Goal: Task Accomplishment & Management: Complete application form

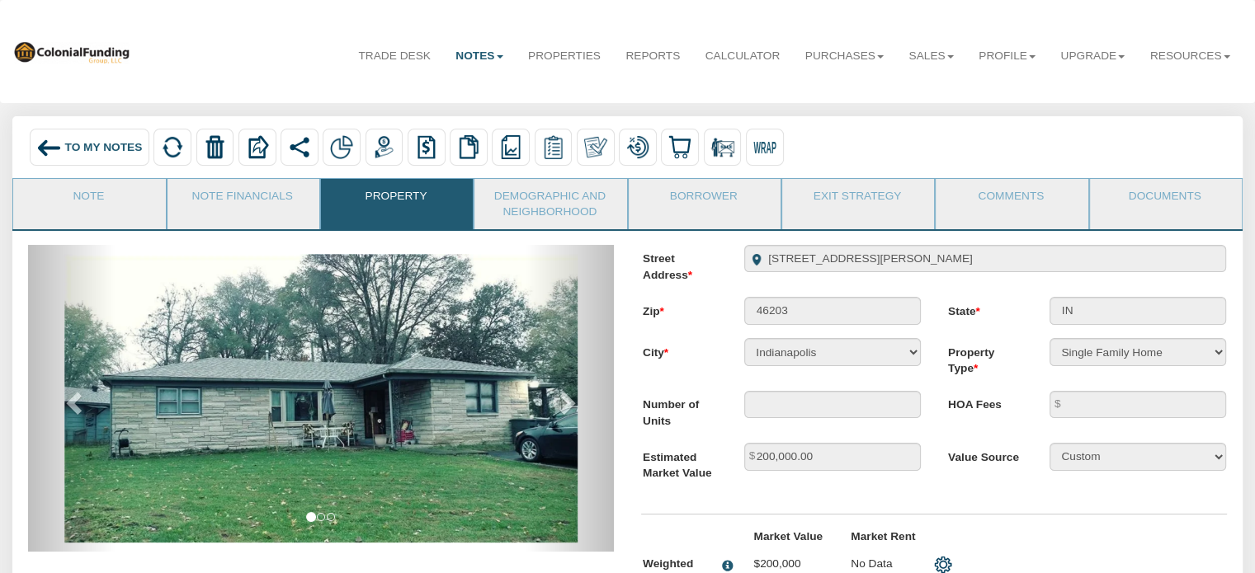
click at [72, 138] on div "To My Notes" at bounding box center [90, 148] width 120 height 38
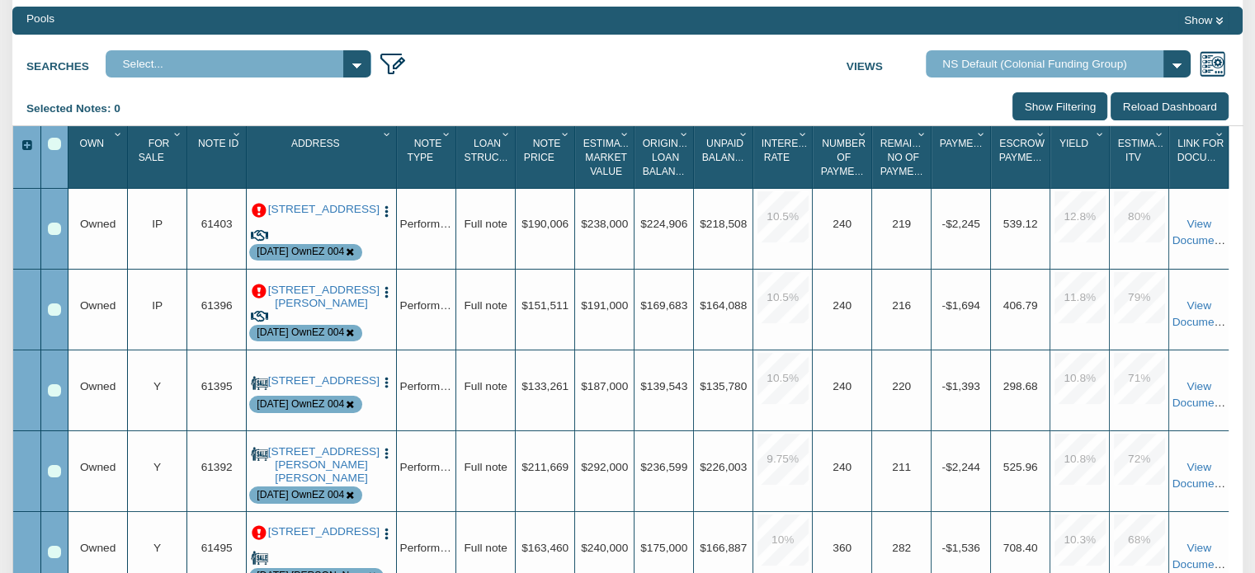
scroll to position [209, 0]
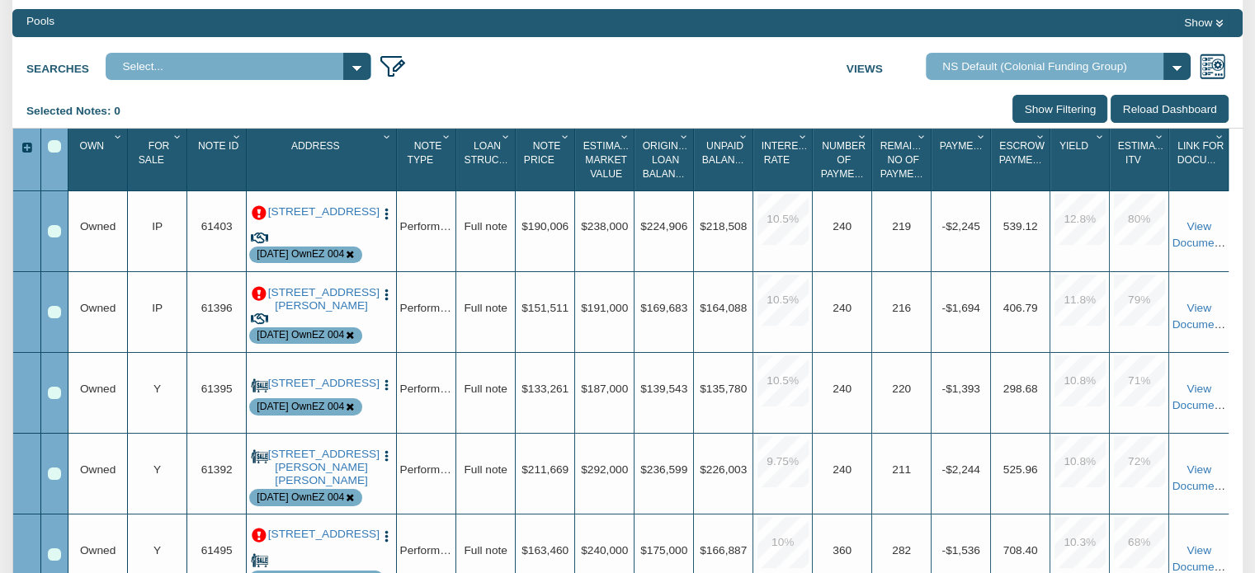
click at [177, 139] on icon "Column Menu" at bounding box center [178, 137] width 16 height 10
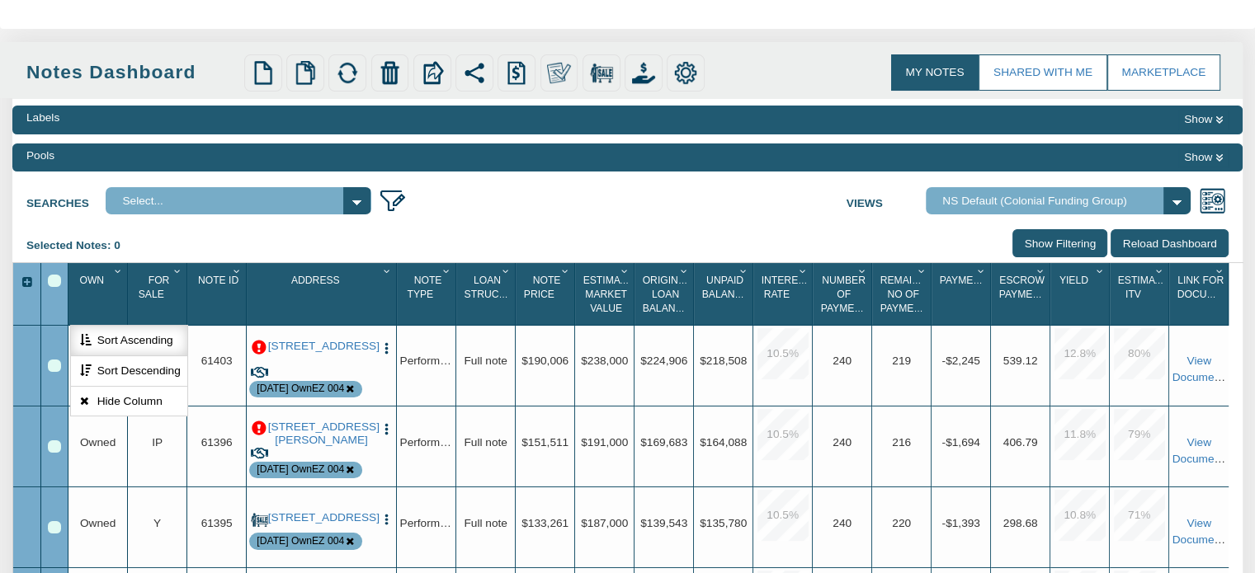
scroll to position [63, 0]
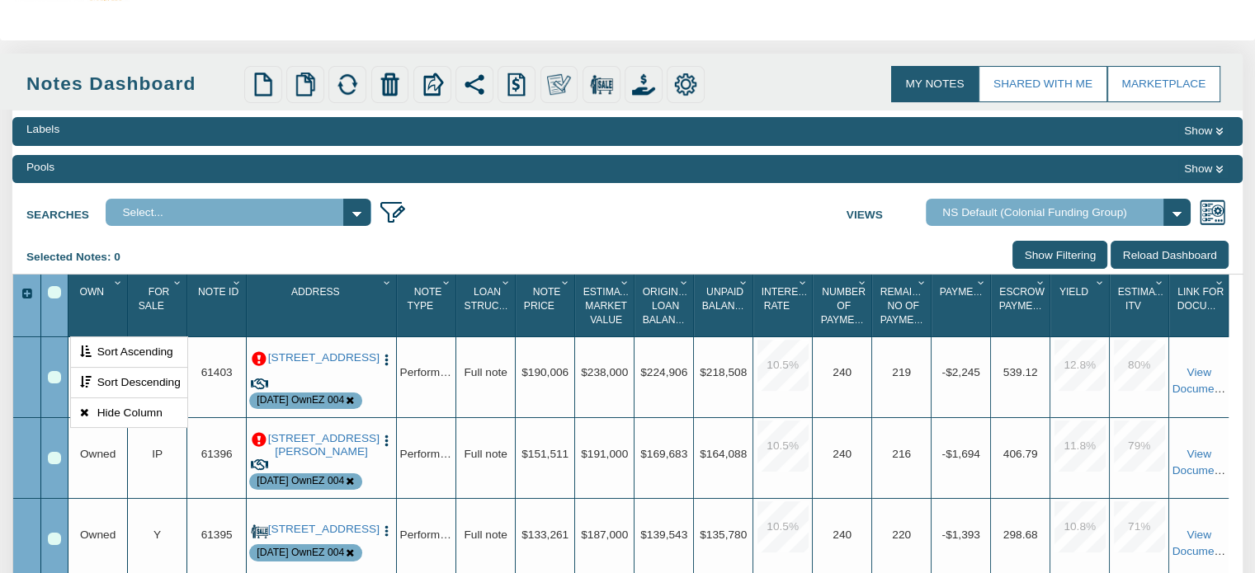
click at [1198, 165] on button "Show" at bounding box center [1203, 169] width 50 height 20
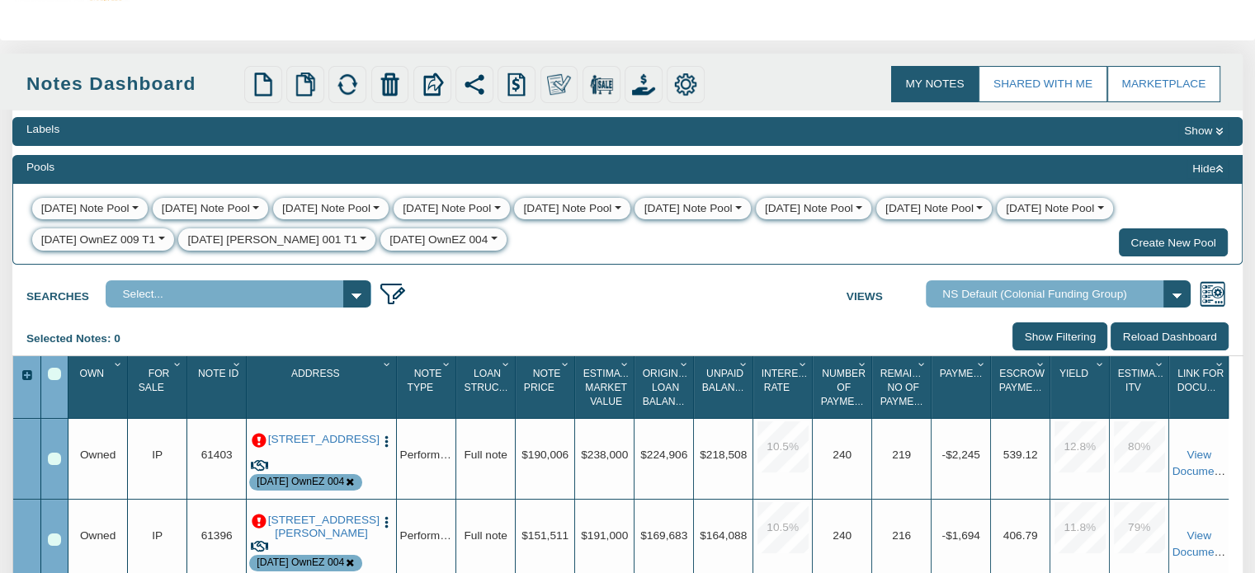
click at [1215, 172] on icon at bounding box center [1218, 169] width 7 height 9
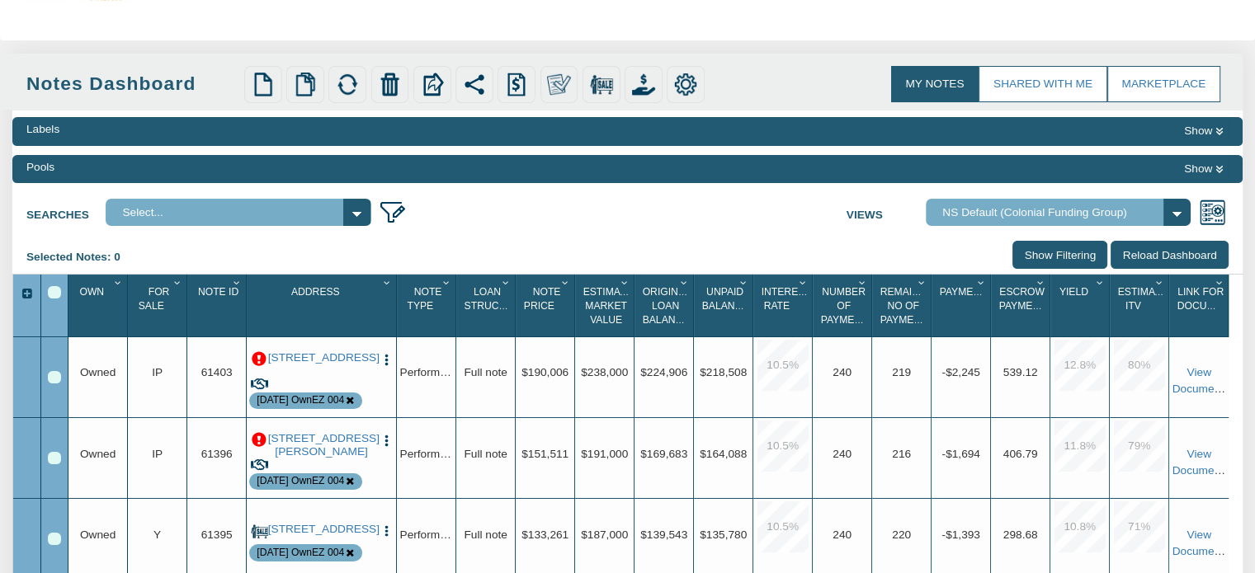
click at [1066, 255] on input "Show Filtering" at bounding box center [1059, 254] width 95 height 27
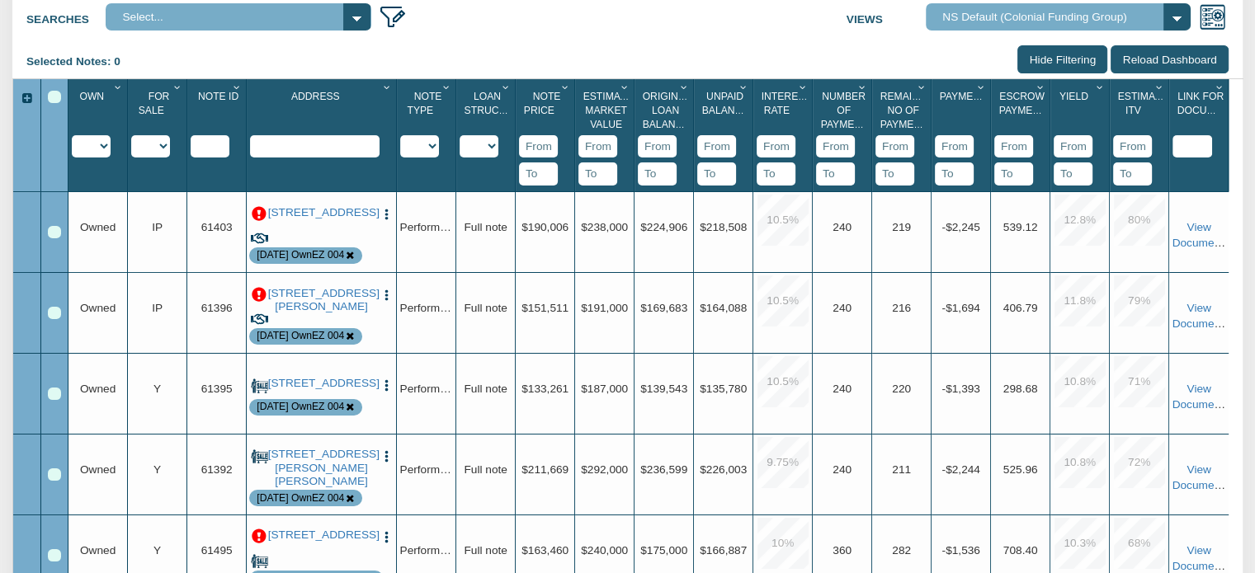
scroll to position [265, 0]
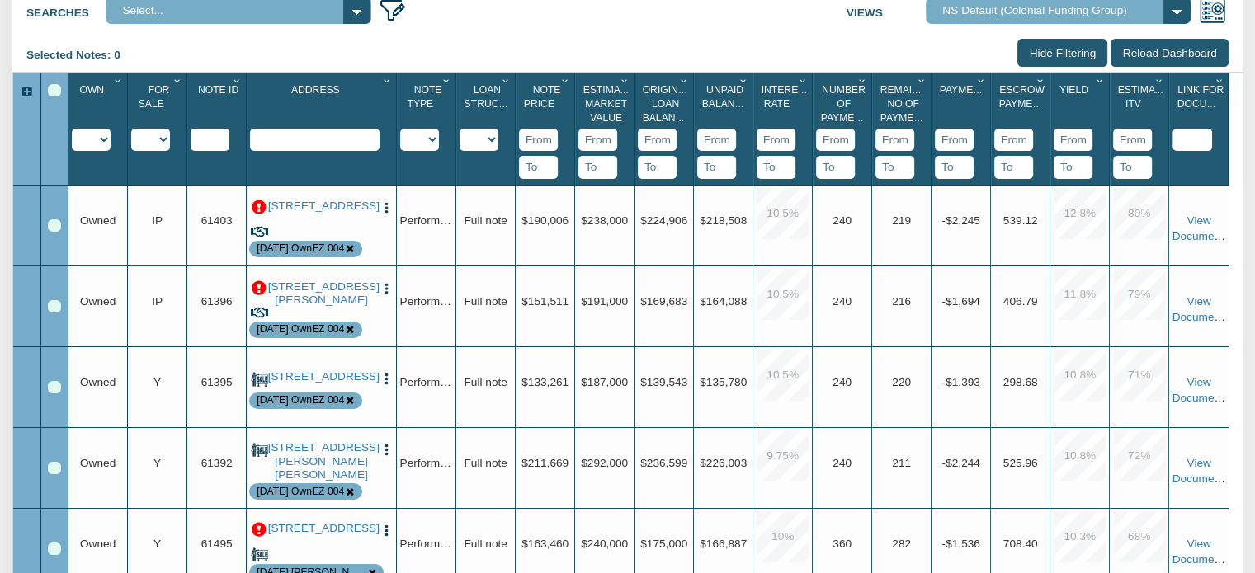
click at [162, 144] on select "Y N IP" at bounding box center [150, 140] width 39 height 22
select select "string:Y"
click at [131, 151] on select "Y N IP" at bounding box center [150, 140] width 39 height 22
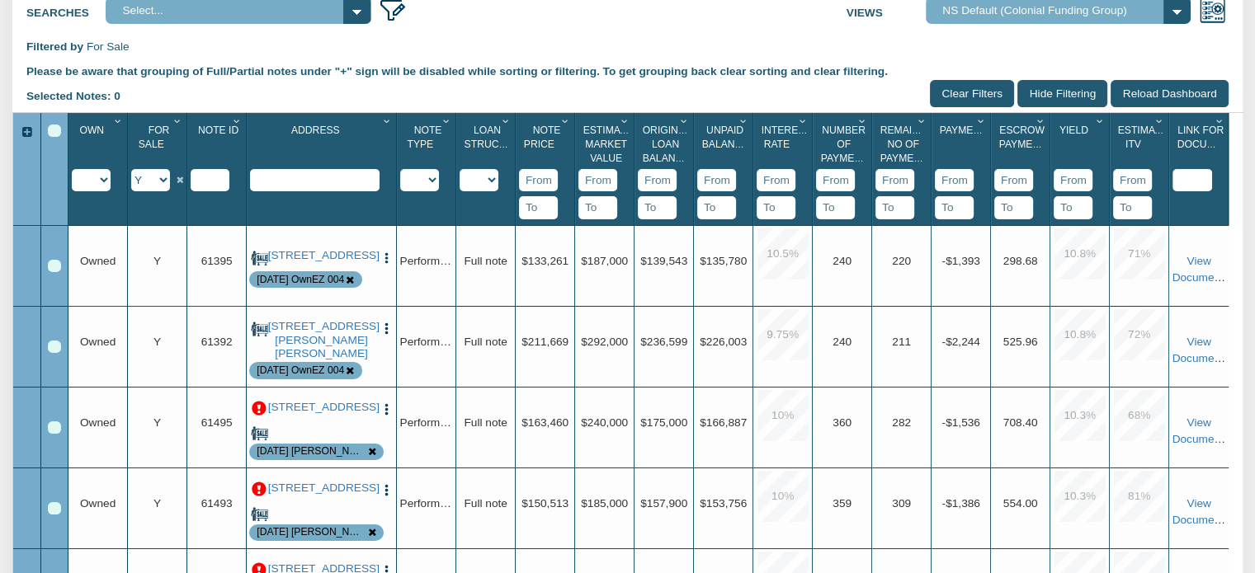
click at [237, 125] on icon "Column Menu" at bounding box center [237, 121] width 16 height 10
click at [190, 246] on button "Sort Ascending" at bounding box center [187, 242] width 115 height 31
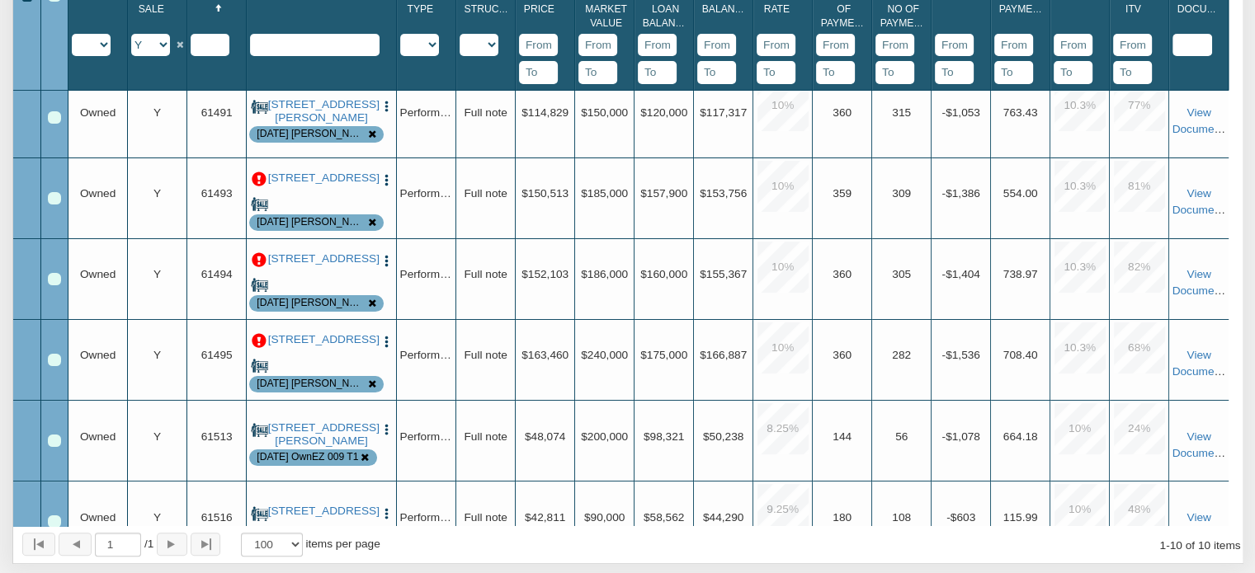
scroll to position [138, 0]
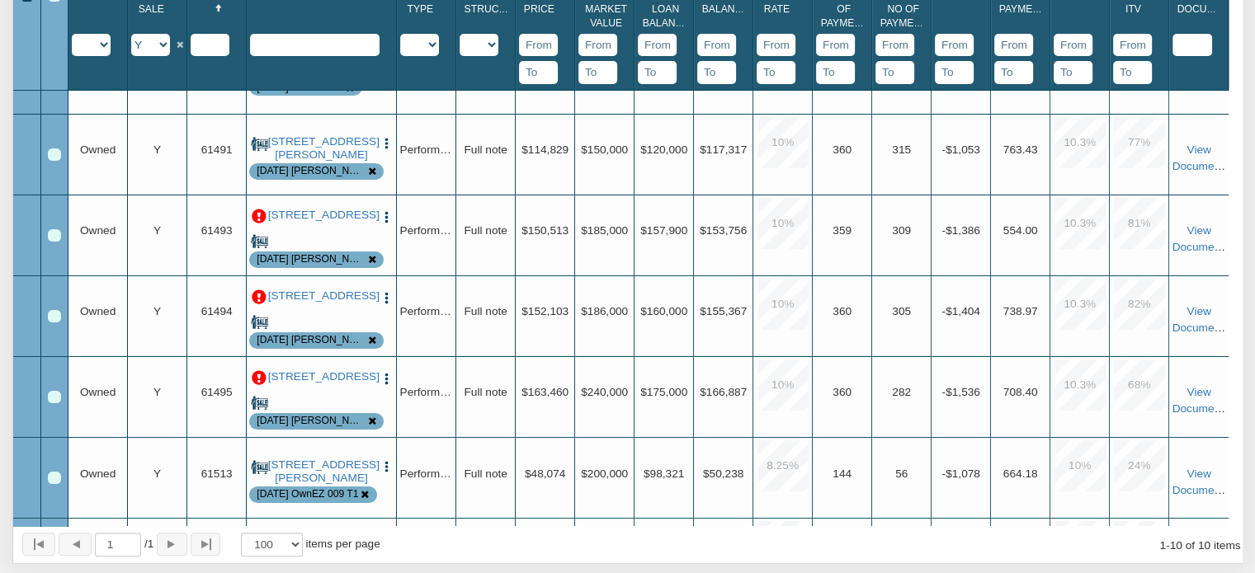
click at [51, 157] on div "Row 3, Row Selection Checkbox" at bounding box center [54, 154] width 13 height 13
click at [49, 238] on div "Row 4, Row Selection Checkbox" at bounding box center [54, 235] width 13 height 13
click at [54, 321] on div "Row 5, Row Selection Checkbox" at bounding box center [54, 316] width 13 height 13
click at [53, 402] on div "Row 6, Row Selection Checkbox" at bounding box center [54, 397] width 13 height 13
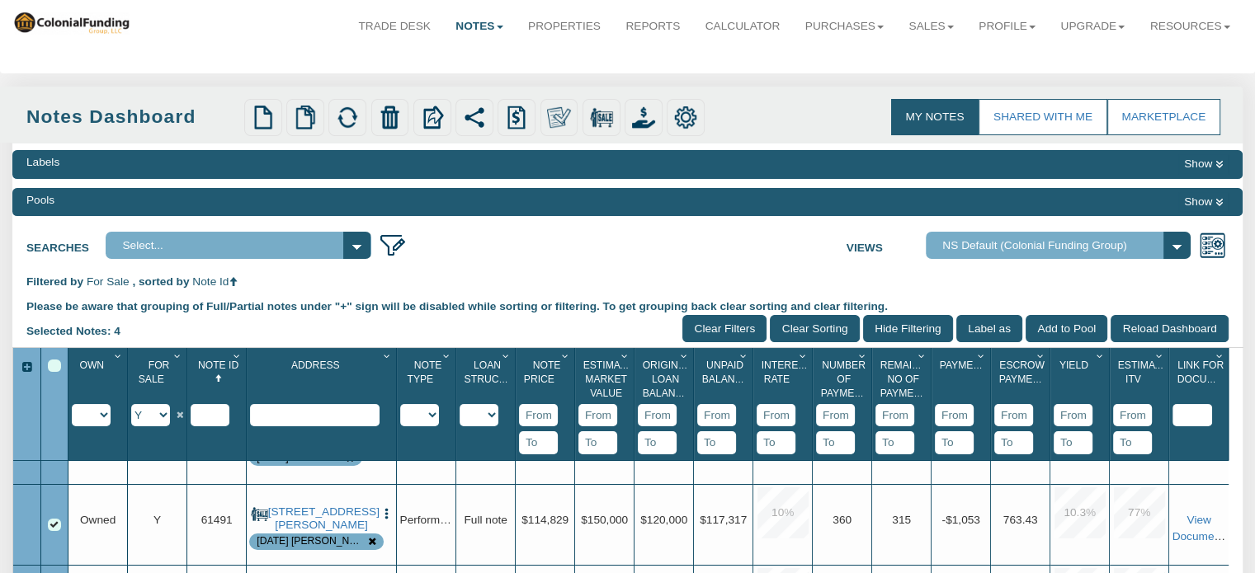
scroll to position [26, 0]
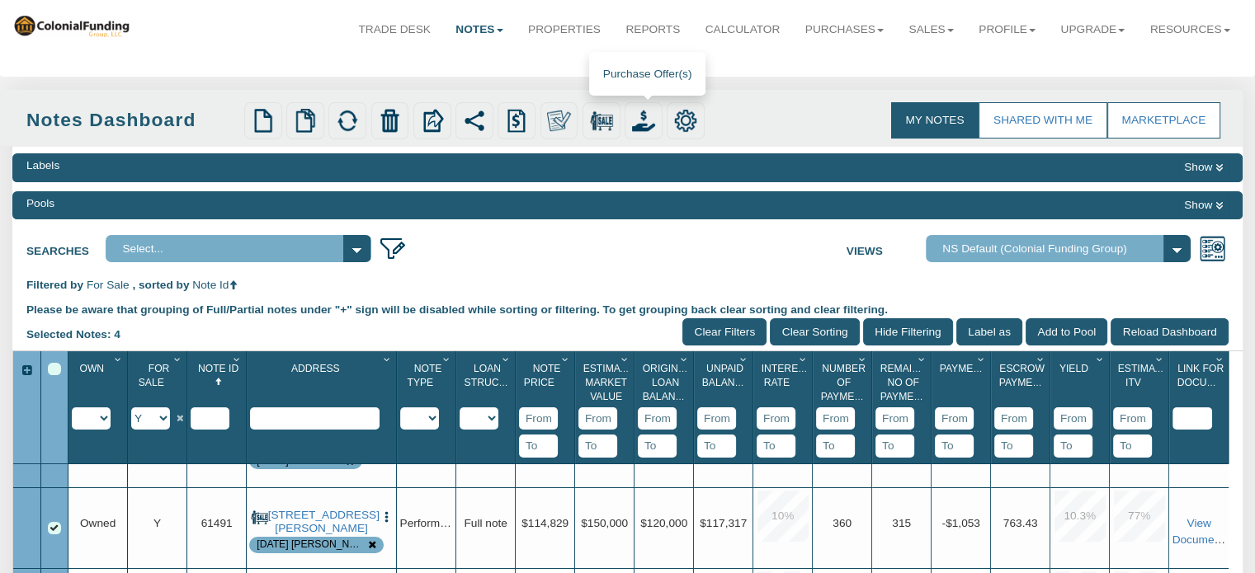
click at [644, 120] on img at bounding box center [643, 120] width 23 height 23
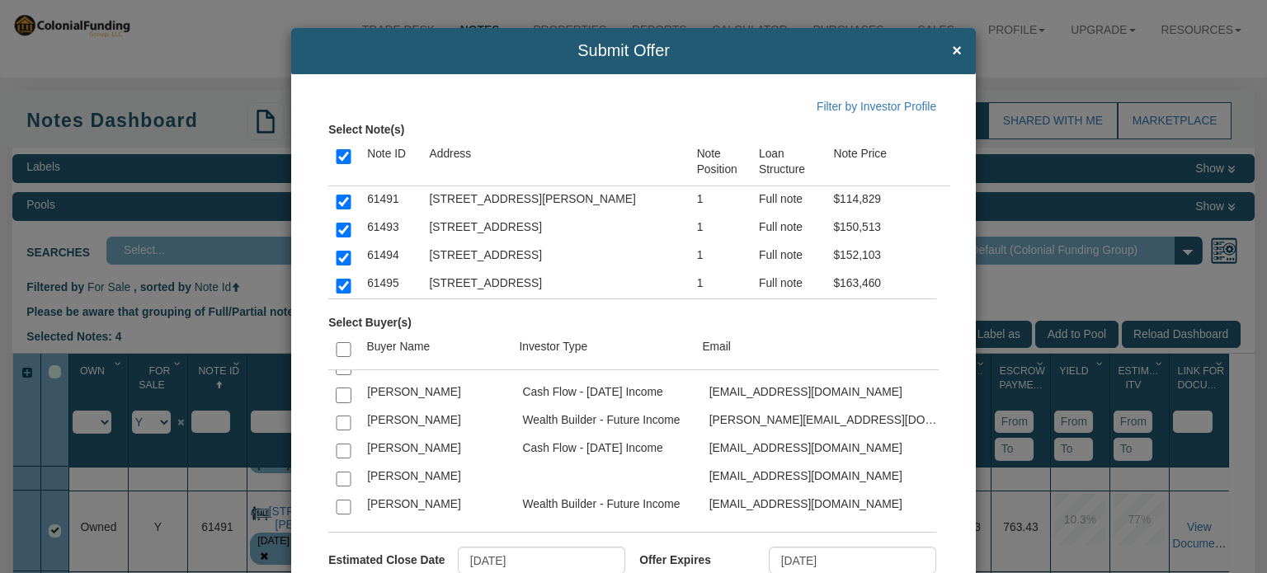
scroll to position [2897, 0]
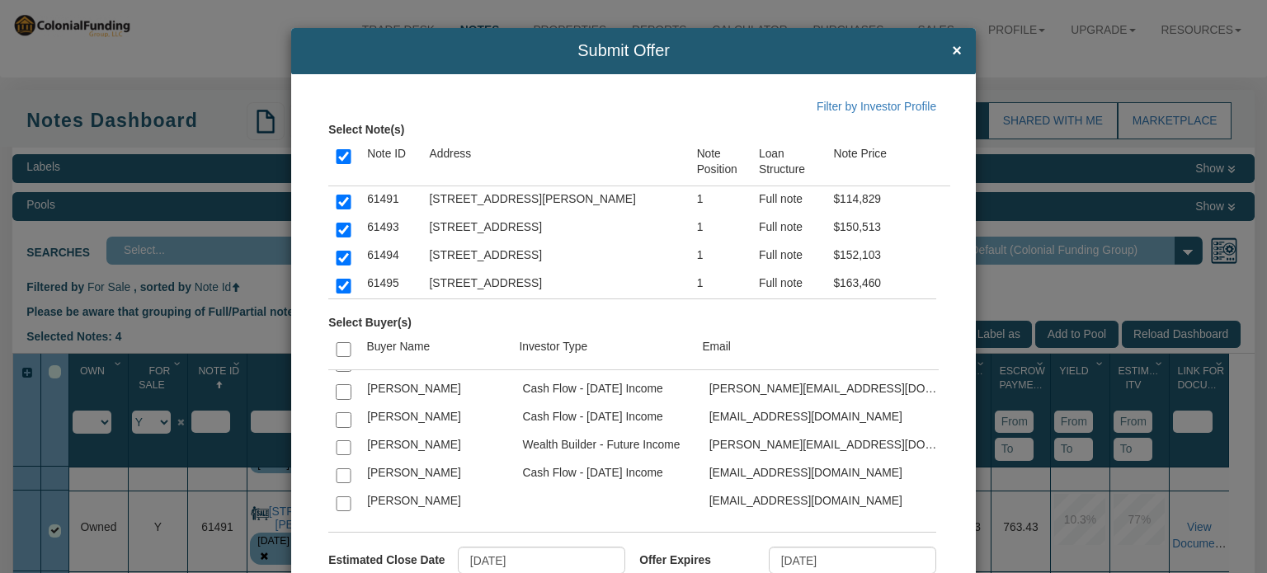
click at [338, 412] on input "checkbox" at bounding box center [343, 419] width 15 height 15
checkbox input "true"
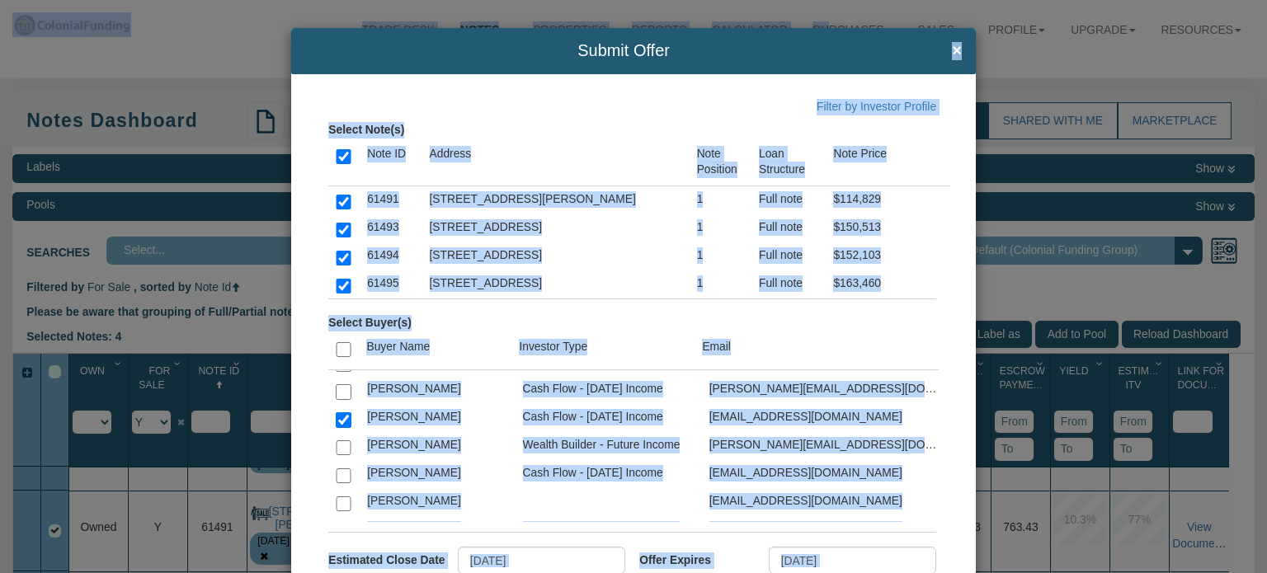
drag, startPoint x: 796, startPoint y: 45, endPoint x: 816, endPoint y: -54, distance: 100.9
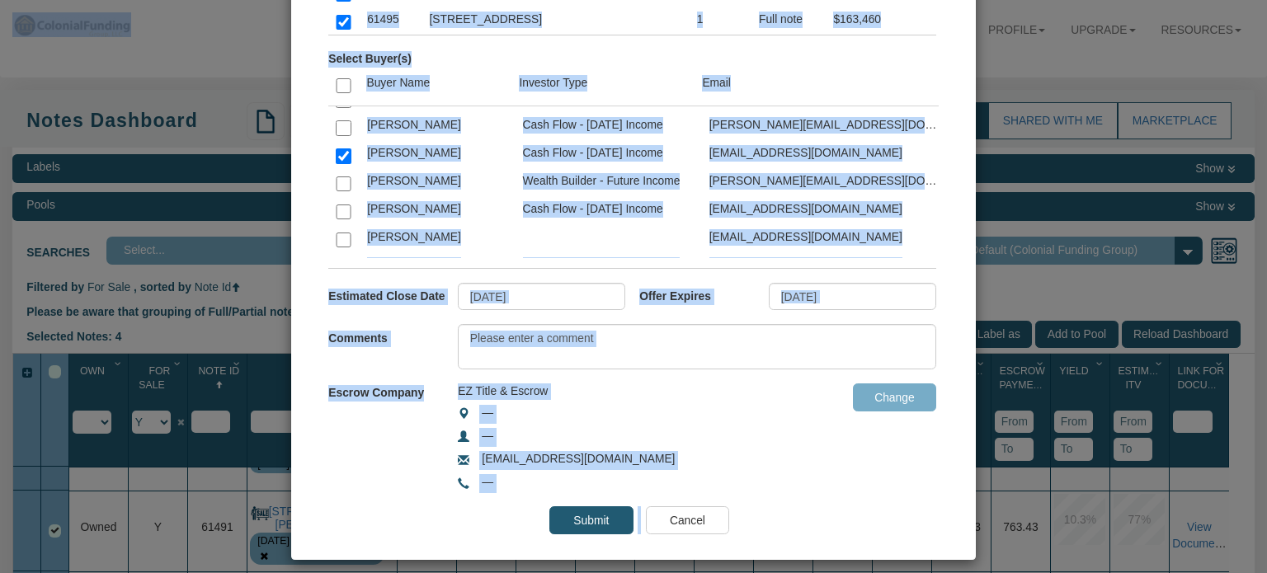
scroll to position [264, 0]
click at [882, 293] on input "08/25/2025" at bounding box center [852, 297] width 167 height 28
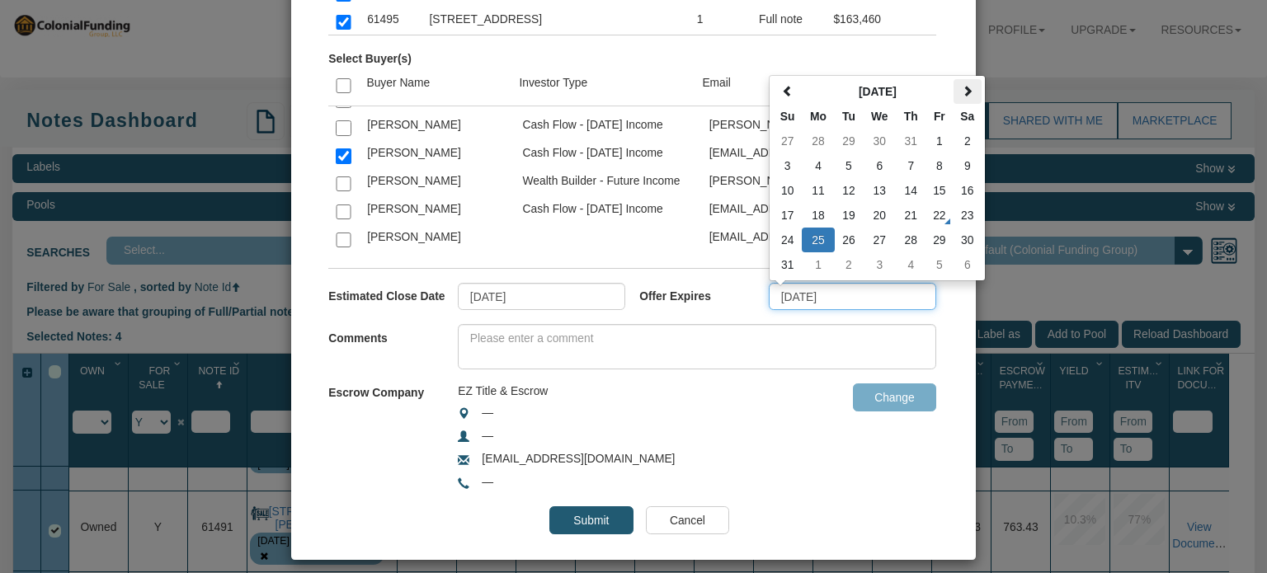
click at [962, 87] on span at bounding box center [968, 92] width 12 height 12
click at [929, 214] on td "26" at bounding box center [939, 215] width 28 height 25
type input "09/26/2025"
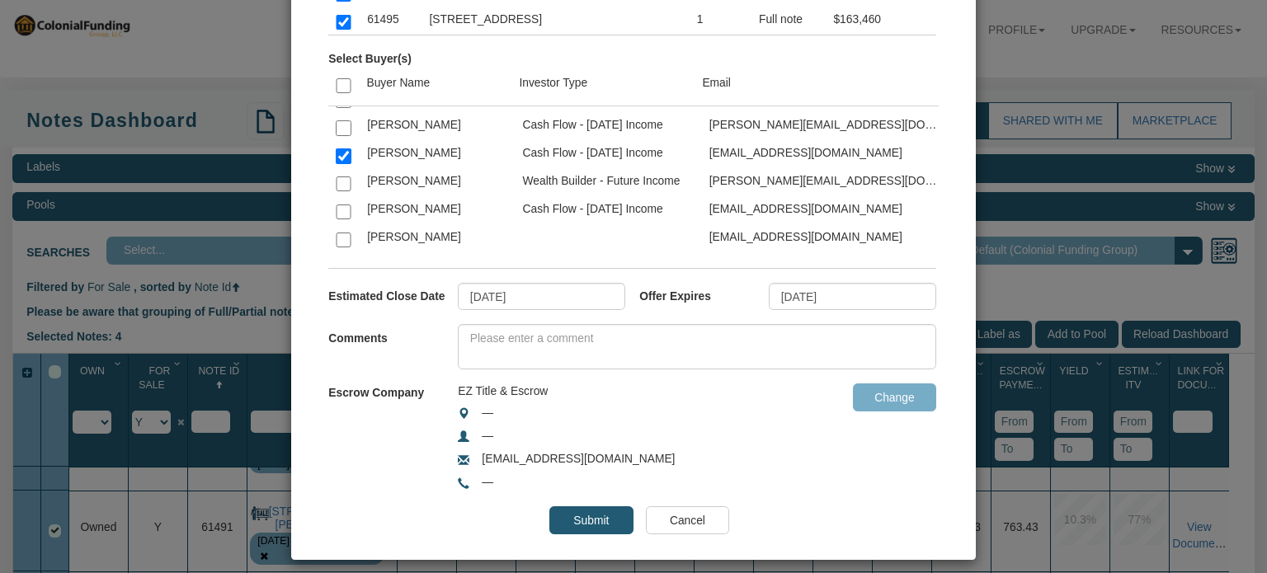
click at [581, 511] on input "Submit" at bounding box center [590, 520] width 83 height 28
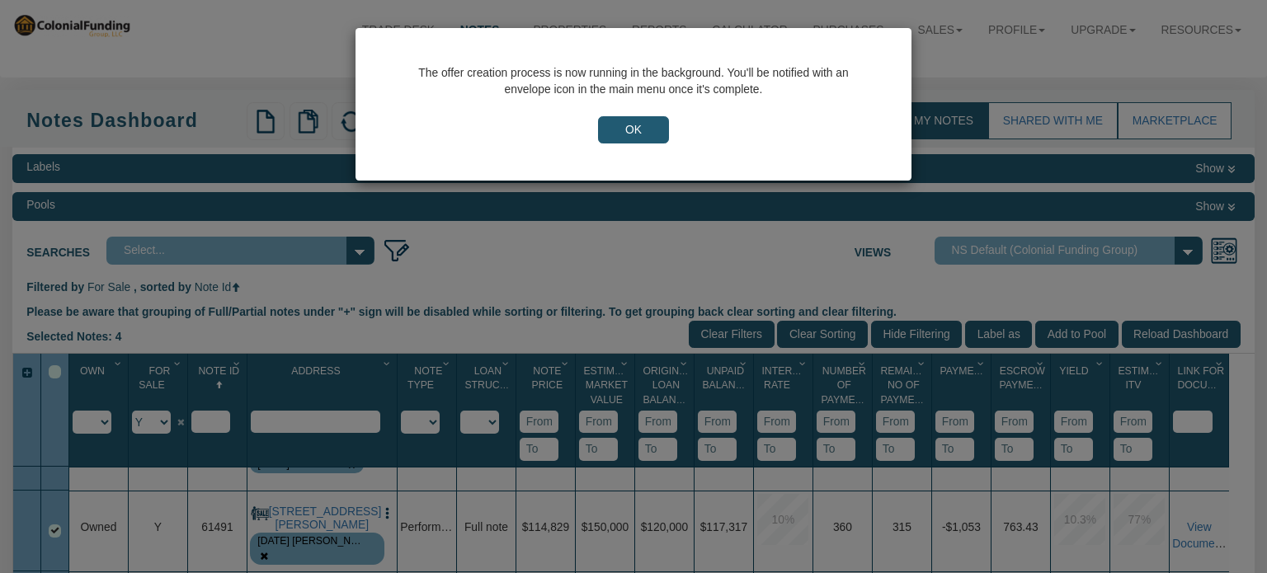
click at [633, 131] on input "OK" at bounding box center [633, 130] width 71 height 28
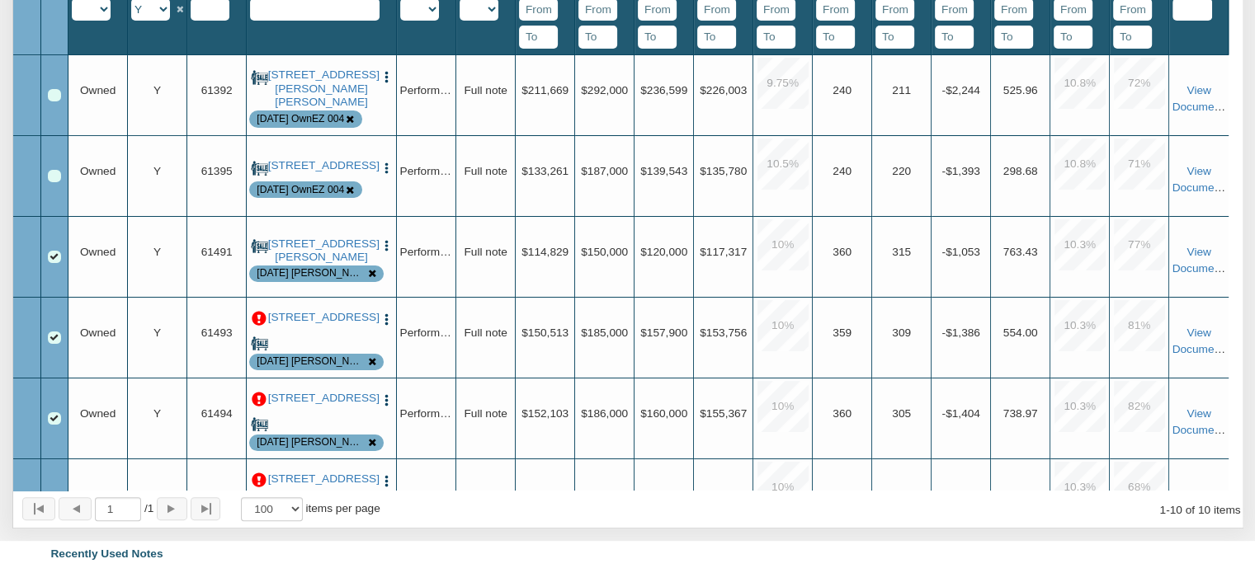
scroll to position [256, 0]
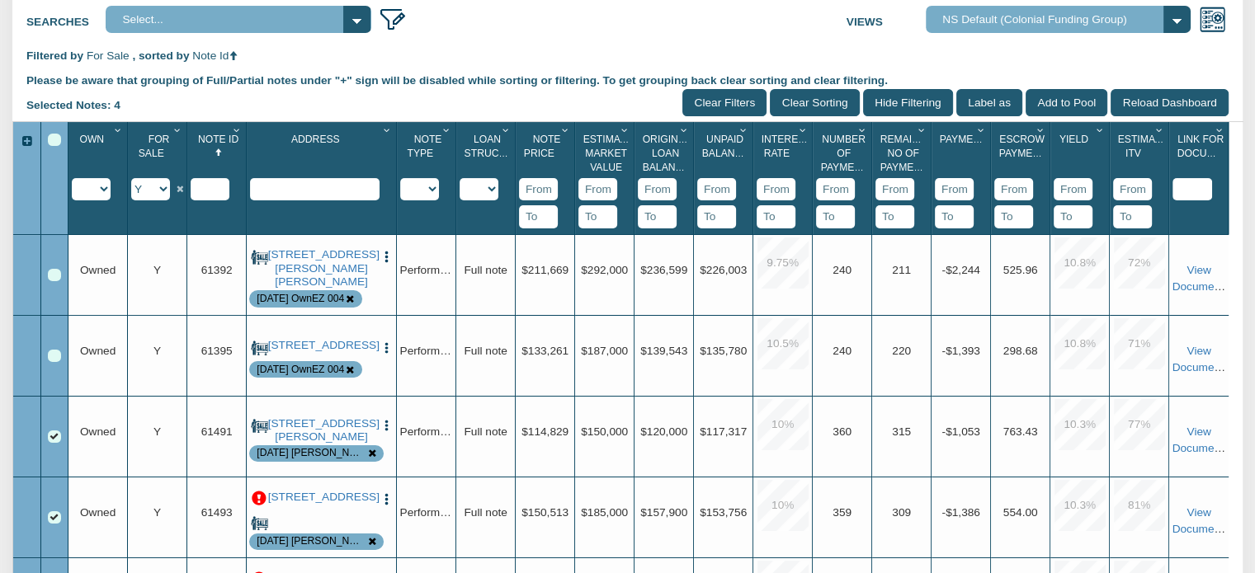
click at [53, 139] on div "Select All" at bounding box center [54, 140] width 13 height 13
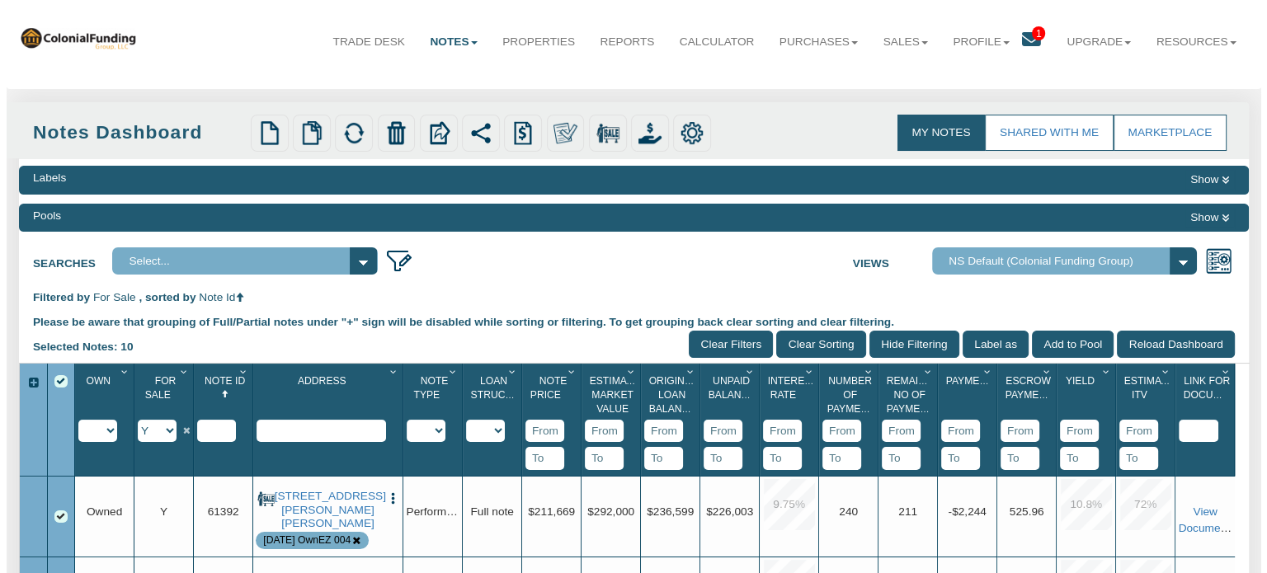
scroll to position [12, 0]
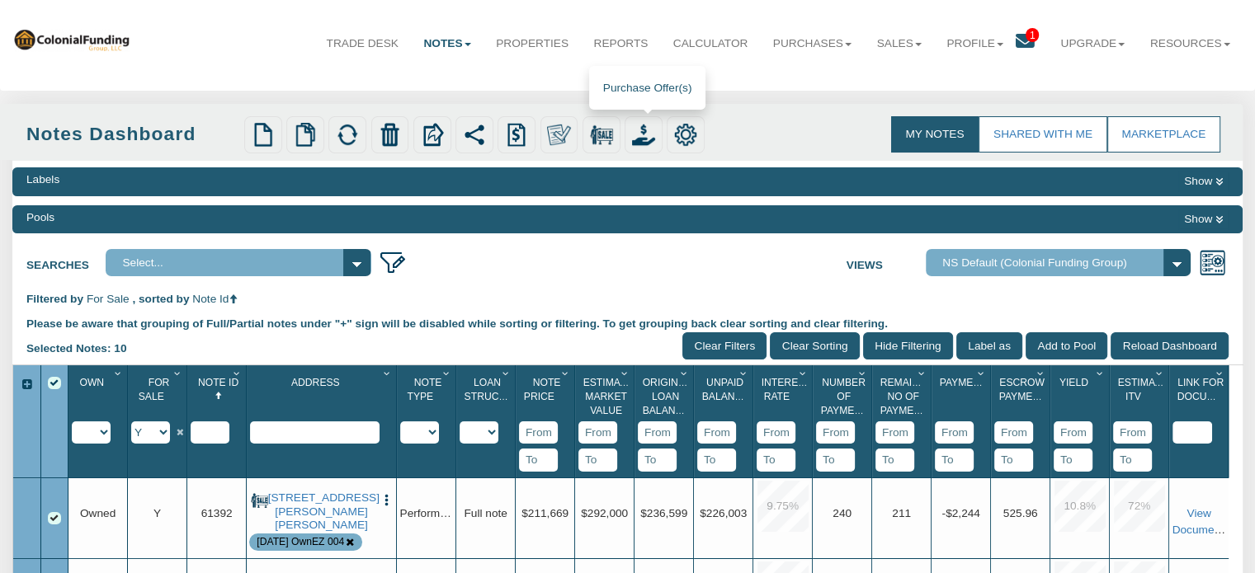
click at [643, 134] on img at bounding box center [643, 134] width 23 height 23
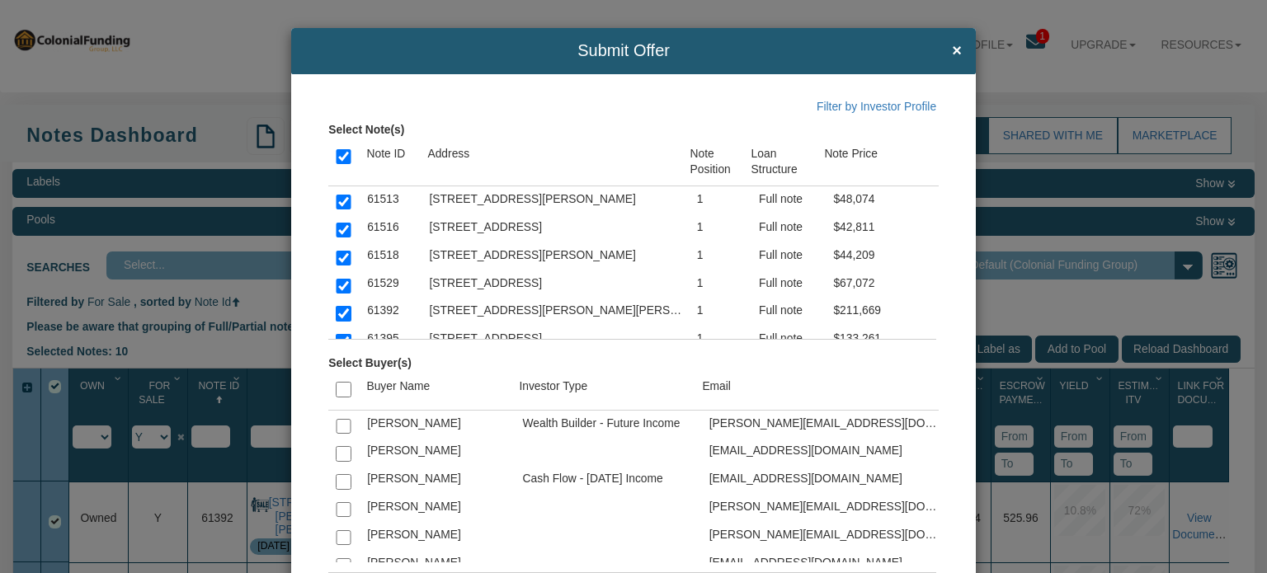
click at [568, 377] on td "Investor Type" at bounding box center [602, 390] width 183 height 39
click at [891, 105] on link "Filter by Investor Profile" at bounding box center [877, 106] width 120 height 13
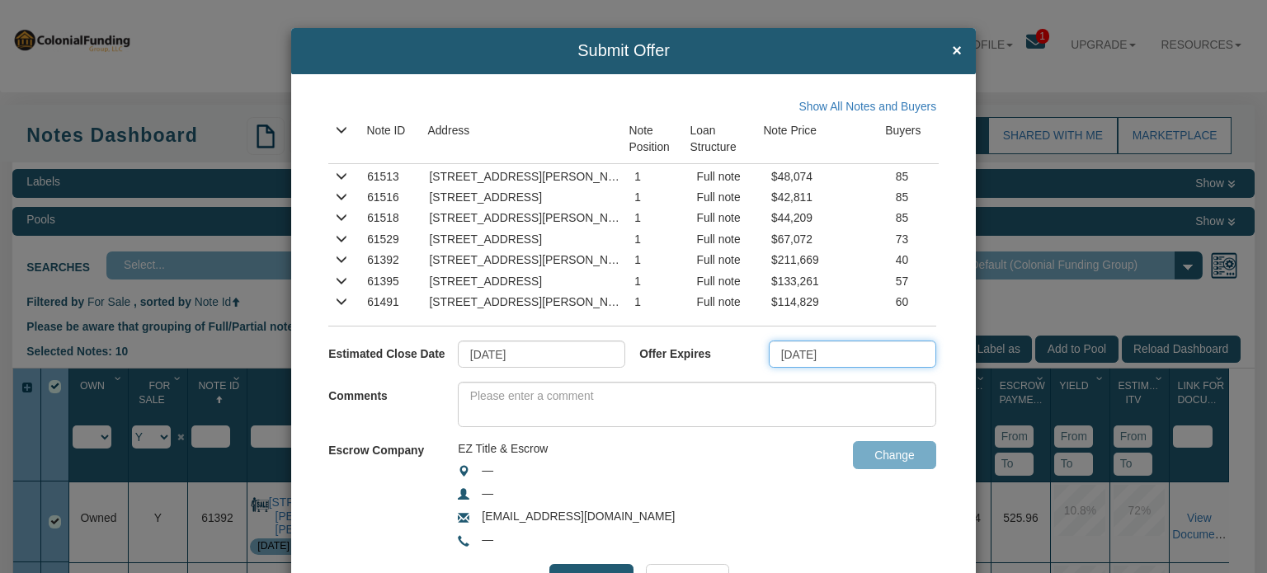
click at [893, 346] on input "08/25/2025" at bounding box center [852, 355] width 167 height 28
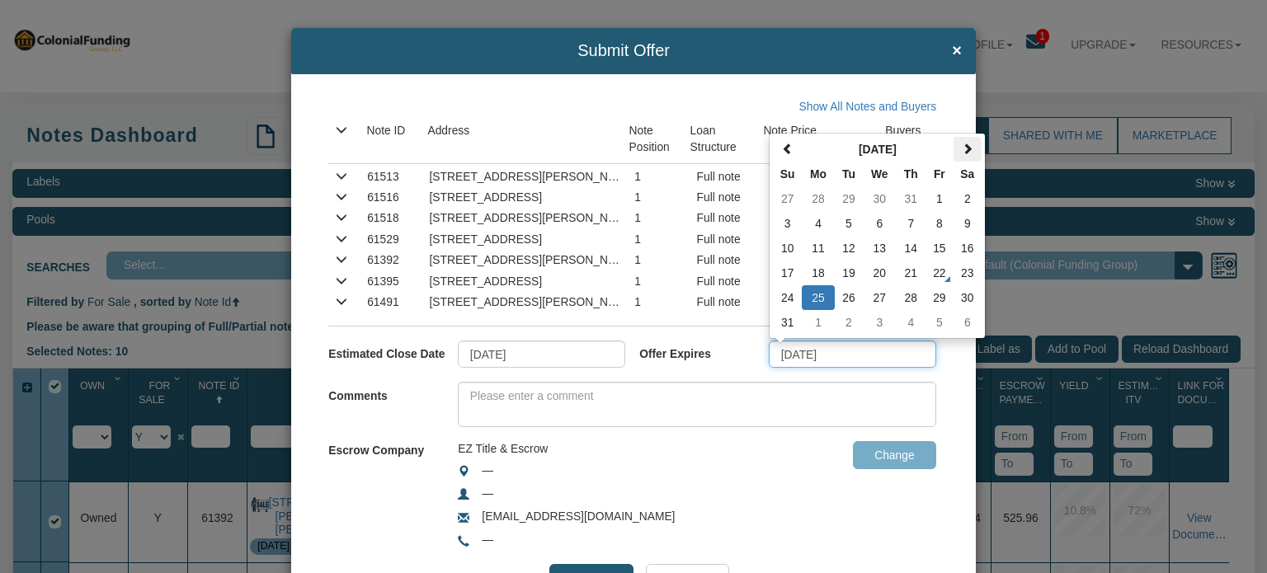
click at [962, 148] on span at bounding box center [968, 150] width 12 height 12
click at [818, 247] on td "15" at bounding box center [818, 248] width 33 height 25
type input "09/15/2025"
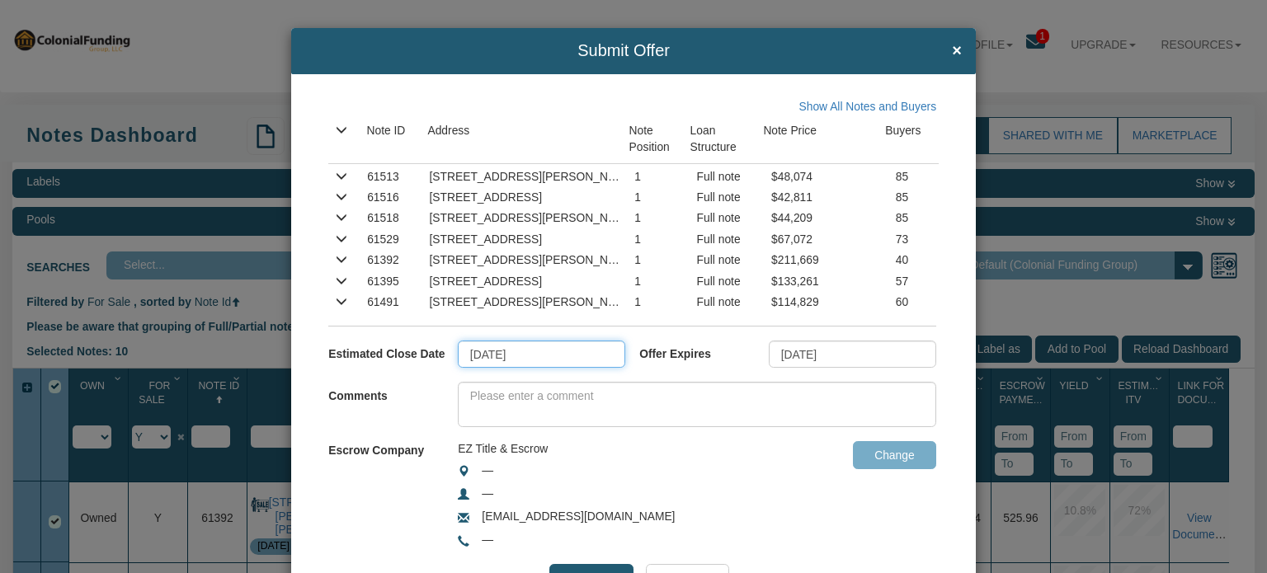
click at [528, 360] on input "10/06/2025" at bounding box center [541, 355] width 167 height 28
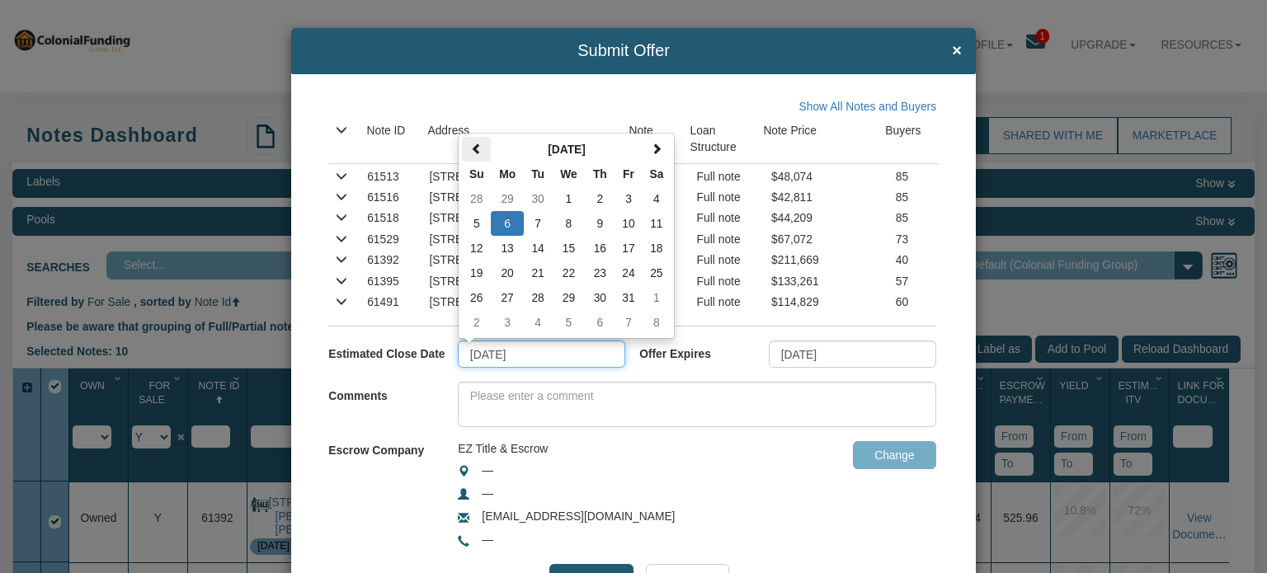
click at [475, 149] on span at bounding box center [477, 150] width 12 height 12
click at [626, 247] on td "19" at bounding box center [628, 248] width 28 height 25
type input "09/19/2025"
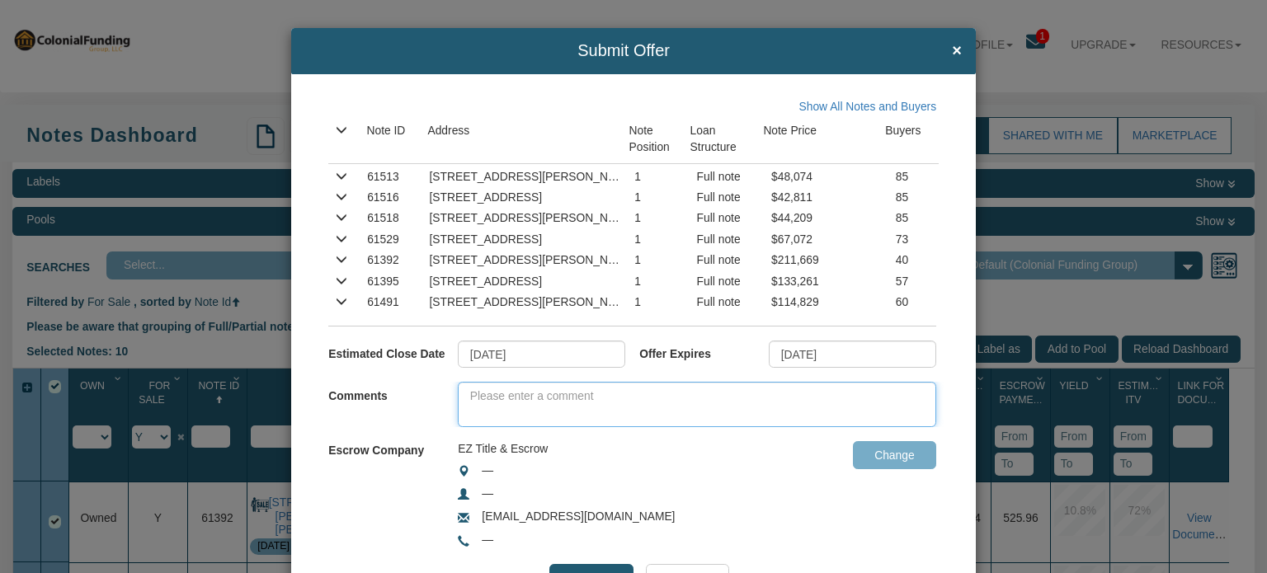
click at [613, 402] on textarea at bounding box center [697, 404] width 478 height 45
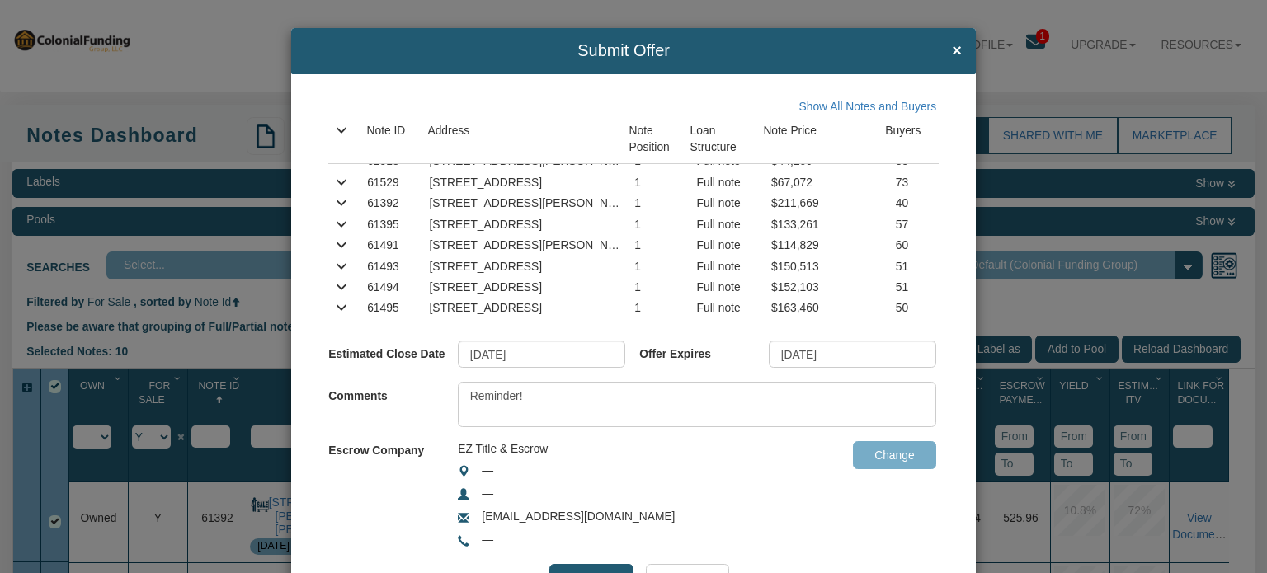
scroll to position [0, 0]
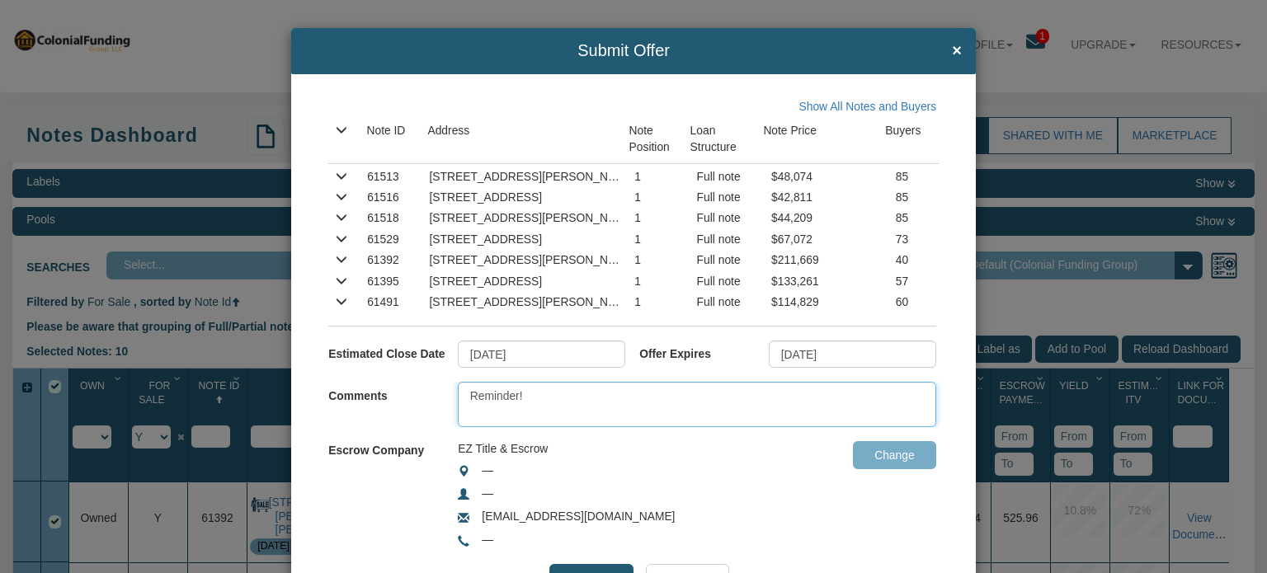
click at [548, 397] on textarea "Reminder!" at bounding box center [697, 404] width 478 height 45
drag, startPoint x: 683, startPoint y: 392, endPoint x: 445, endPoint y: 388, distance: 237.6
click at [445, 388] on div "Comments Reminder! Note inventory is available." at bounding box center [639, 404] width 622 height 45
type textarea "Reminder! Note inventory is available."
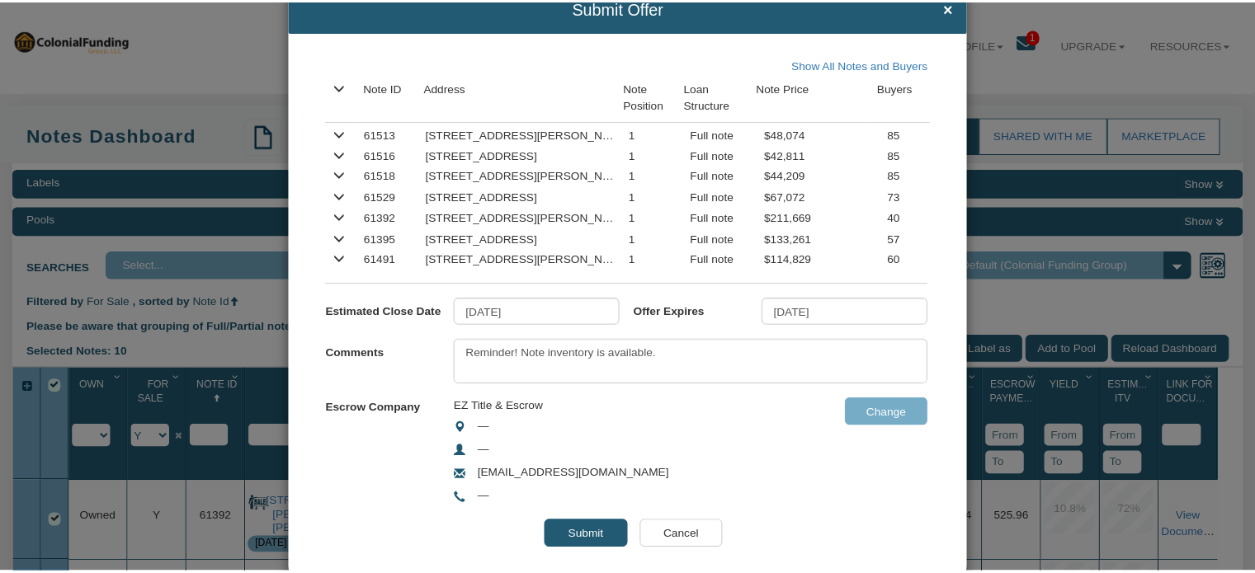
scroll to position [69, 0]
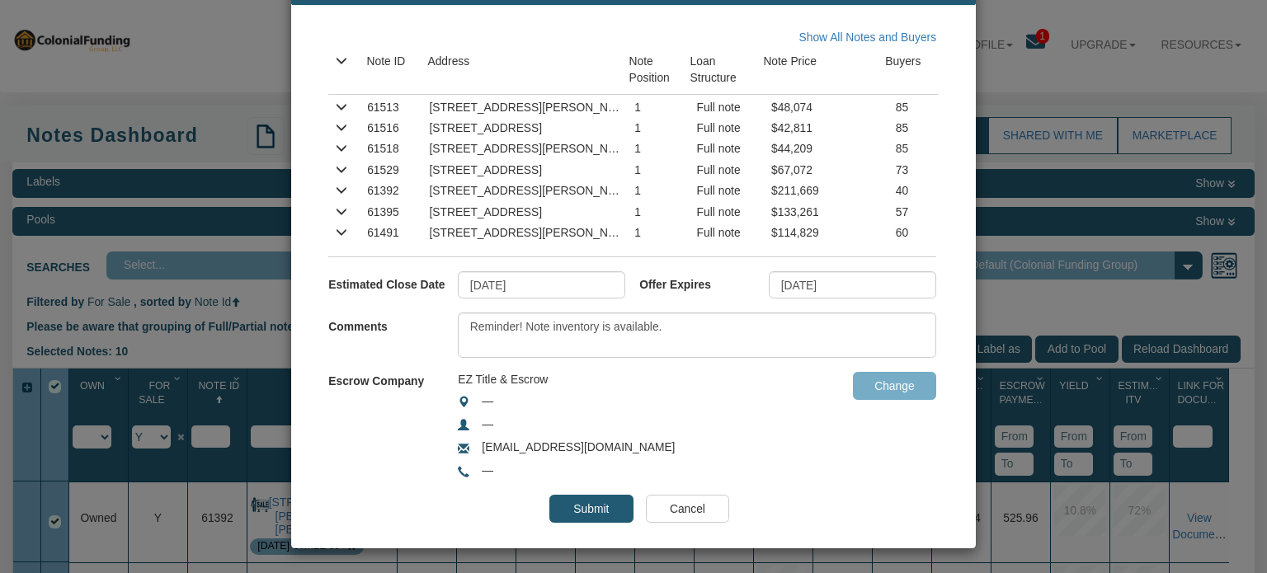
click at [683, 506] on input "Cancel" at bounding box center [687, 509] width 83 height 28
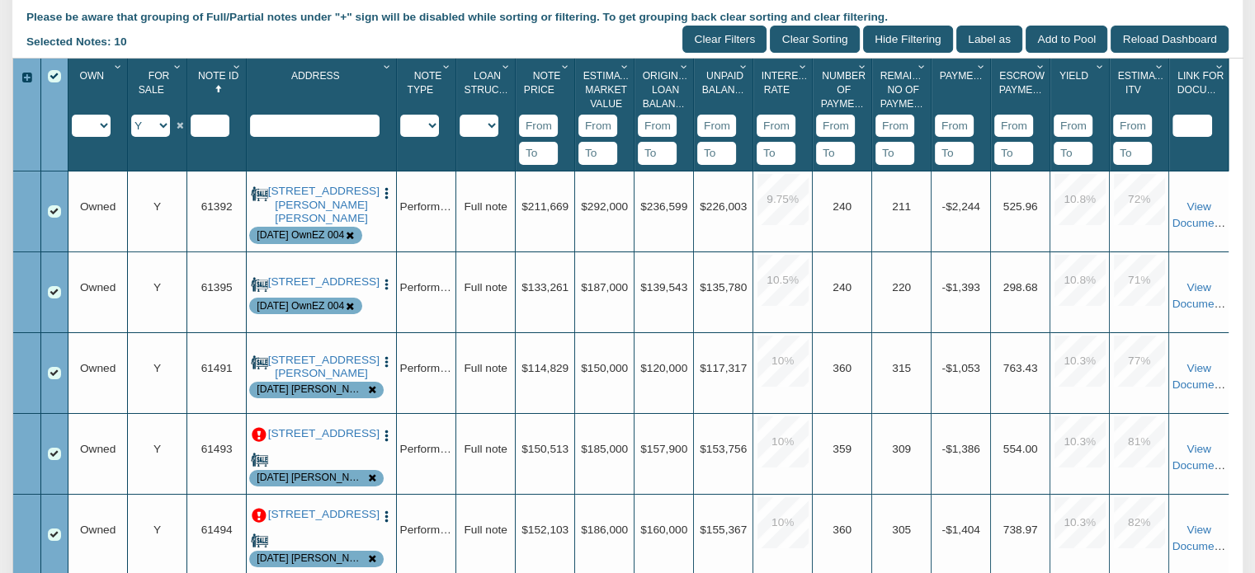
scroll to position [323, 0]
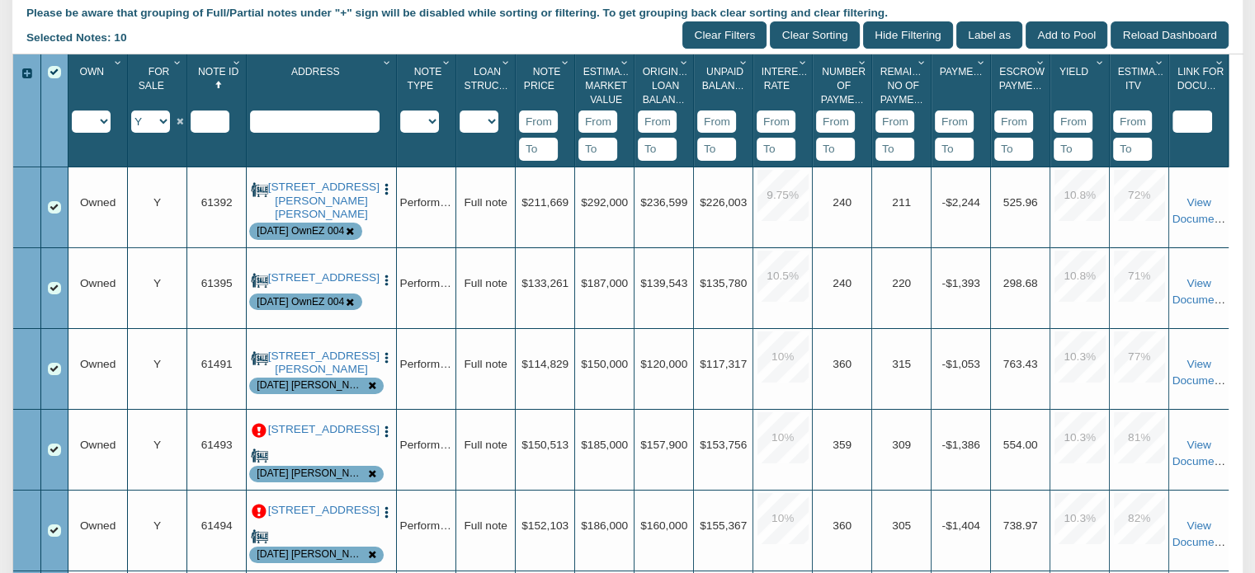
click at [540, 124] on input "number" at bounding box center [538, 122] width 39 height 23
click at [558, 62] on icon "Column Menu" at bounding box center [566, 63] width 16 height 10
click at [519, 186] on button "Sort Ascending" at bounding box center [516, 183] width 115 height 31
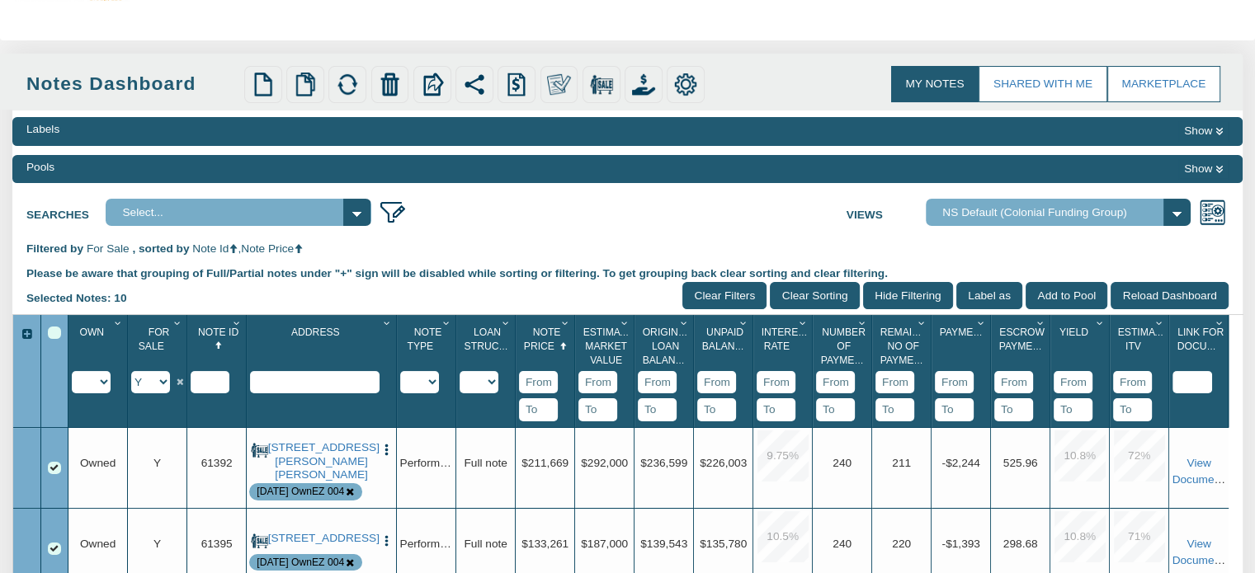
scroll to position [26, 0]
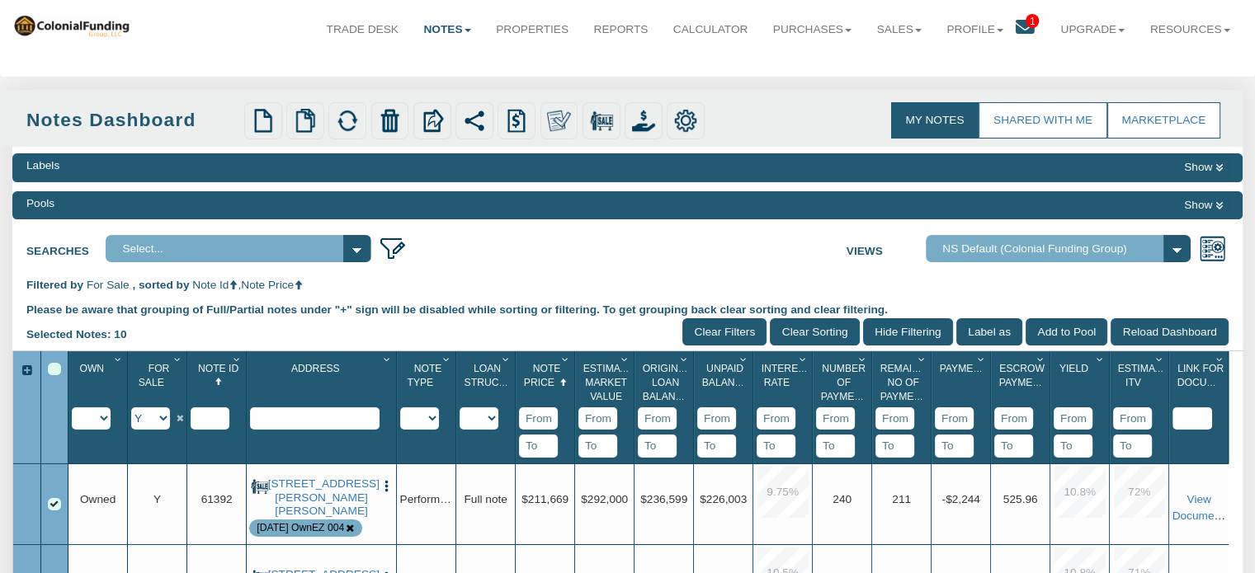
click at [51, 371] on div "Select All" at bounding box center [54, 369] width 13 height 13
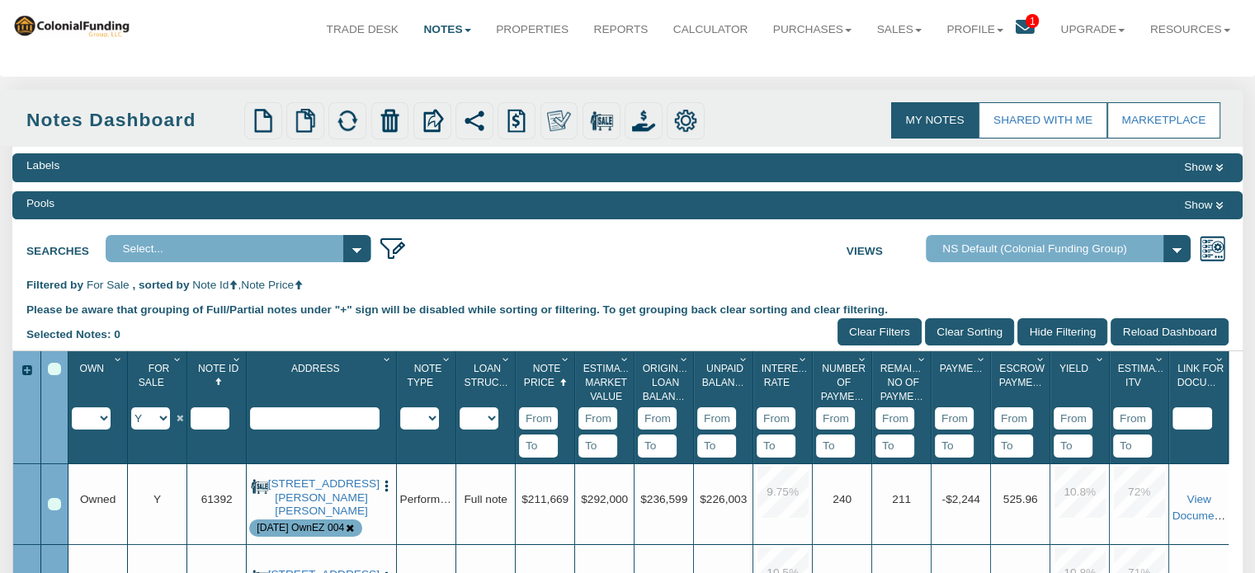
click at [51, 371] on div "Select All" at bounding box center [54, 369] width 13 height 13
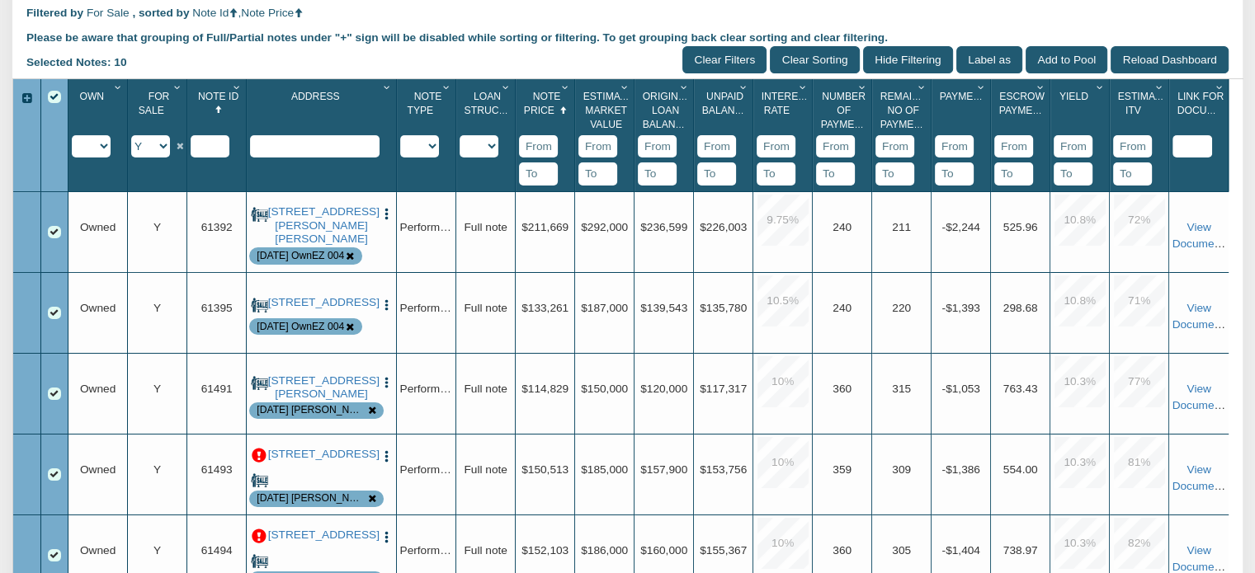
scroll to position [346, 0]
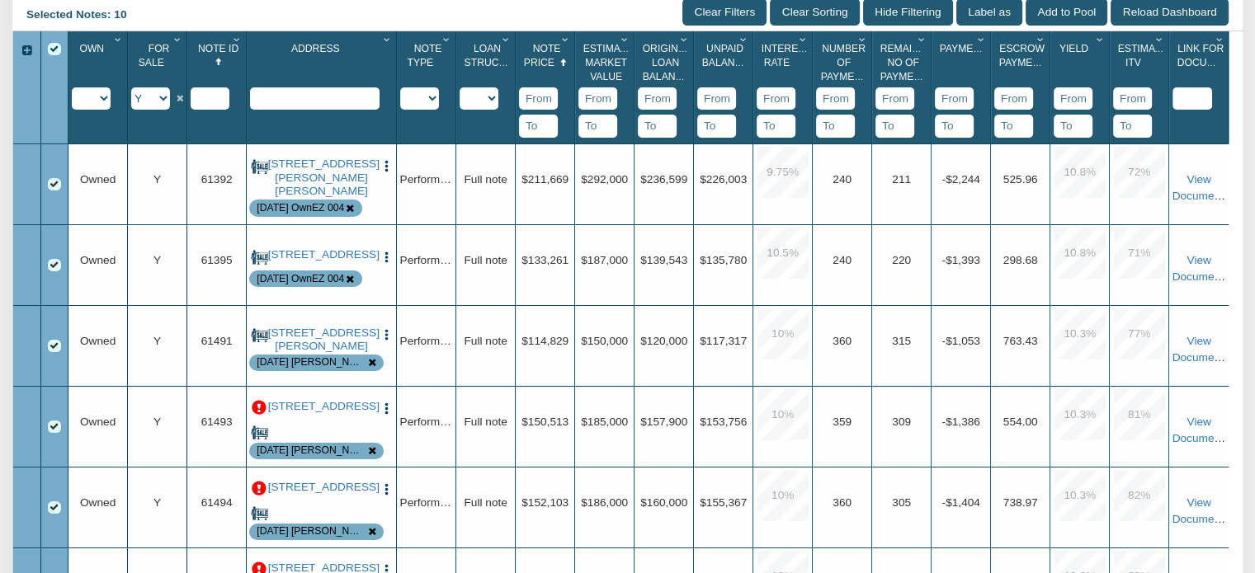
click at [552, 45] on span "Note Price" at bounding box center [542, 56] width 37 height 26
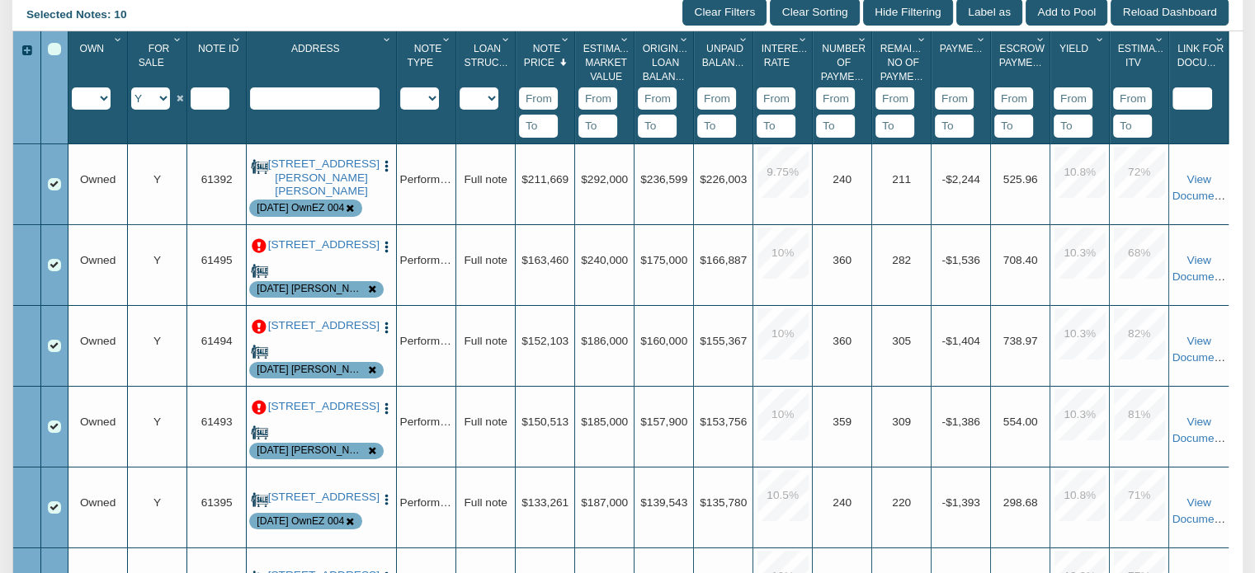
click at [563, 42] on icon "Column Menu" at bounding box center [566, 40] width 16 height 10
click at [515, 186] on button "Sort Descending" at bounding box center [516, 190] width 115 height 31
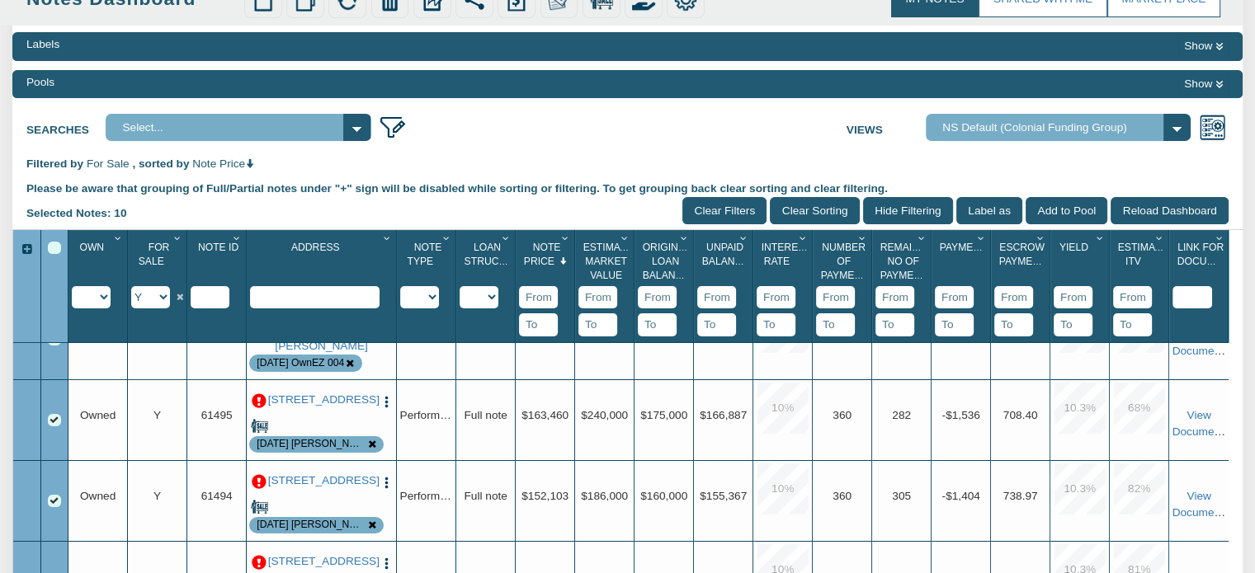
scroll to position [0, 0]
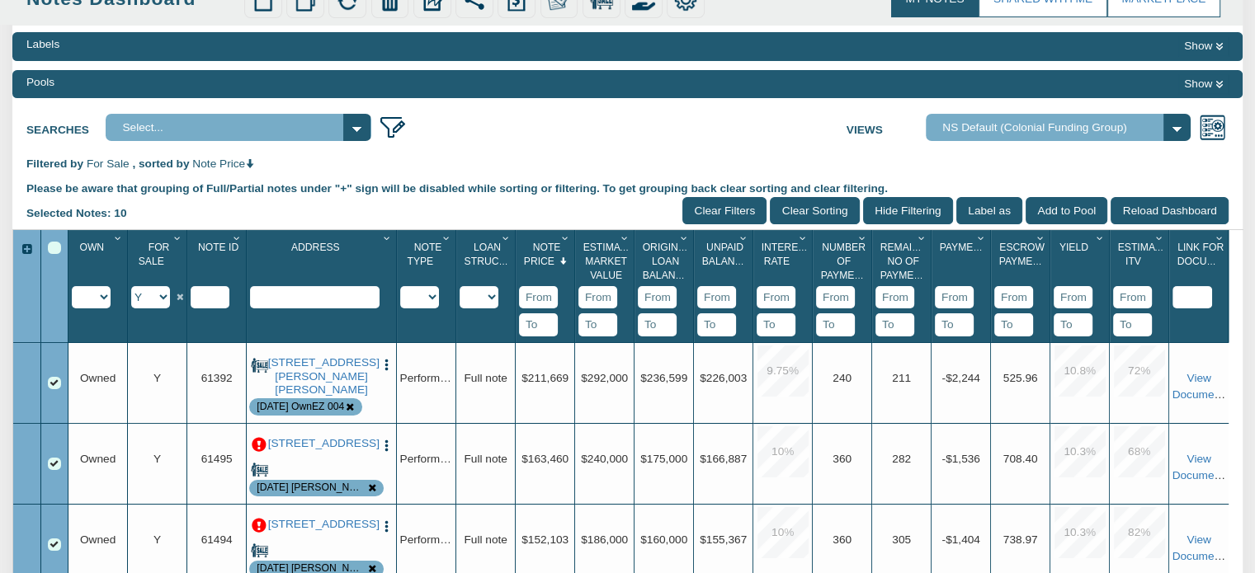
click at [1072, 246] on span "Yield" at bounding box center [1073, 248] width 29 height 12
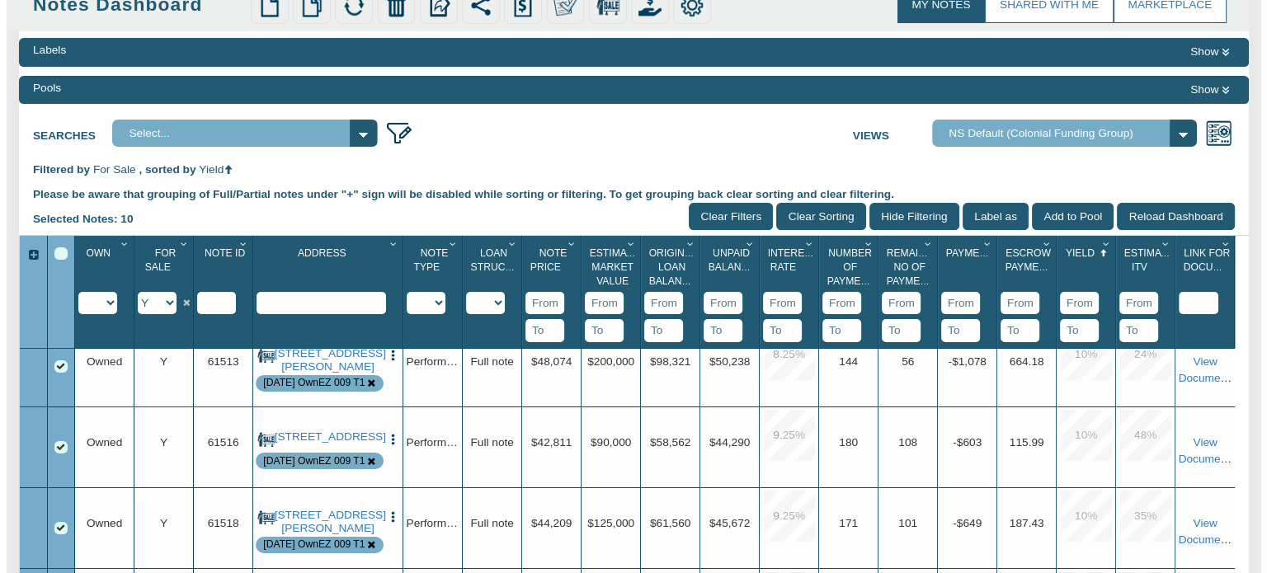
scroll to position [120, 0]
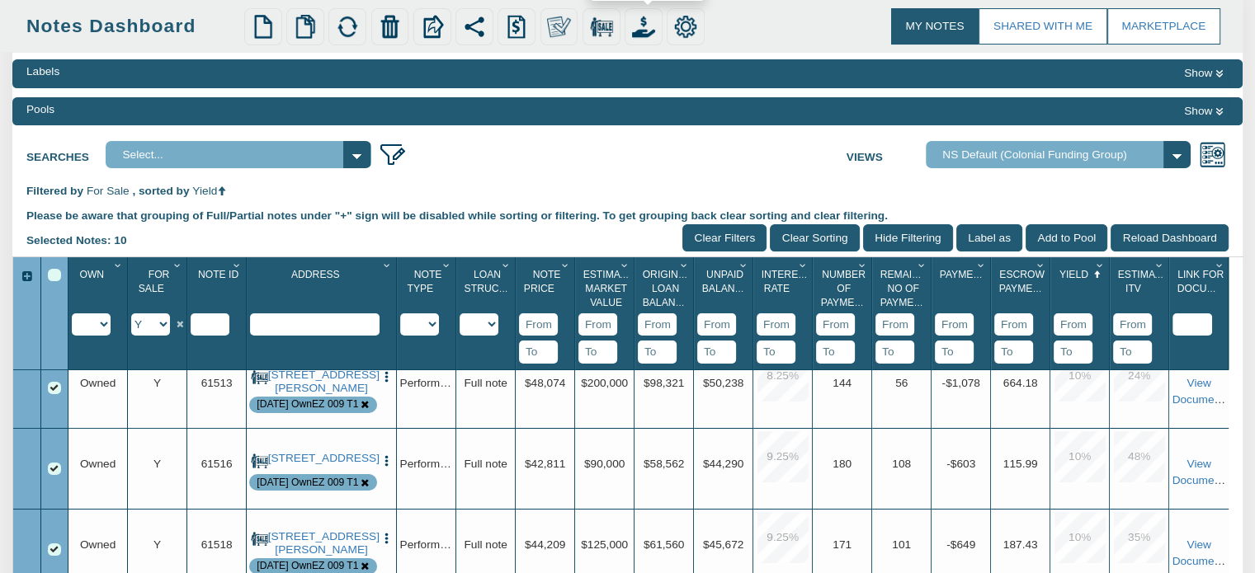
click at [643, 25] on img at bounding box center [643, 26] width 23 height 23
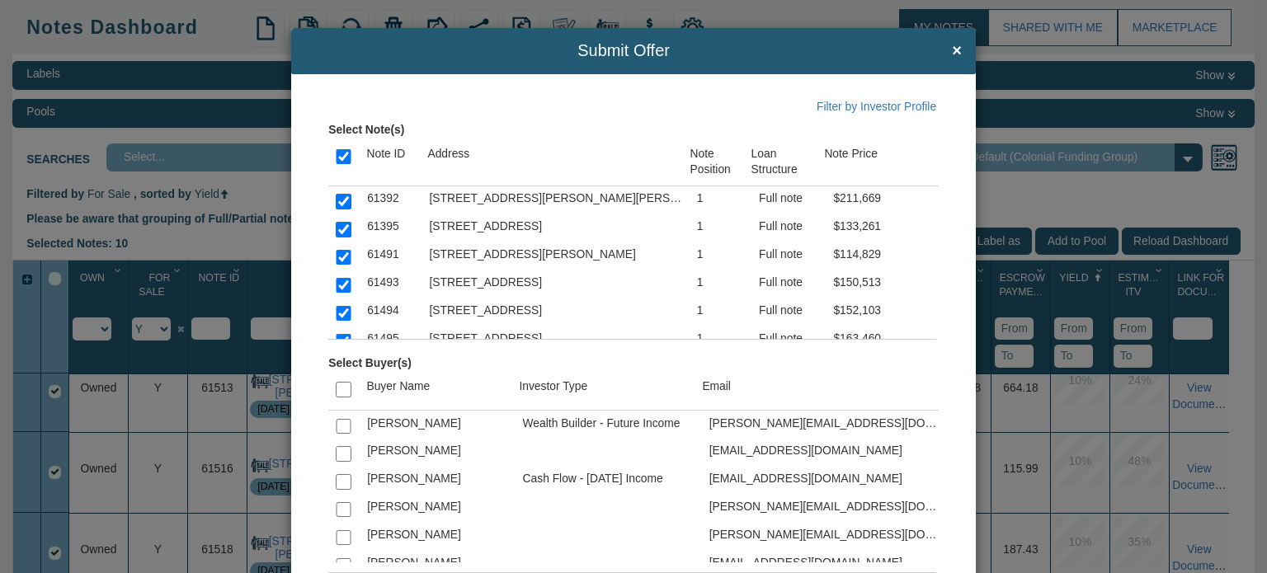
scroll to position [124, 0]
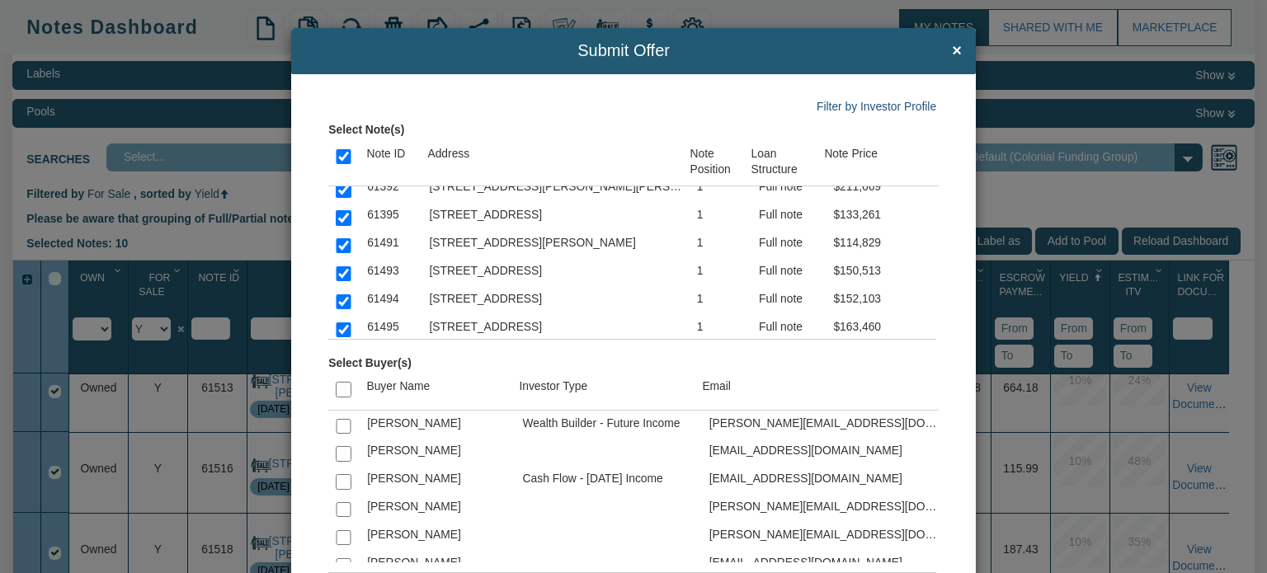
click at [864, 106] on link "Filter by Investor Profile" at bounding box center [877, 106] width 120 height 13
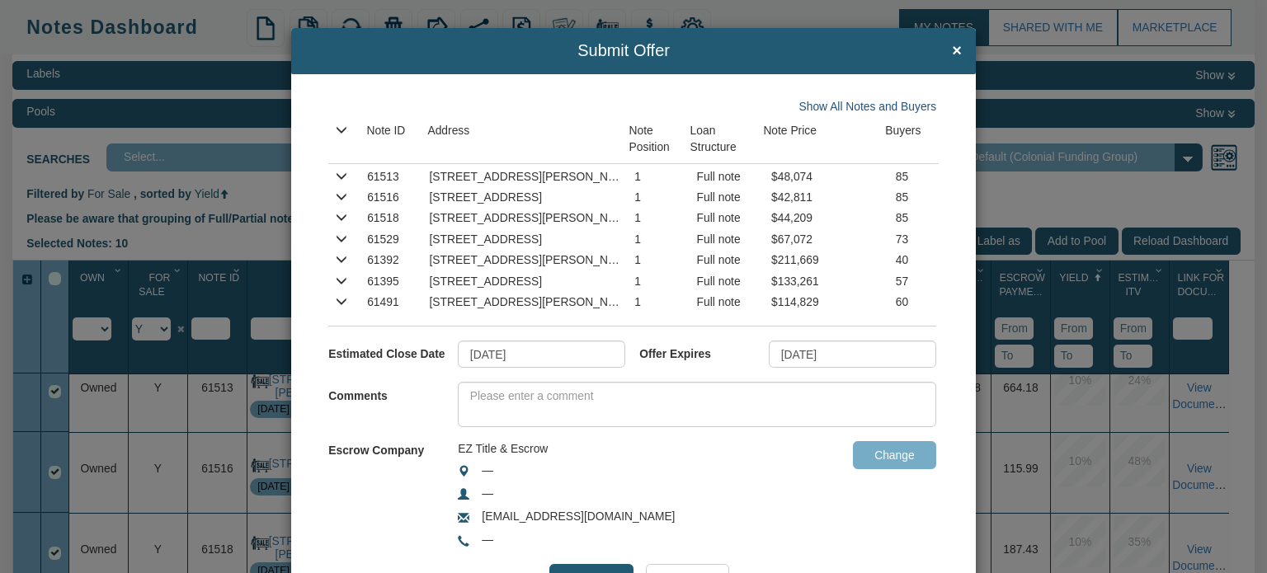
click at [831, 111] on link "Show All Notes and Buyers" at bounding box center [868, 106] width 138 height 13
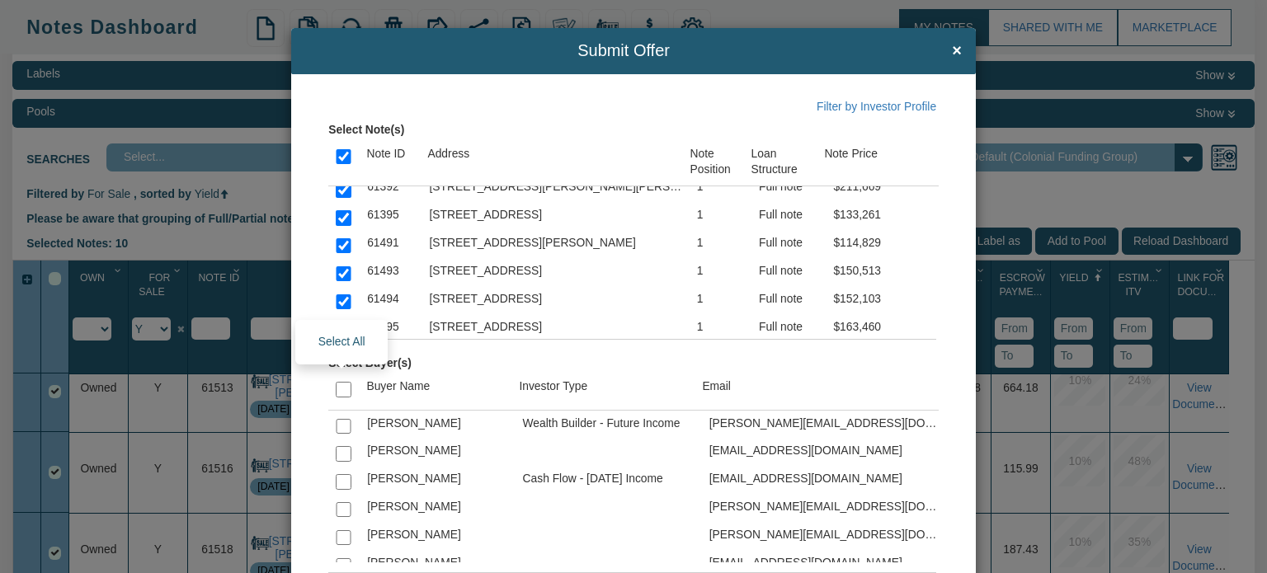
click at [337, 388] on input "checkbox" at bounding box center [343, 389] width 15 height 15
checkbox input "true"
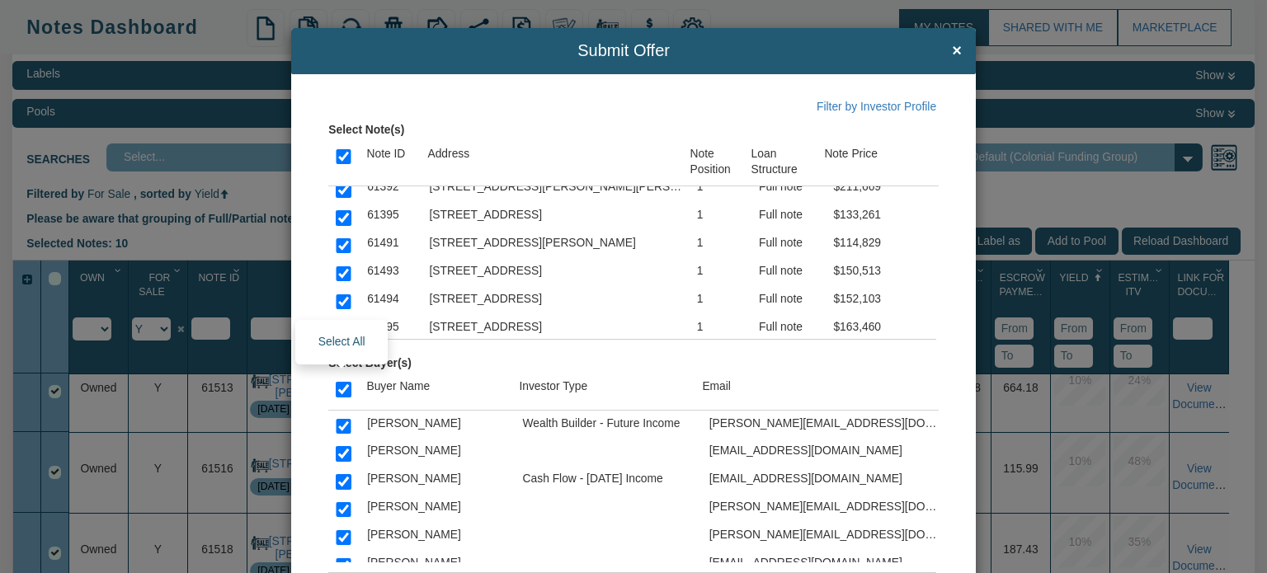
checkbox input "true"
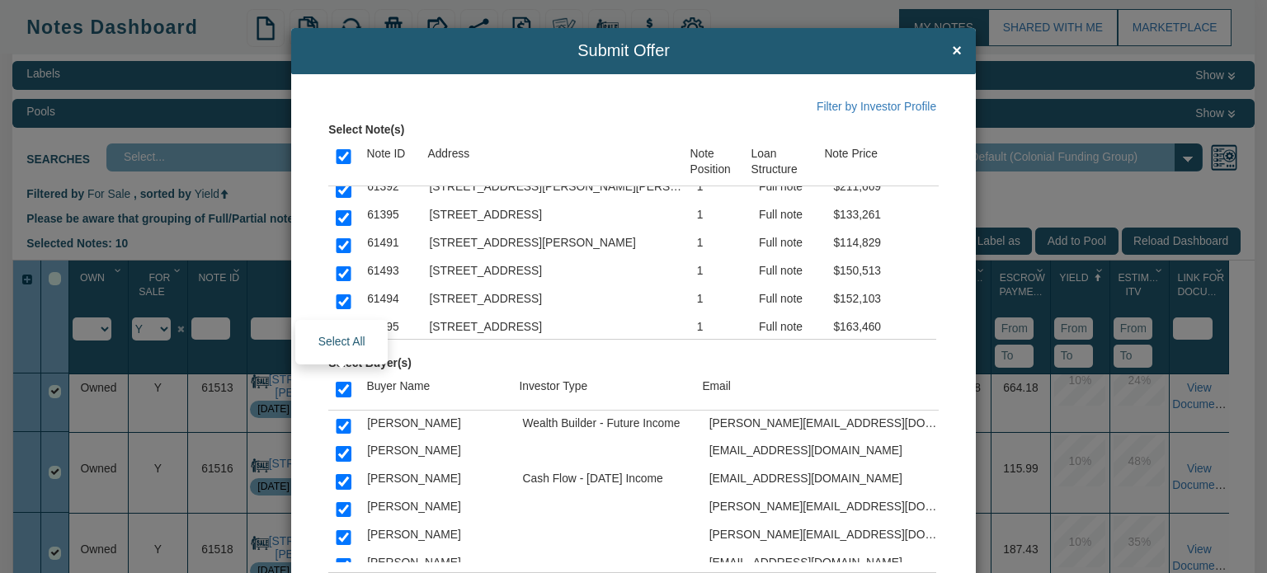
checkbox input "true"
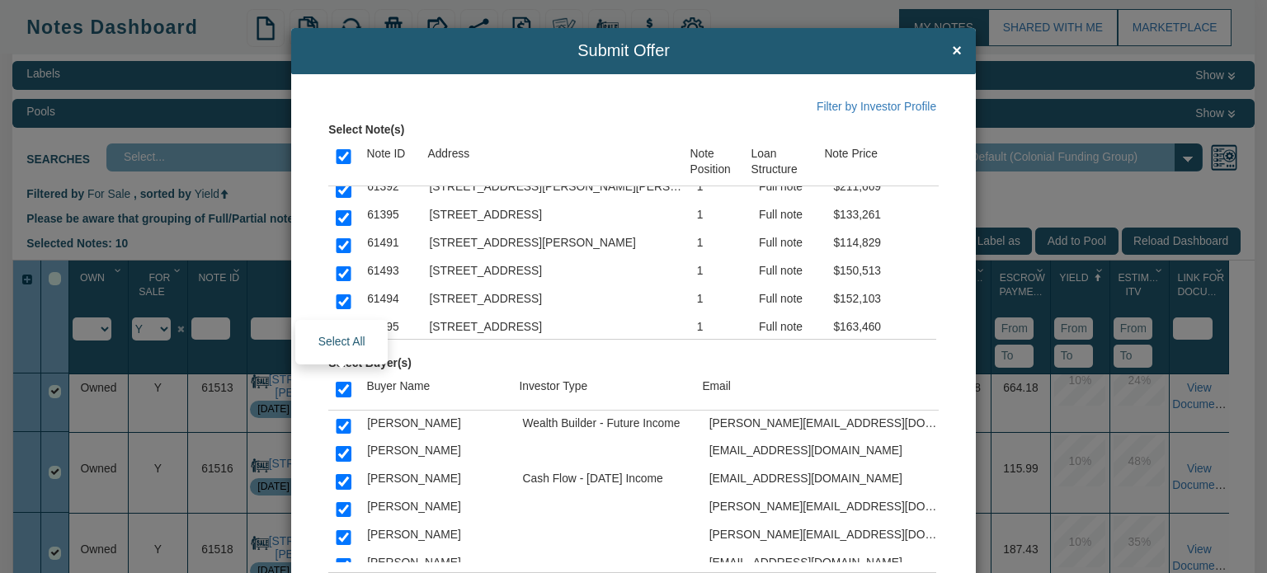
checkbox input "true"
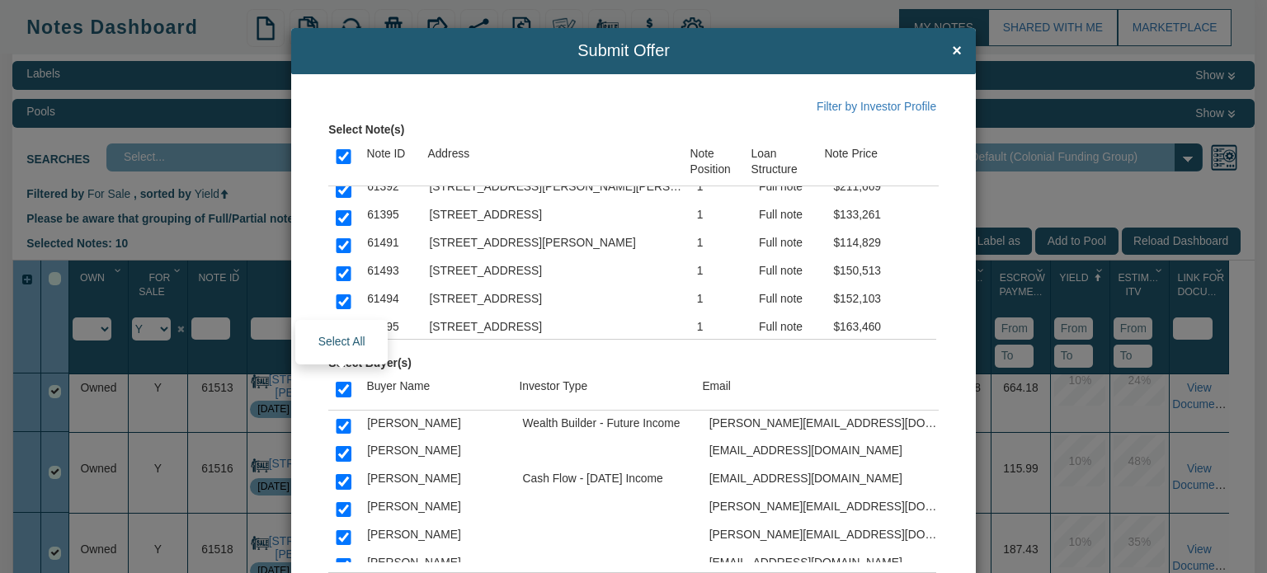
checkbox input "true"
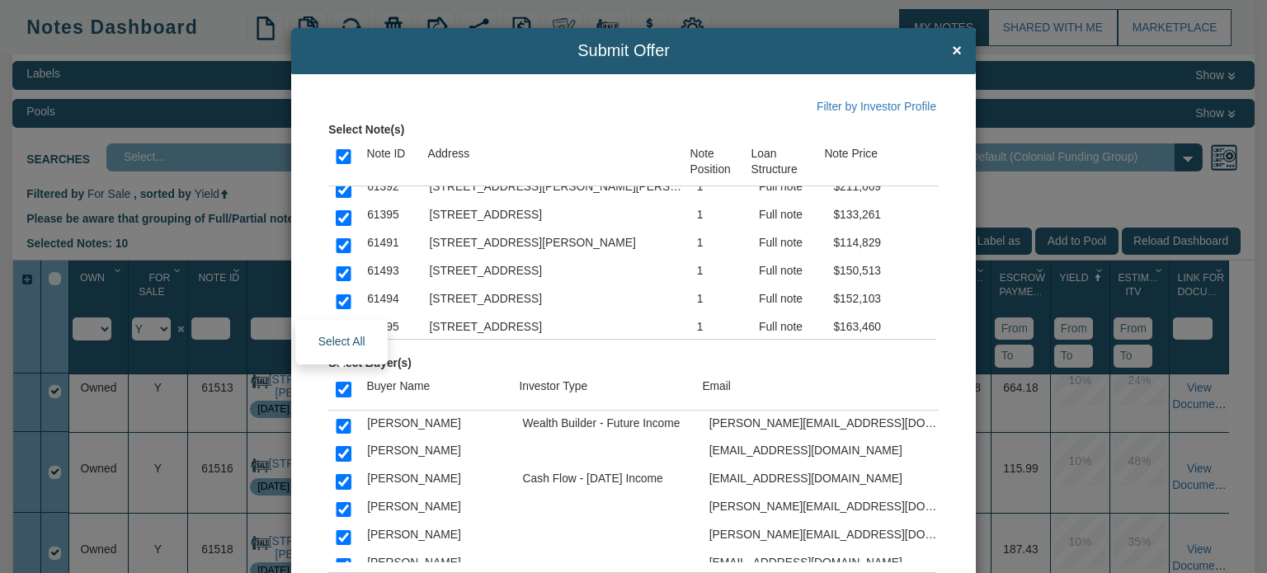
checkbox input "true"
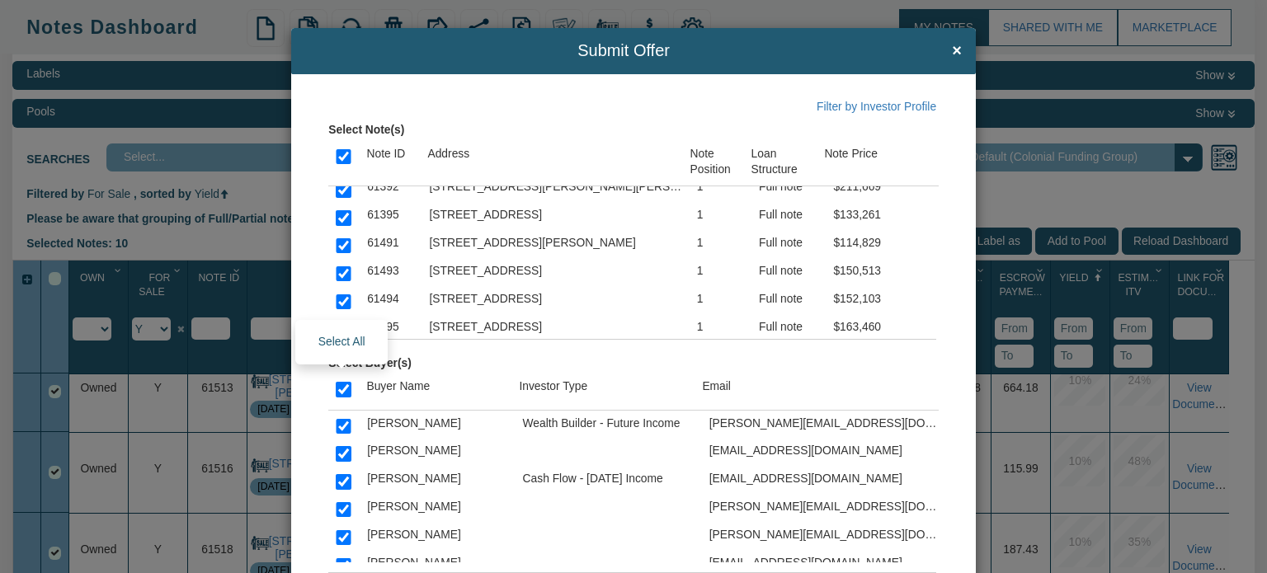
checkbox input "true"
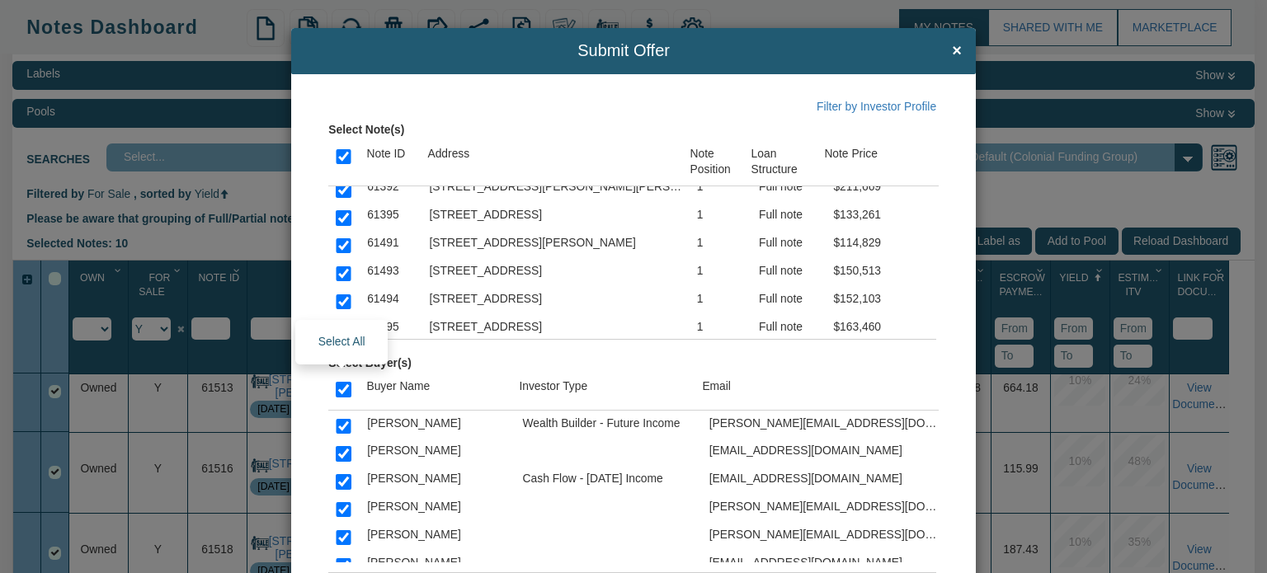
checkbox input "true"
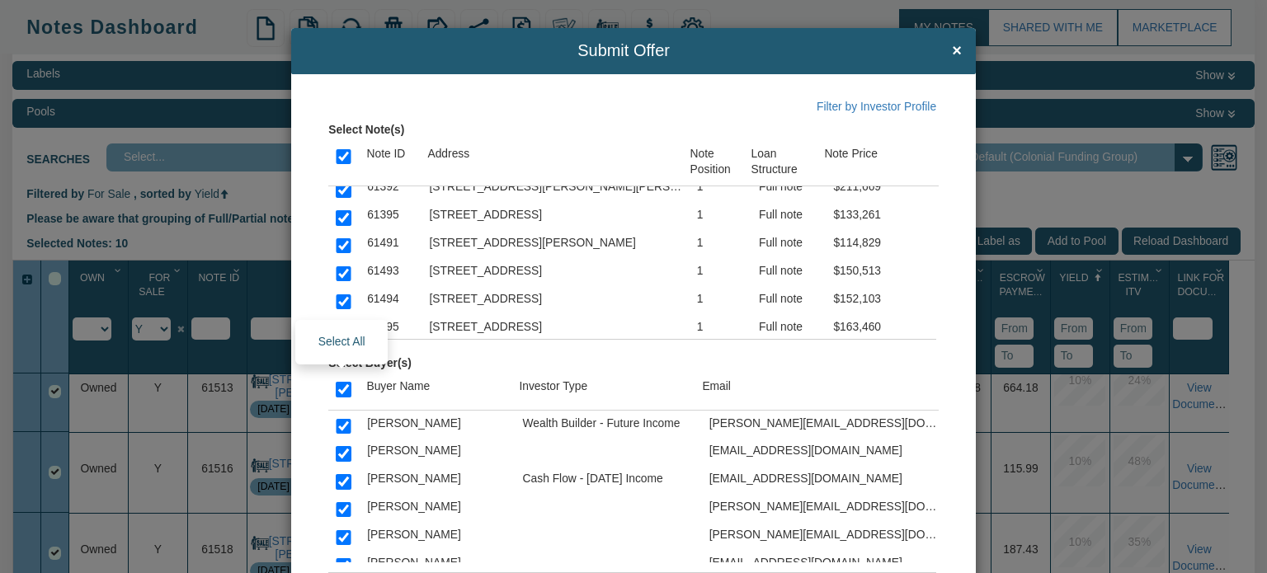
checkbox input "true"
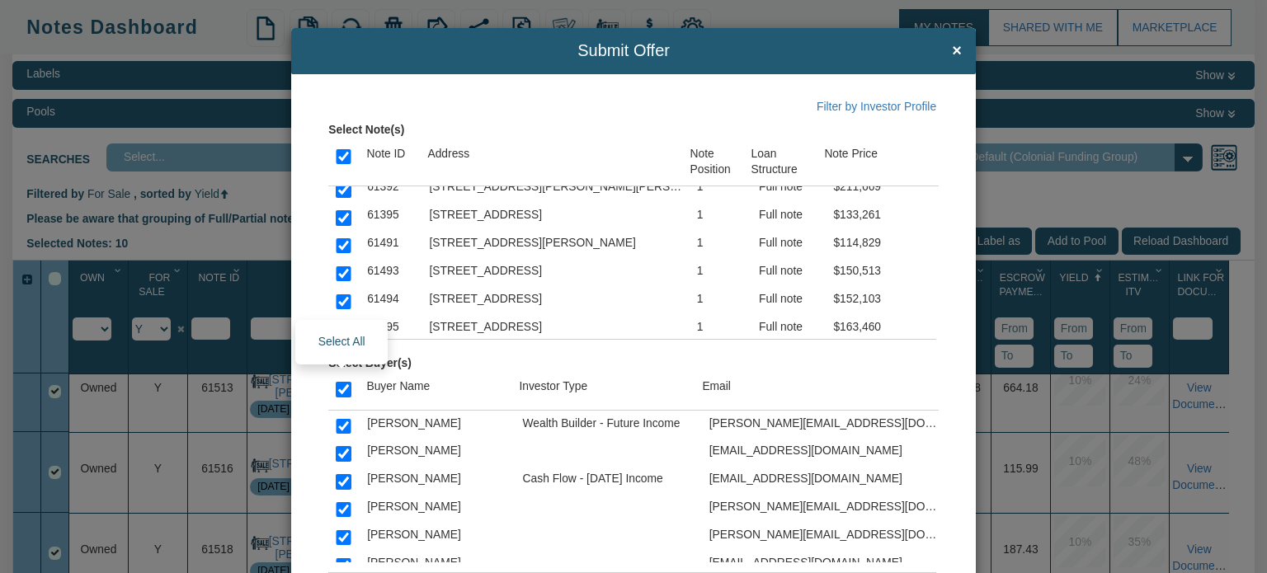
checkbox input "true"
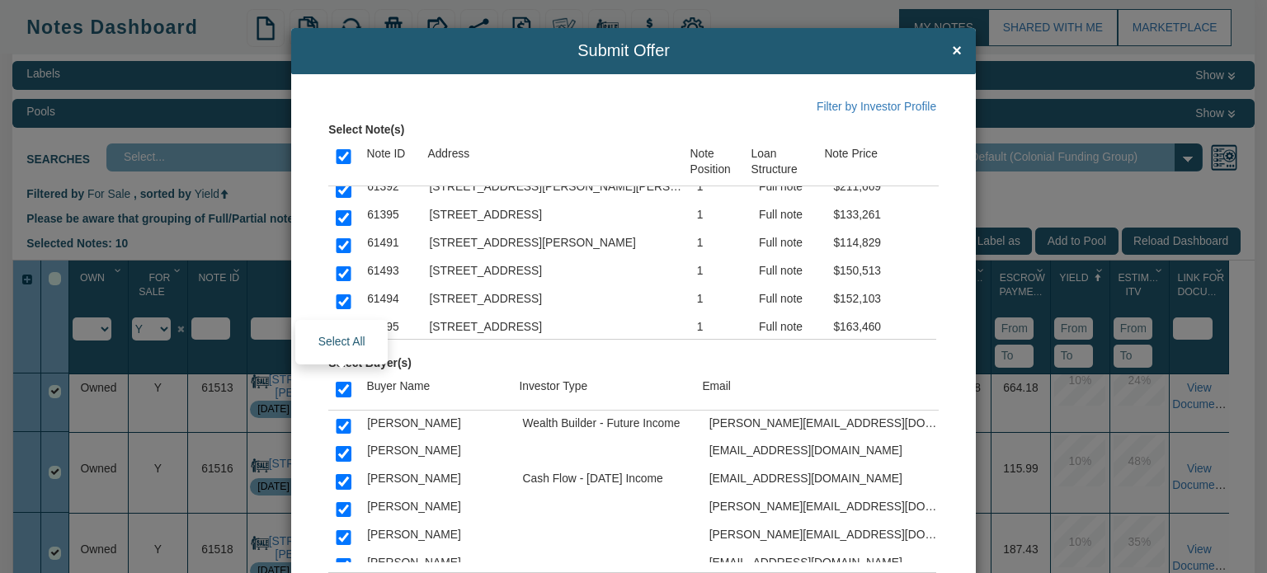
checkbox input "true"
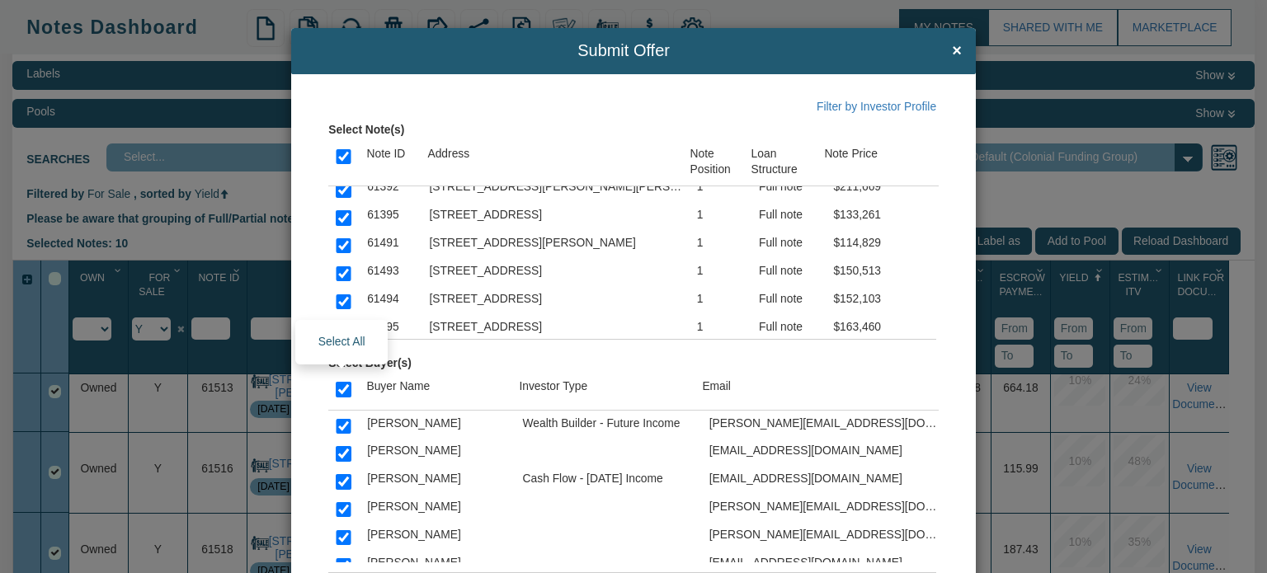
checkbox input "true"
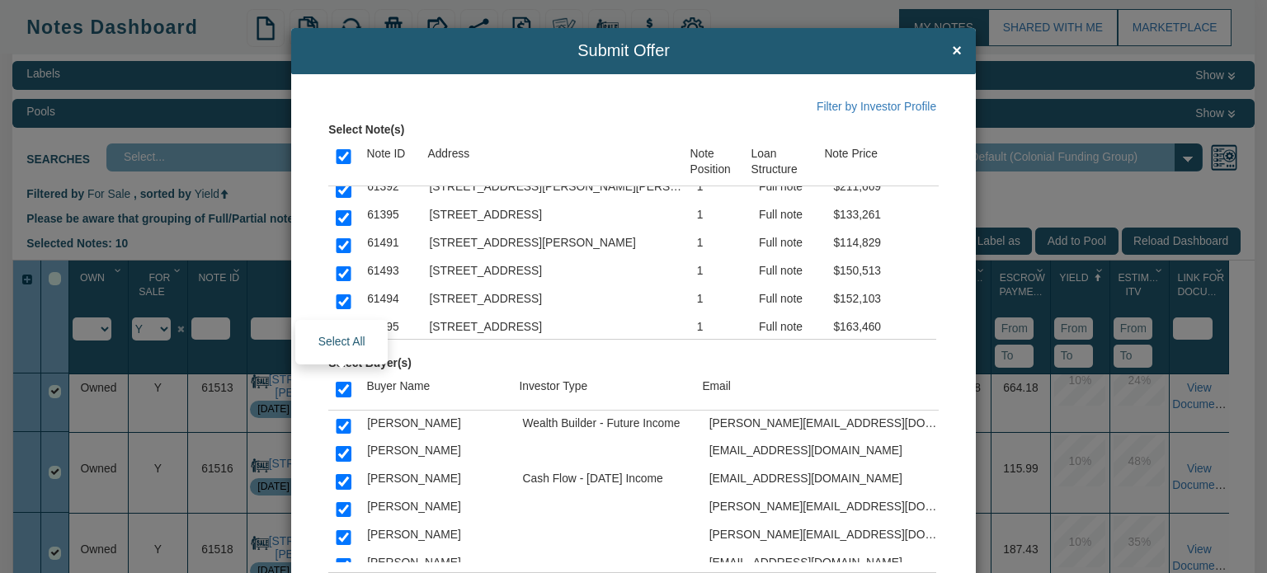
checkbox input "true"
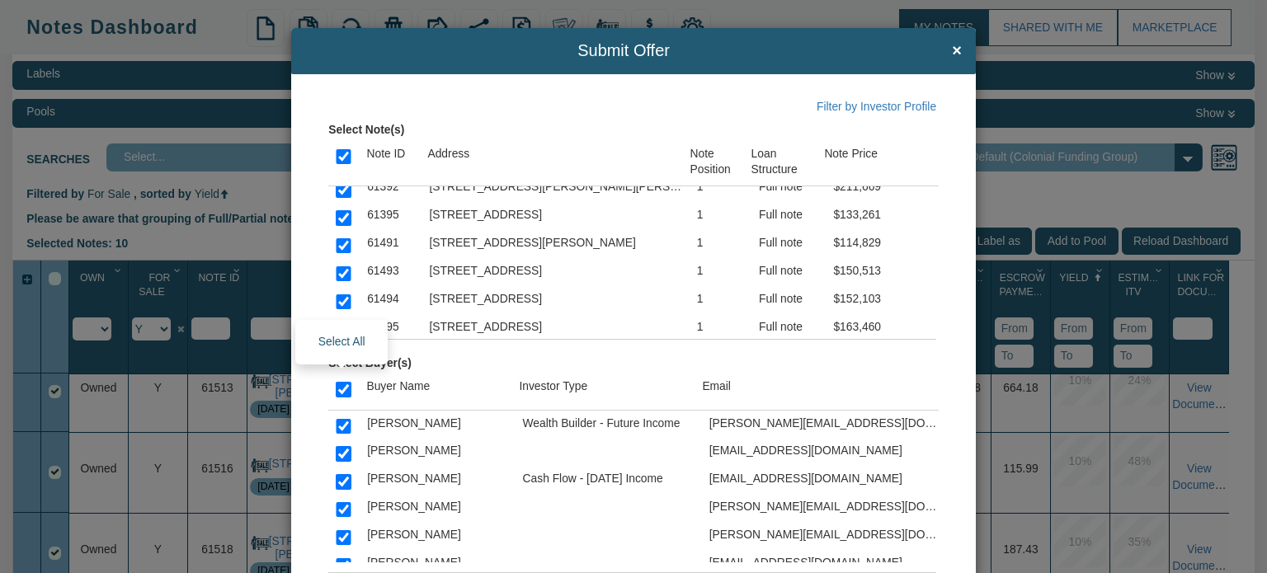
checkbox input "true"
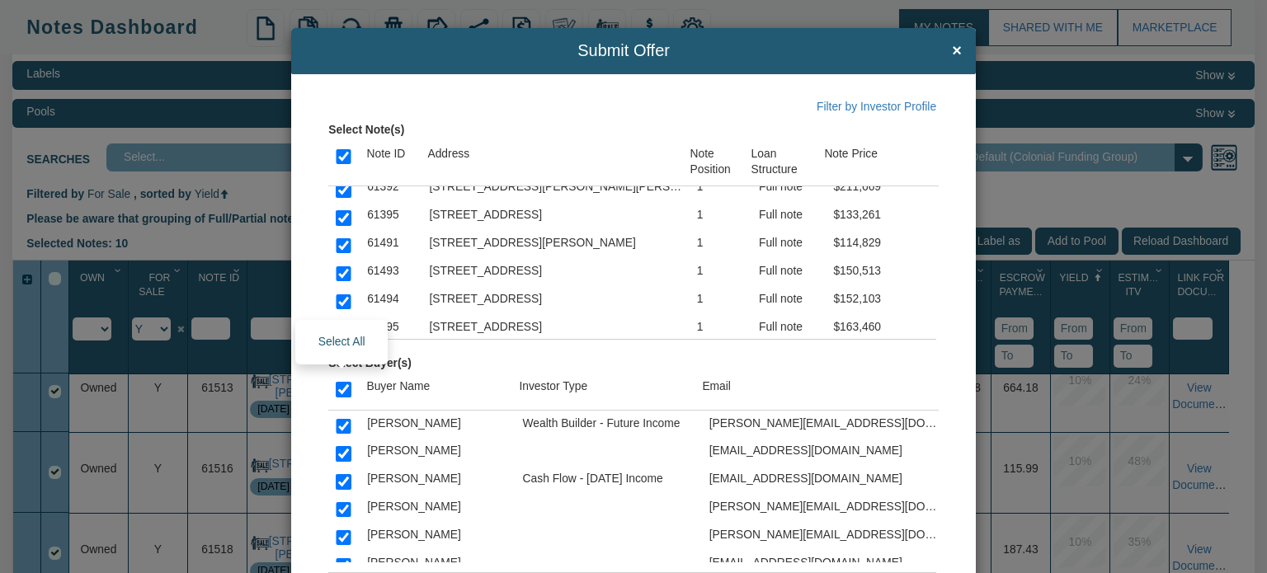
checkbox input "true"
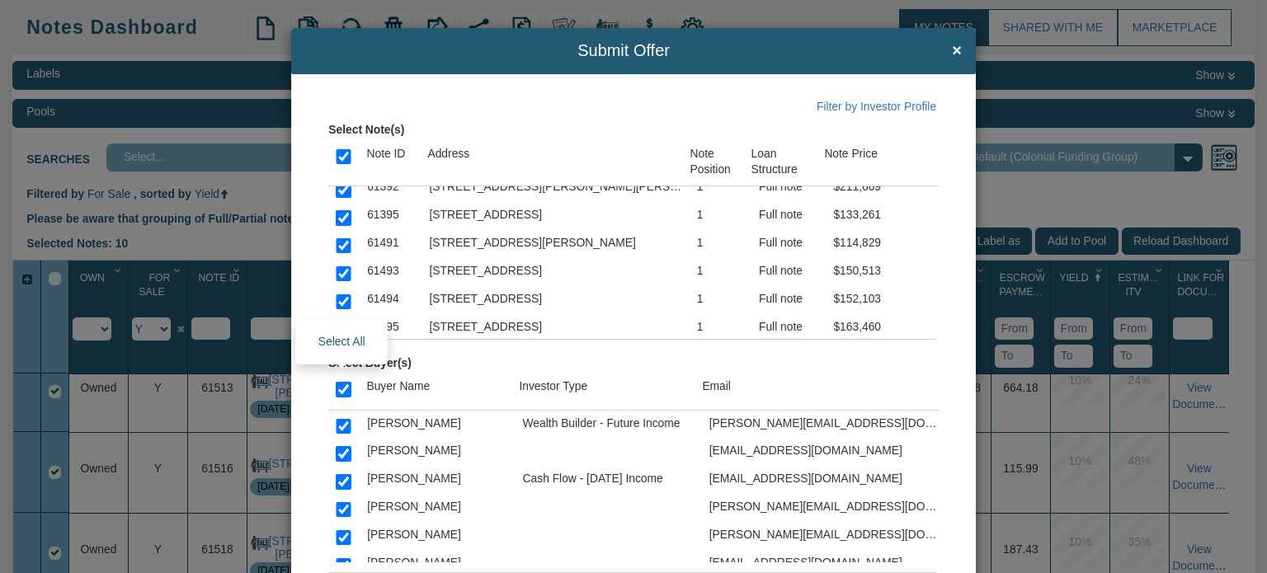
checkbox input "true"
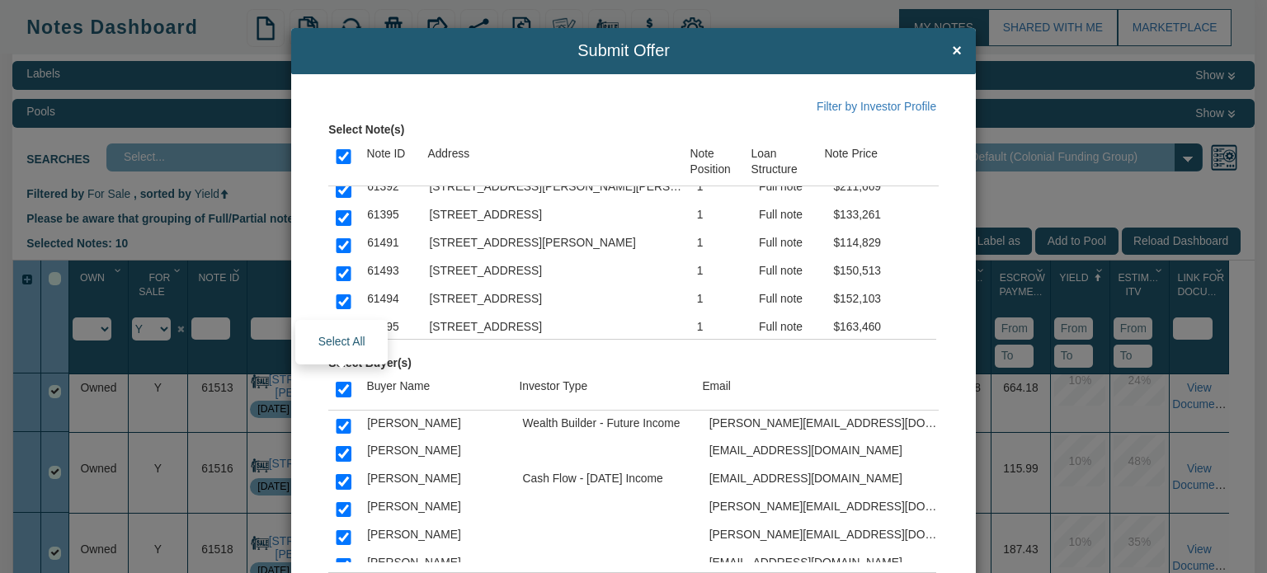
checkbox input "true"
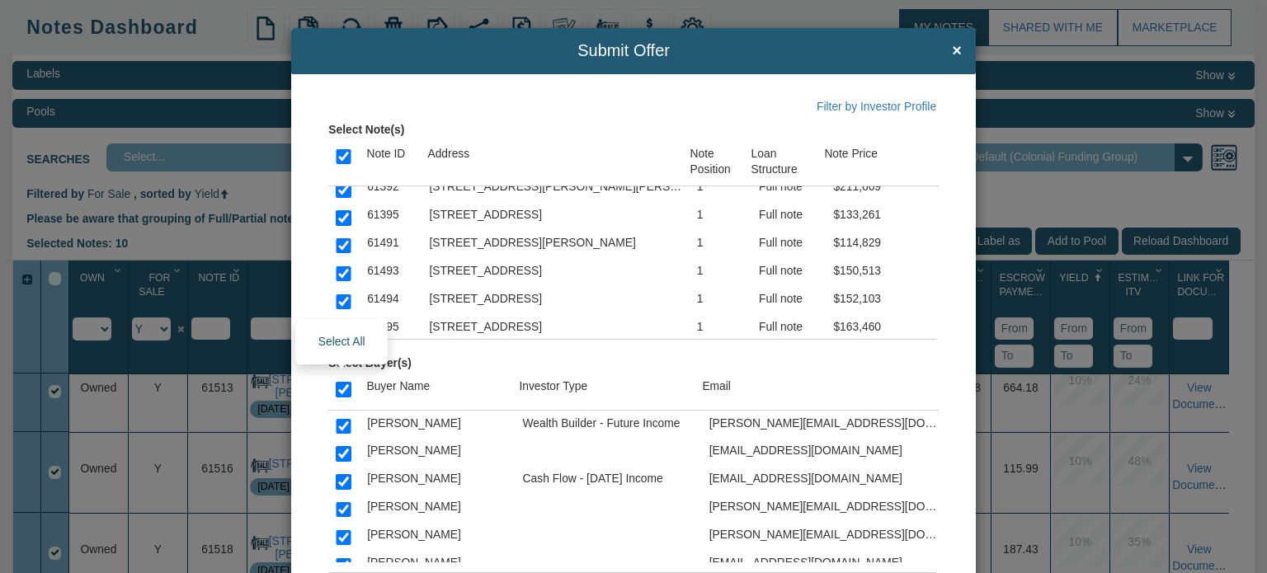
checkbox input "true"
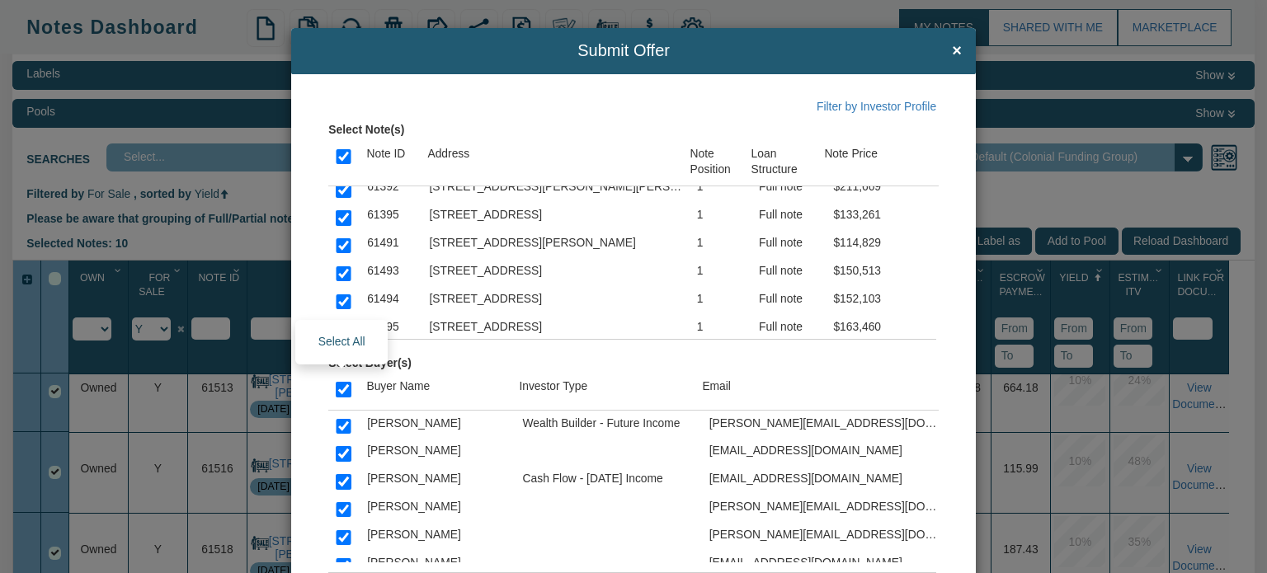
checkbox input "true"
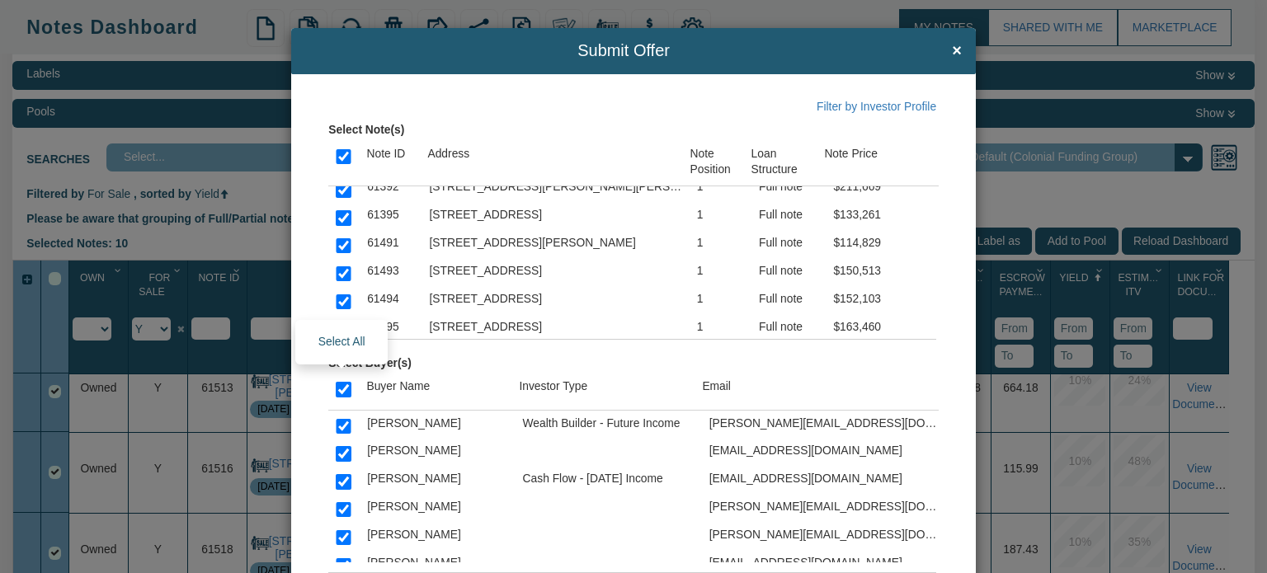
checkbox input "true"
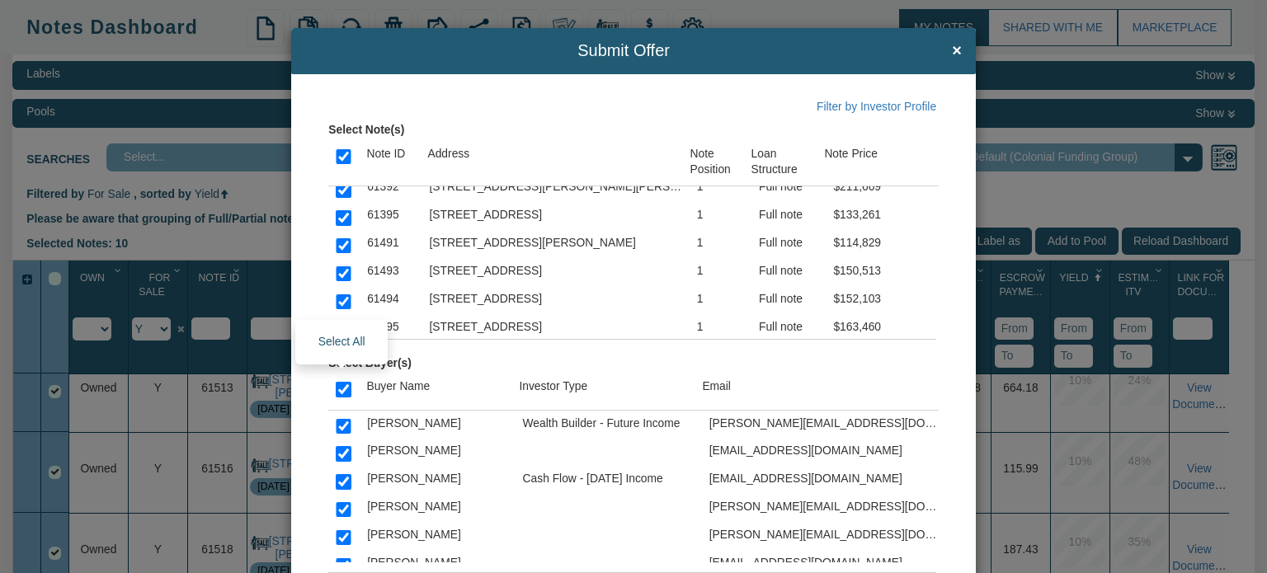
checkbox input "true"
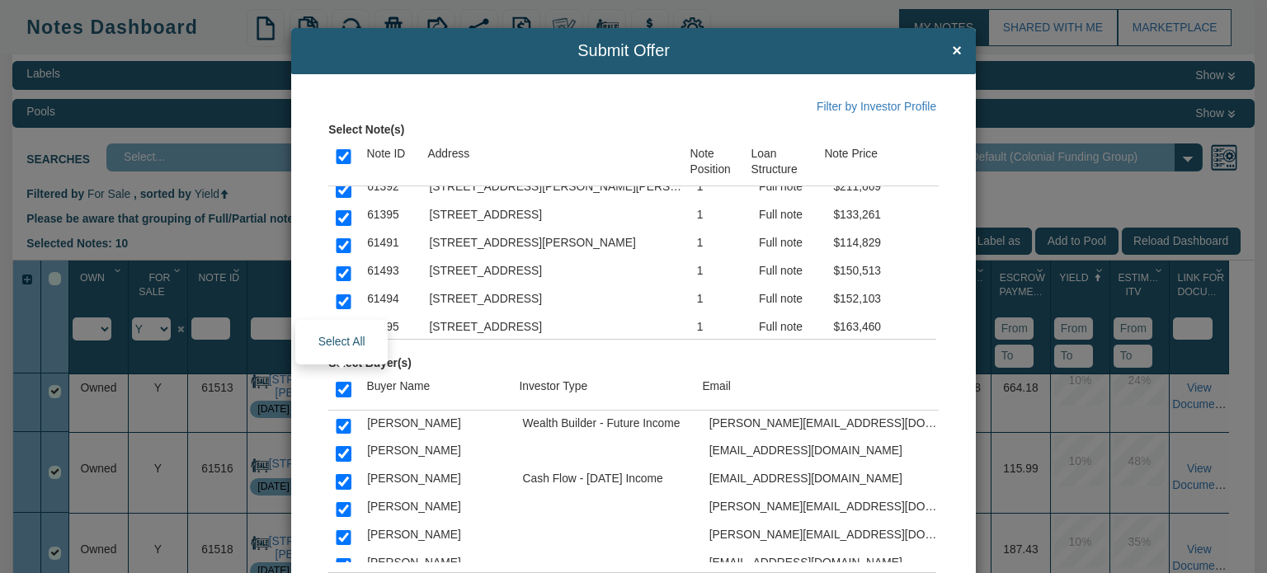
checkbox input "true"
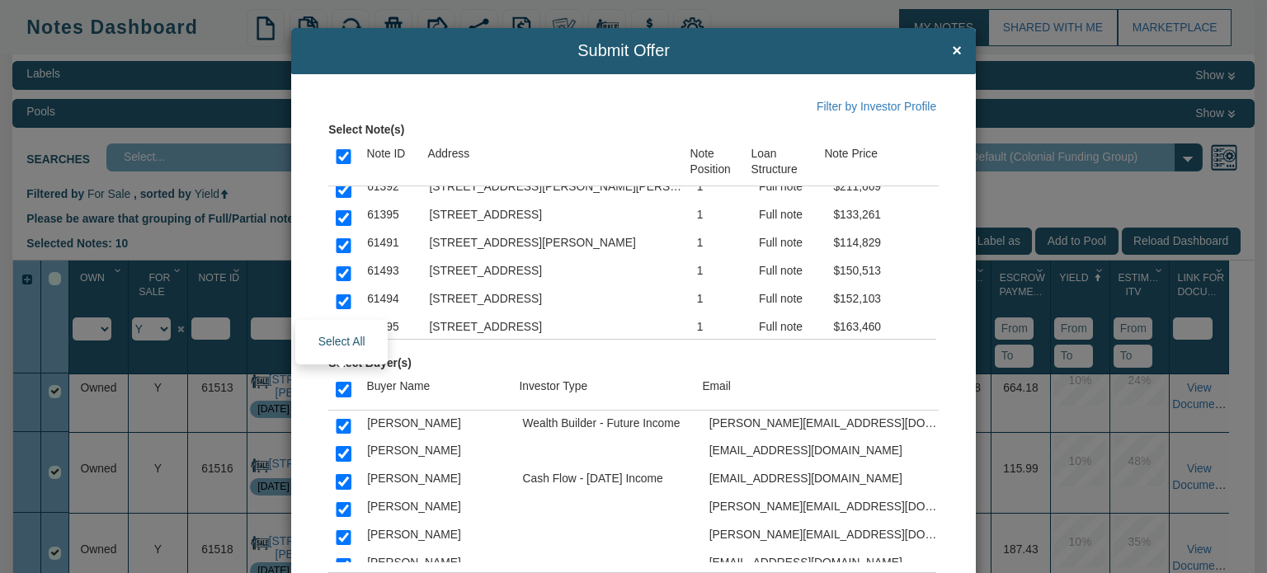
checkbox input "true"
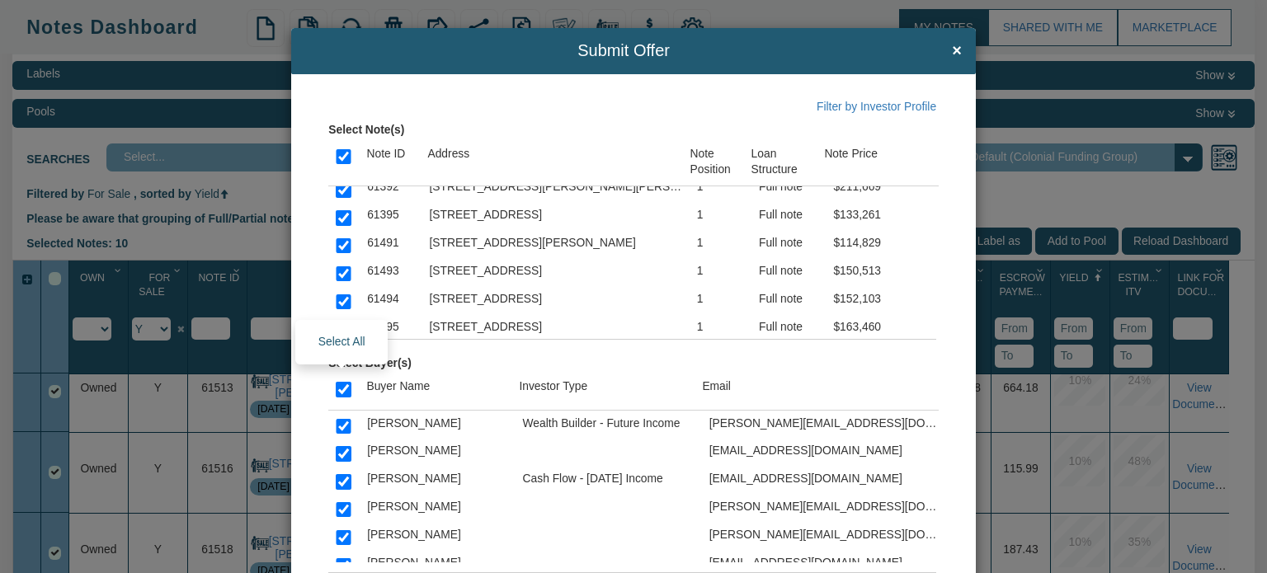
checkbox input "true"
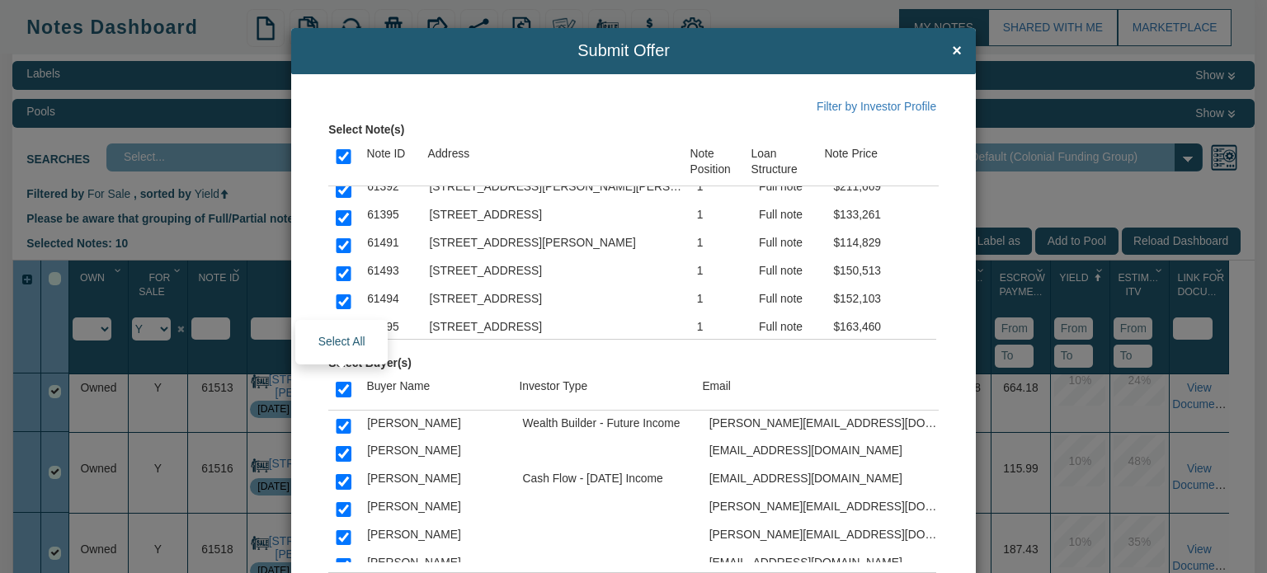
checkbox input "true"
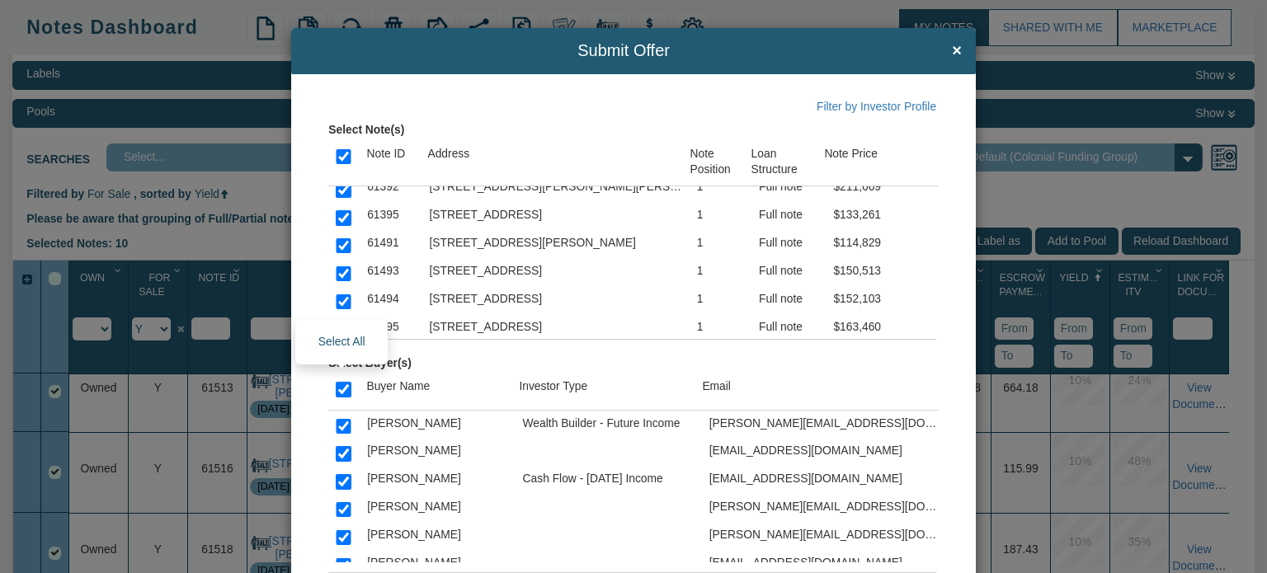
checkbox input "true"
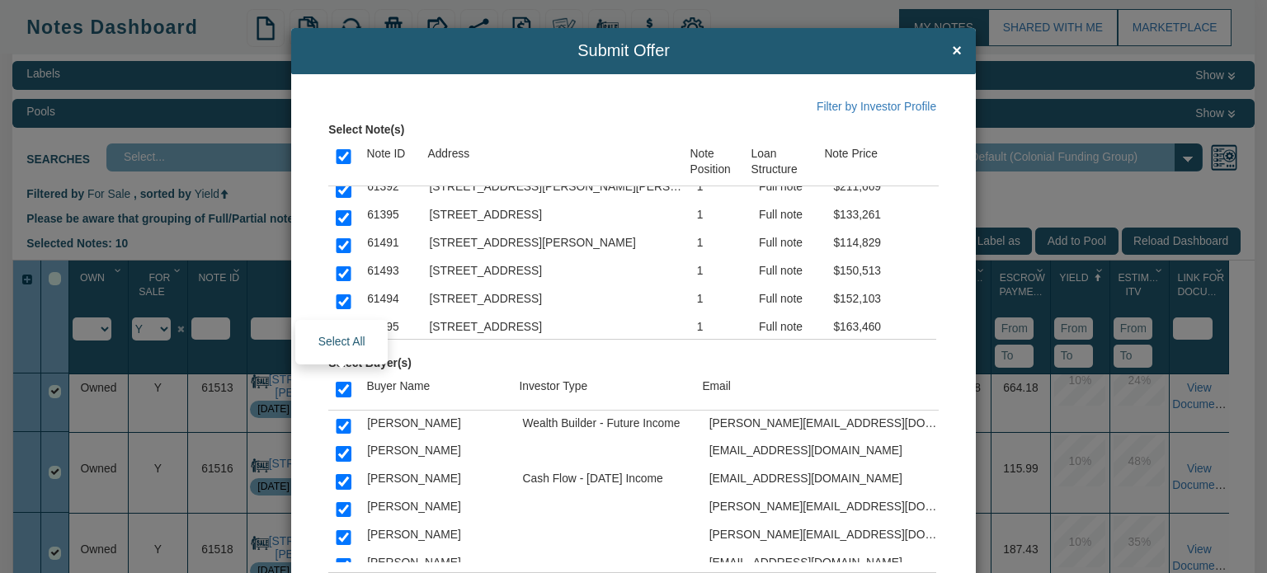
checkbox input "true"
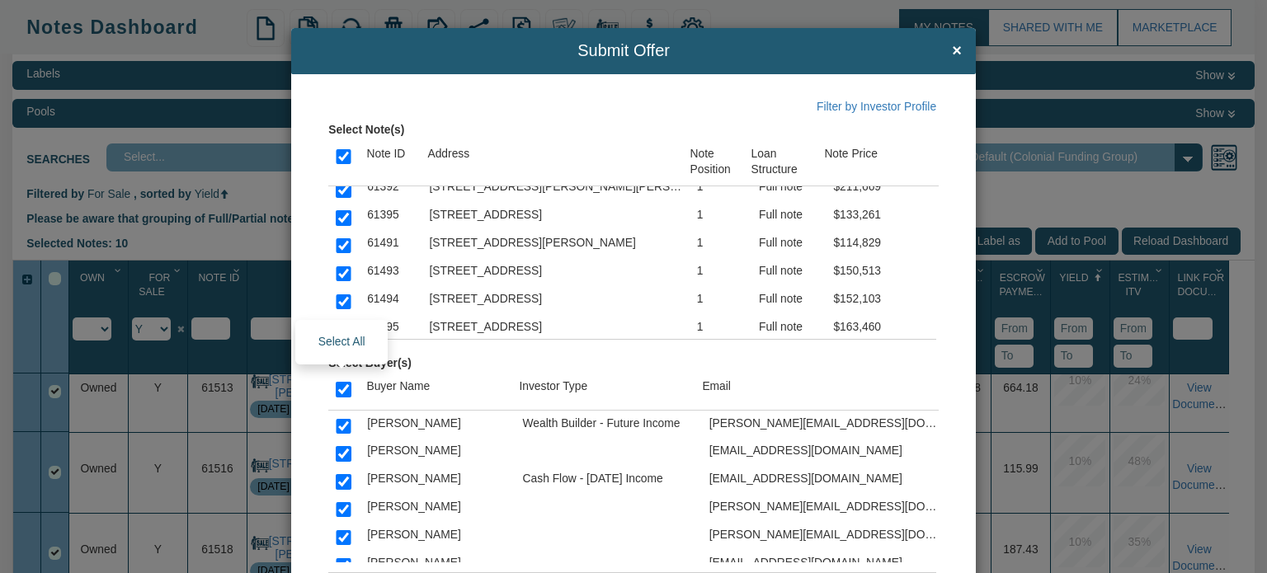
checkbox input "true"
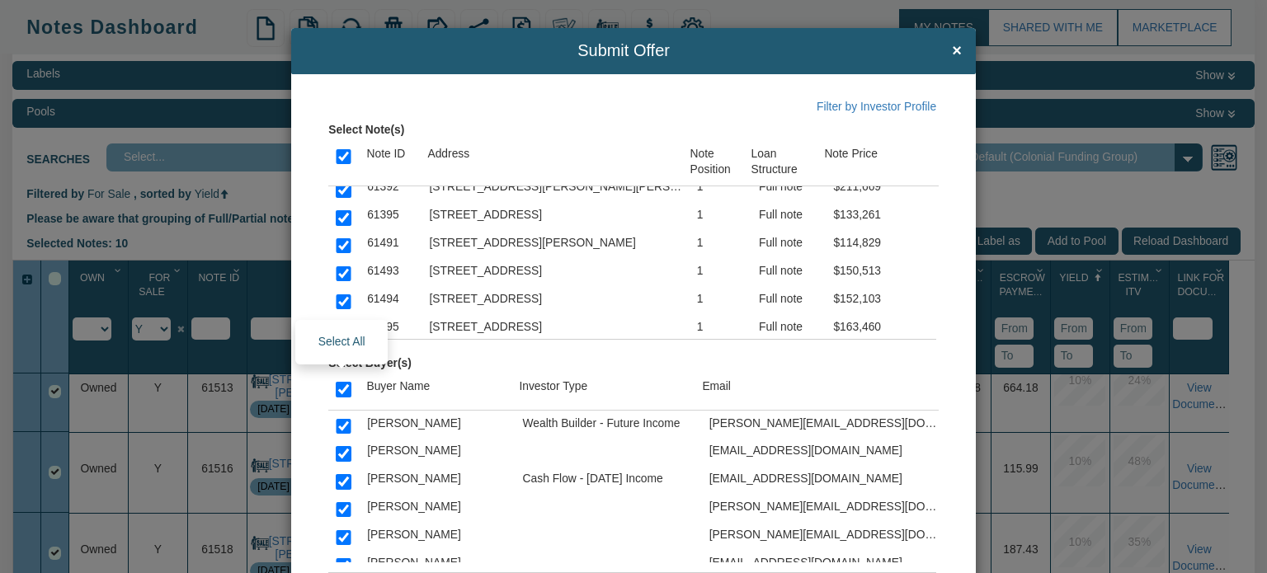
checkbox input "true"
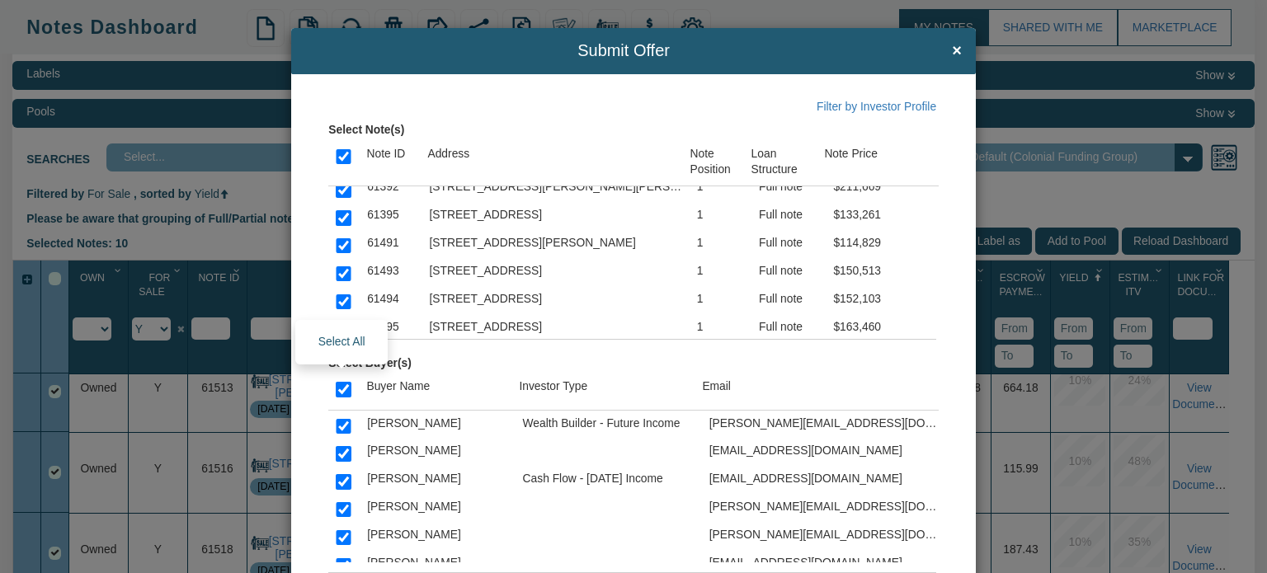
checkbox input "true"
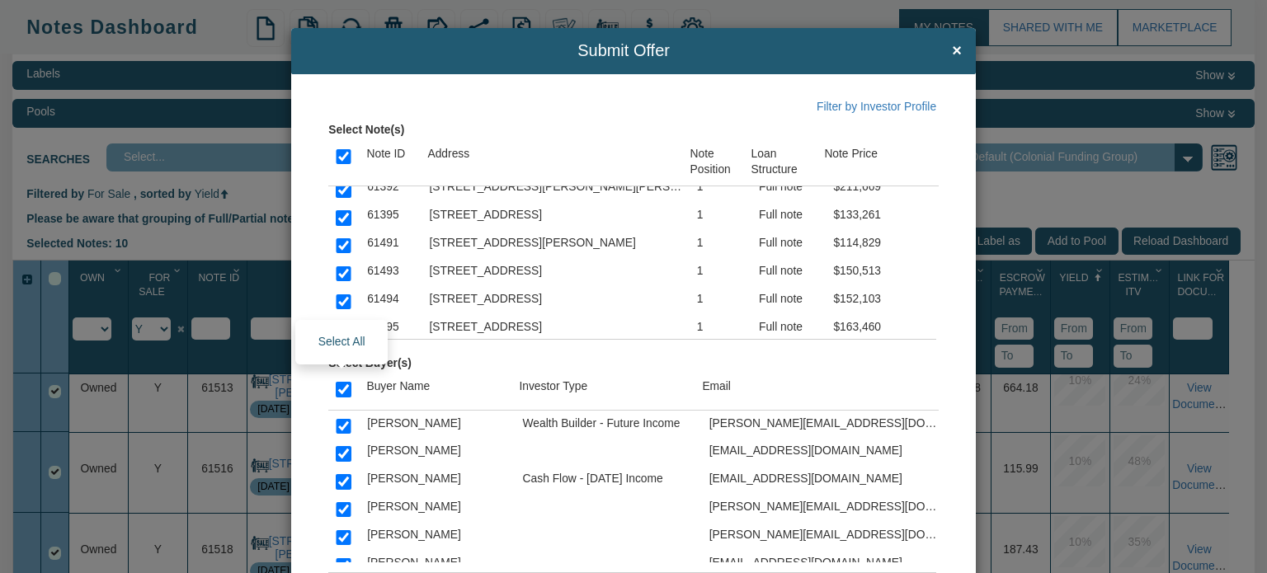
checkbox input "true"
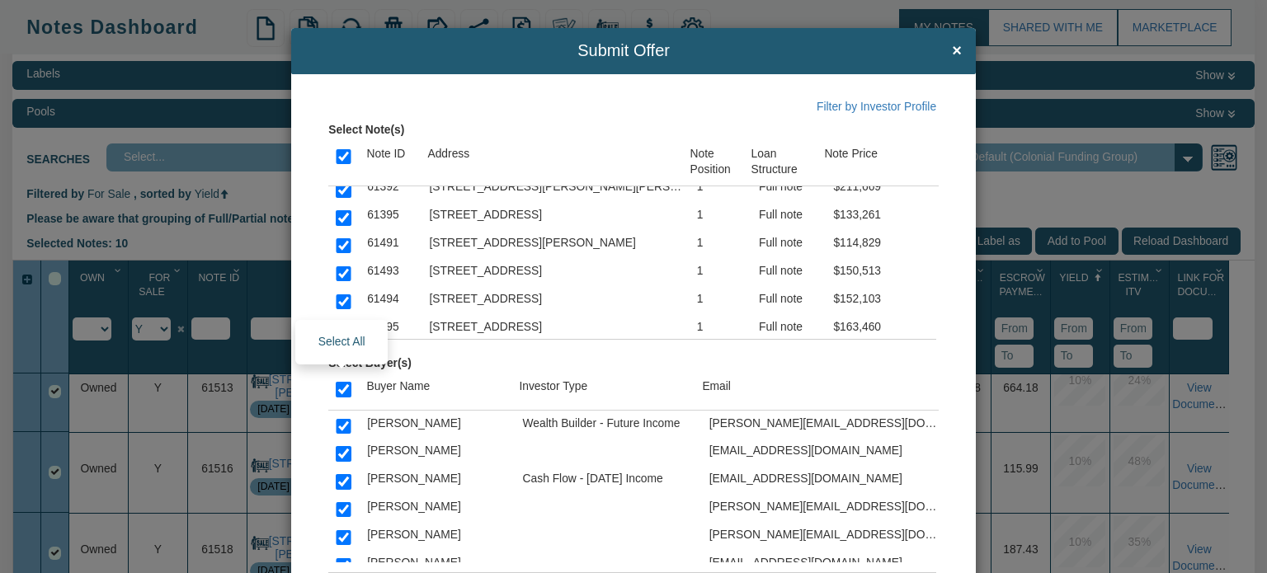
checkbox input "true"
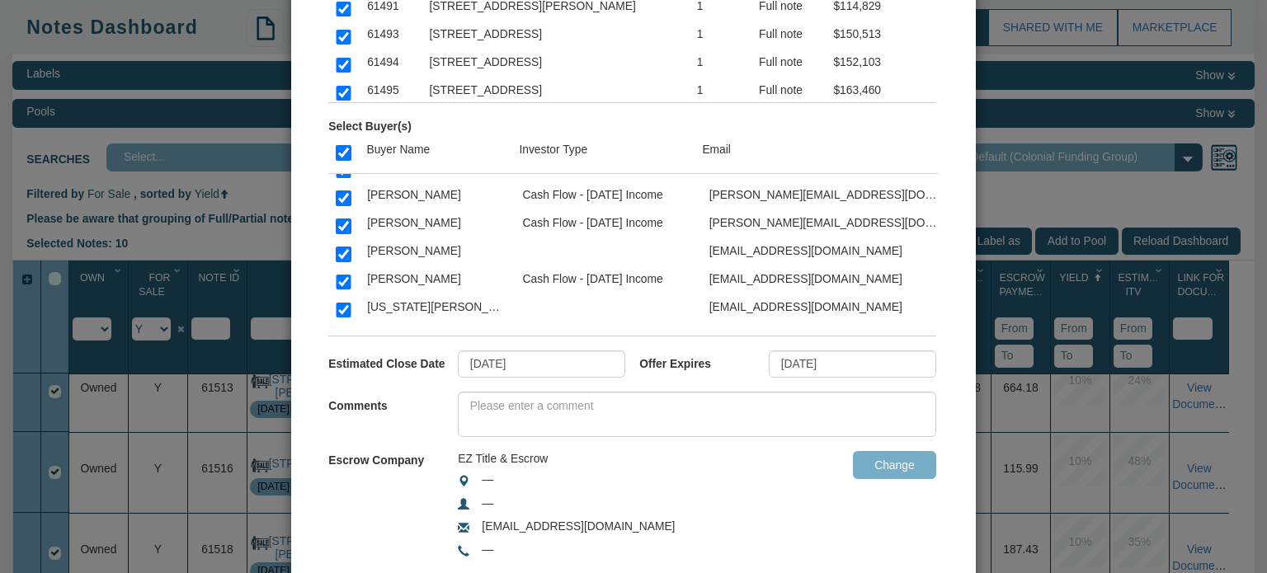
scroll to position [4097, 0]
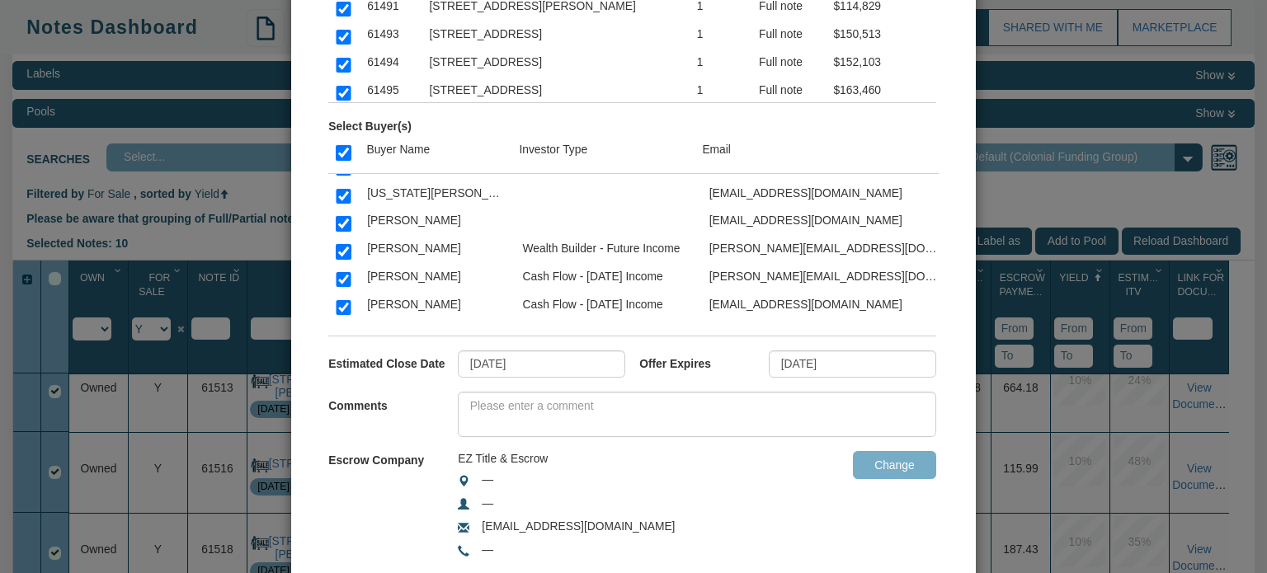
click at [343, 244] on input "checkbox" at bounding box center [343, 251] width 15 height 15
checkbox input "false"
click at [337, 300] on input "checkbox" at bounding box center [343, 307] width 15 height 15
checkbox input "false"
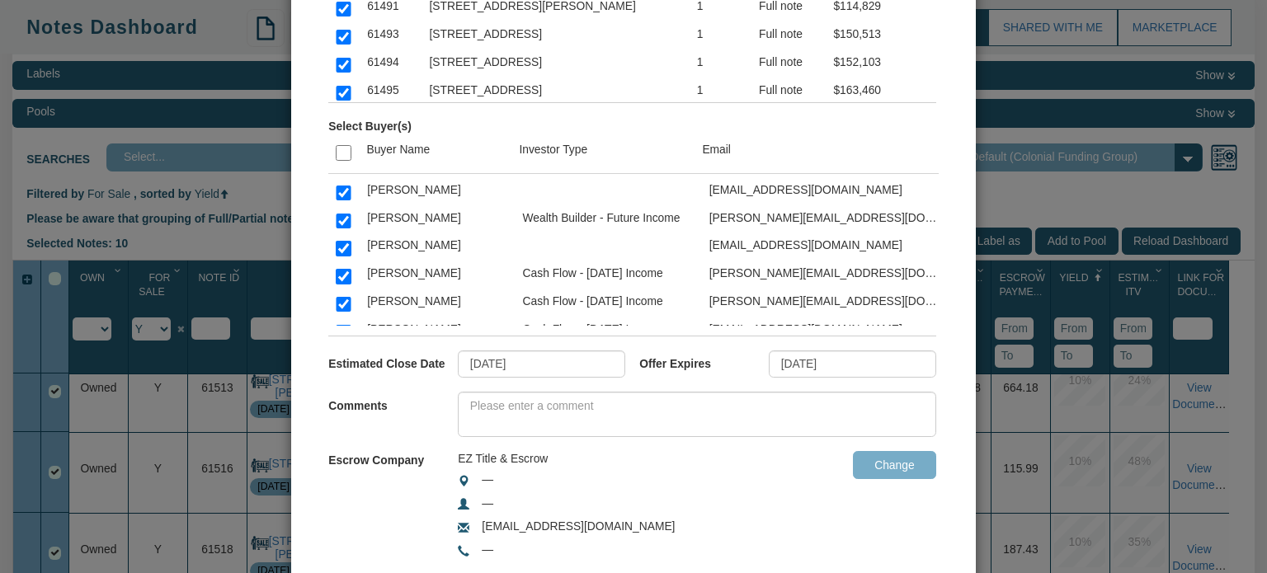
scroll to position [2310, 0]
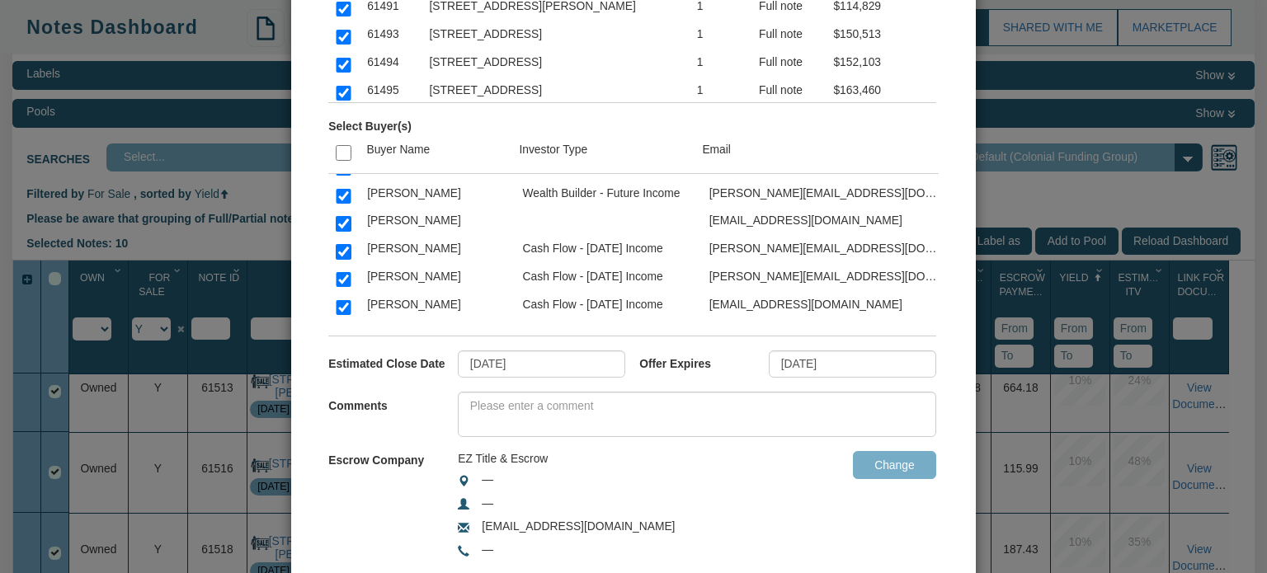
click at [337, 328] on input "checkbox" at bounding box center [343, 335] width 15 height 15
checkbox input "false"
click at [337, 244] on input "checkbox" at bounding box center [343, 251] width 15 height 15
checkbox input "false"
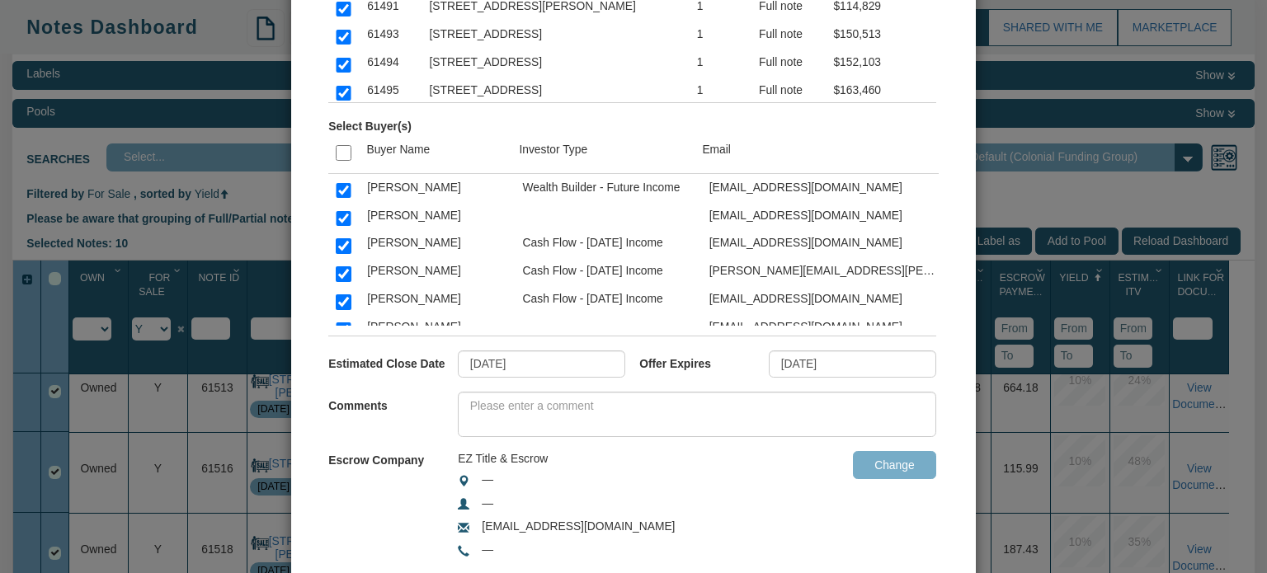
scroll to position [407, 0]
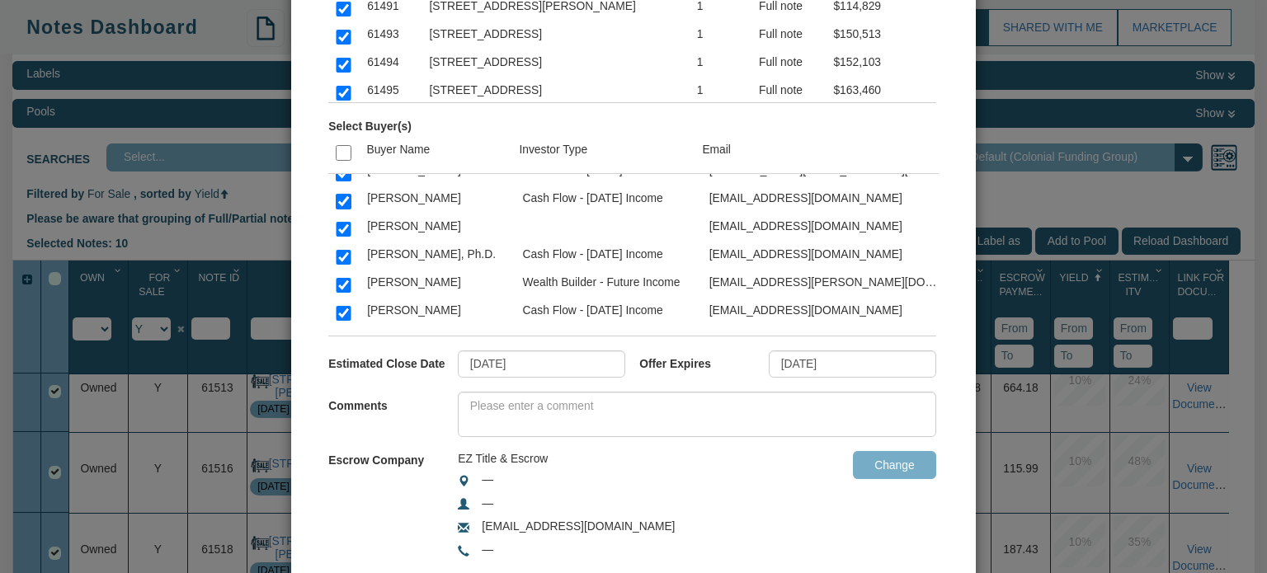
click at [341, 250] on input "checkbox" at bounding box center [343, 257] width 15 height 15
checkbox input "false"
click at [521, 408] on textarea at bounding box center [697, 414] width 478 height 45
paste textarea "Reminder! Check out available note inventory. Notes are priced from $42K to $21…"
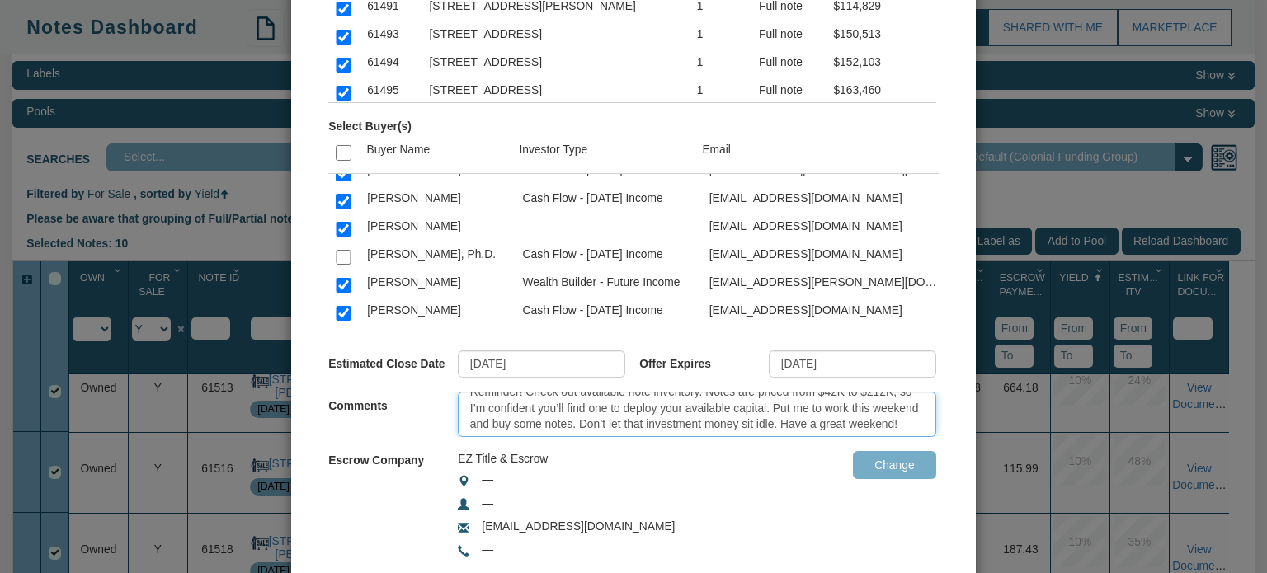
scroll to position [0, 0]
drag, startPoint x: 786, startPoint y: 420, endPoint x: 897, endPoint y: 421, distance: 110.5
click at [897, 421] on textarea "Reminder! Check out available note inventory. Notes are priced from $42K to $21…" at bounding box center [697, 414] width 478 height 45
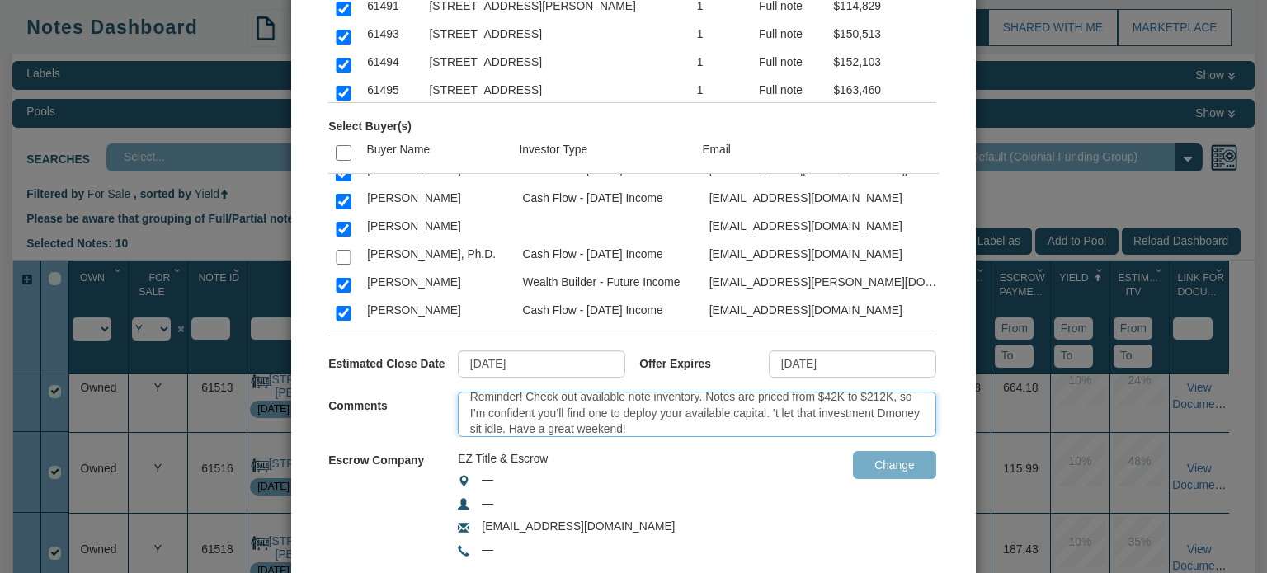
click at [778, 410] on textarea "Reminder! Check out available note inventory. Notes are priced from $42K to $21…" at bounding box center [697, 414] width 478 height 45
click at [530, 426] on textarea "Reminder! Check out available note inventory. Notes are priced from $42K to $21…" at bounding box center [697, 414] width 478 height 45
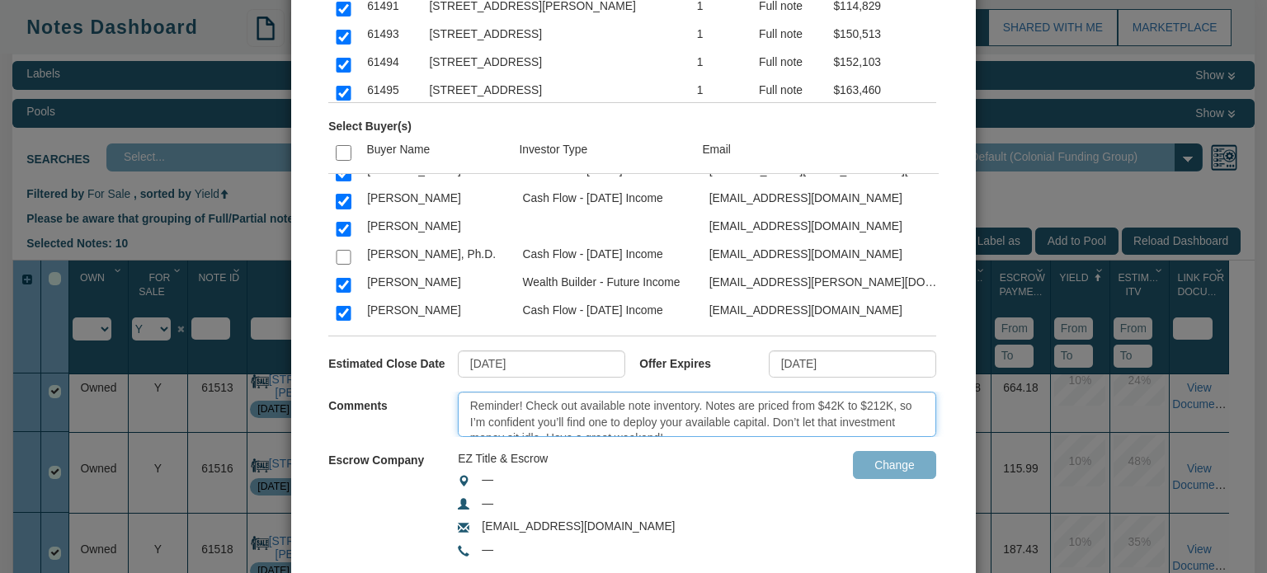
scroll to position [16, 0]
type textarea "Reminder! Check out available note inventory. Notes are priced from $42K to $21…"
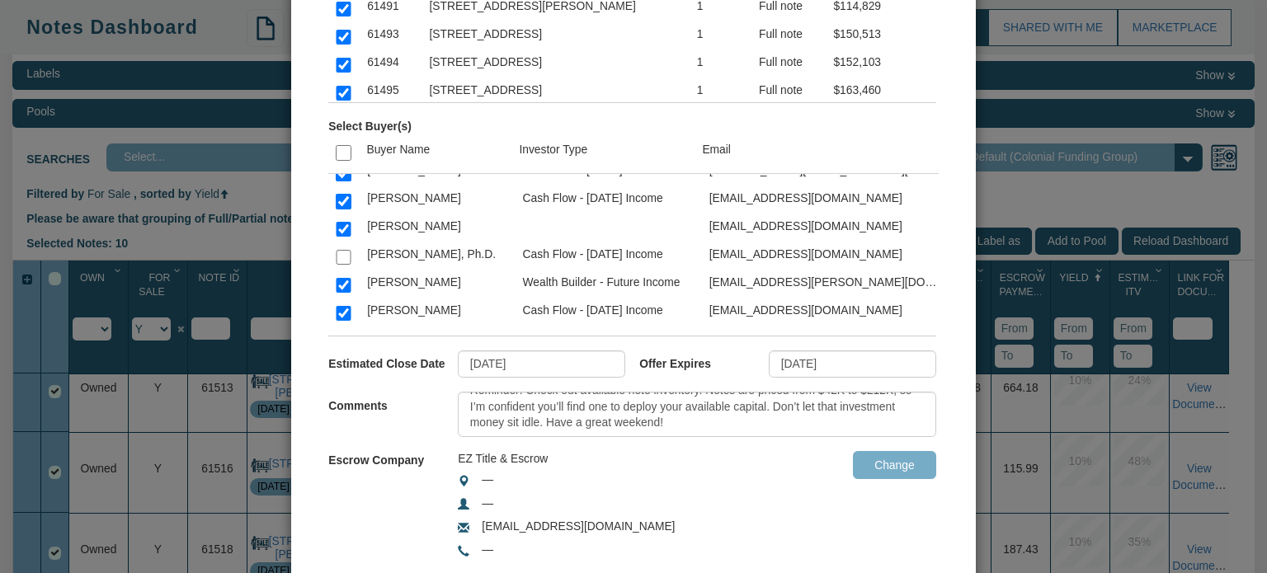
scroll to position [315, 0]
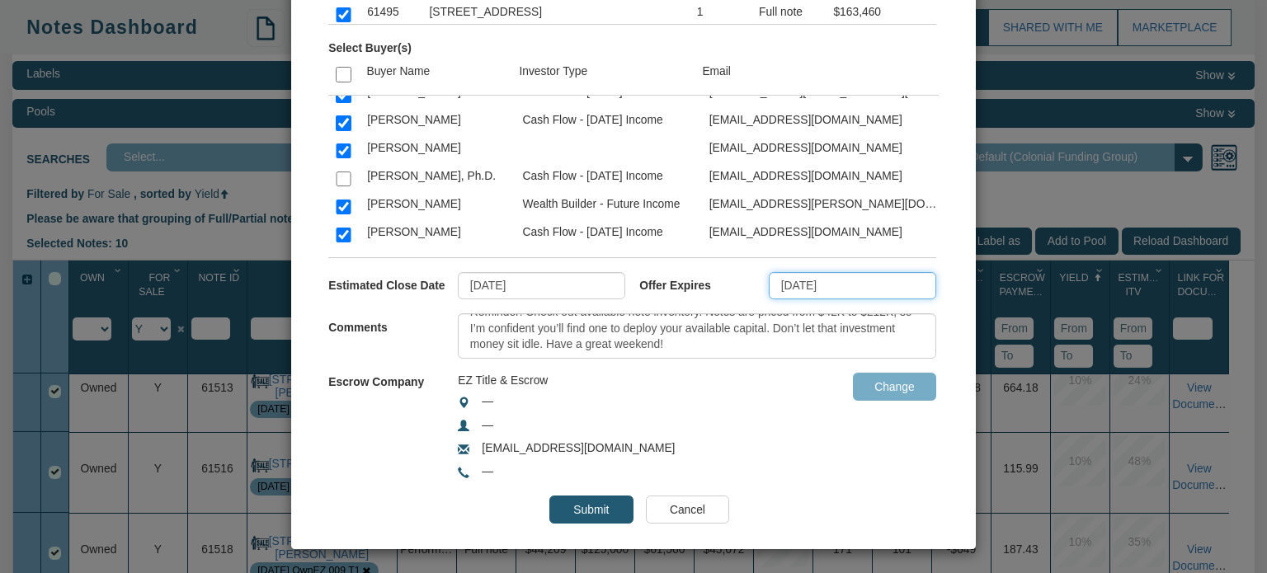
click at [827, 280] on input "08/25/2025" at bounding box center [852, 286] width 167 height 28
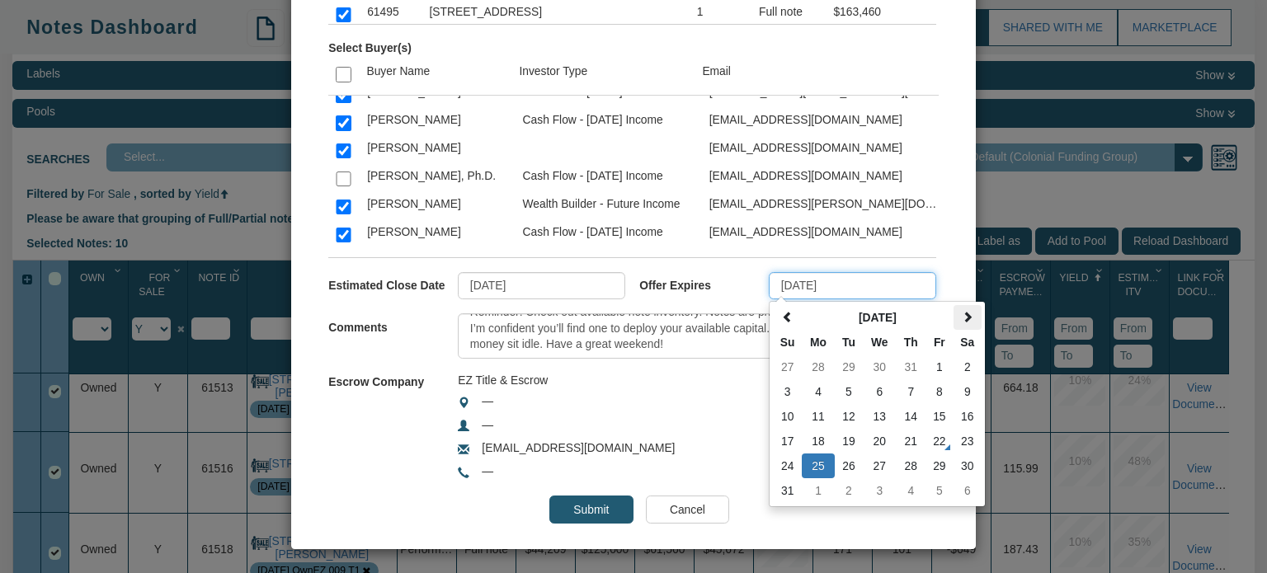
click at [962, 313] on span at bounding box center [968, 318] width 12 height 12
click at [839, 462] on td "30" at bounding box center [849, 466] width 28 height 25
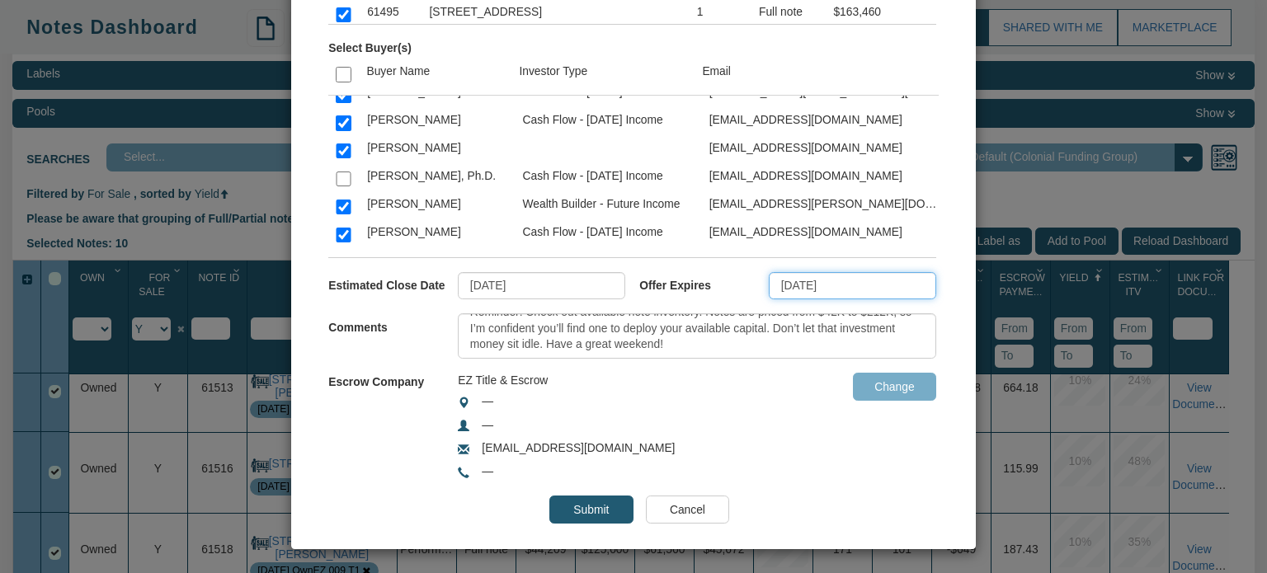
click at [873, 288] on input "09/30/2025" at bounding box center [852, 286] width 167 height 28
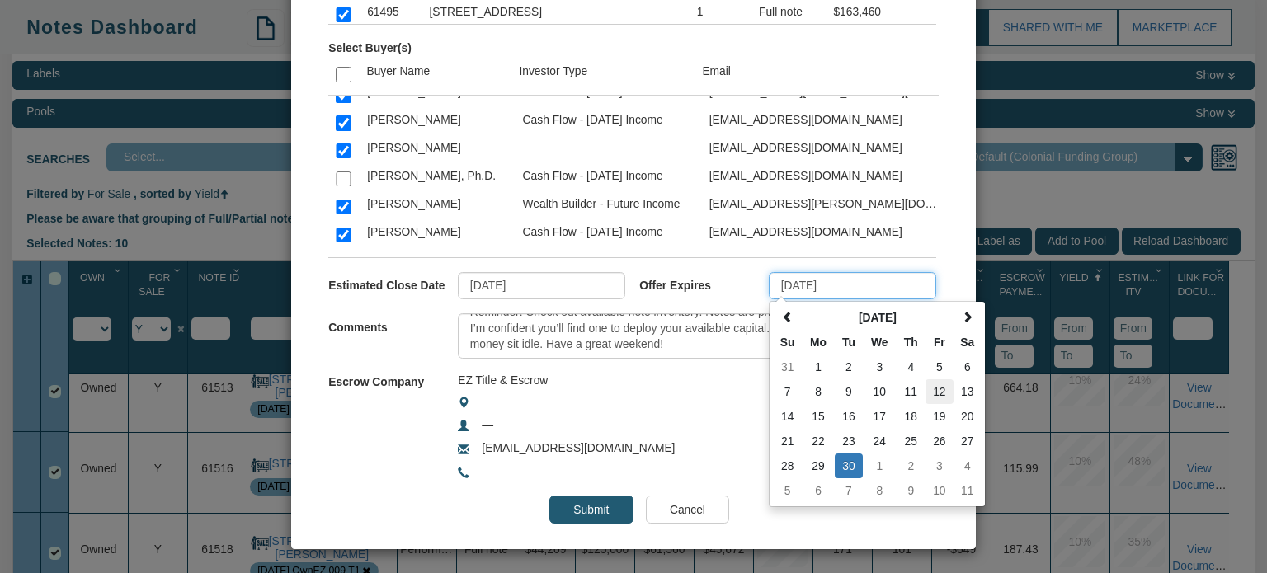
click at [930, 395] on td "12" at bounding box center [939, 391] width 28 height 25
type input "09/12/2025"
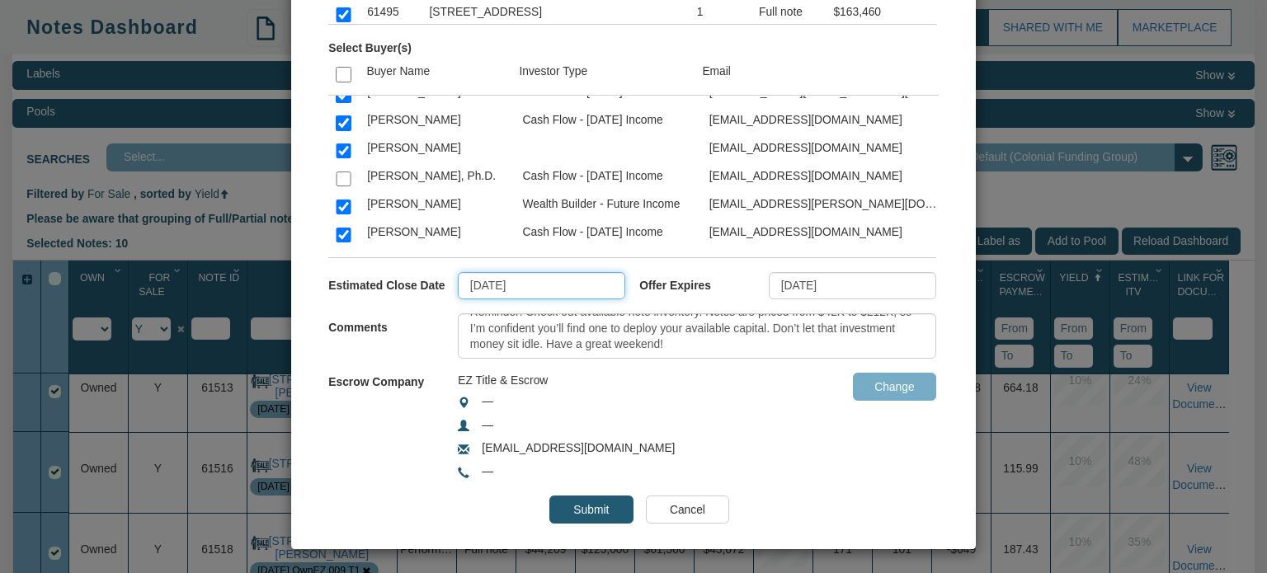
click at [567, 292] on input "10/06/2025" at bounding box center [541, 286] width 167 height 28
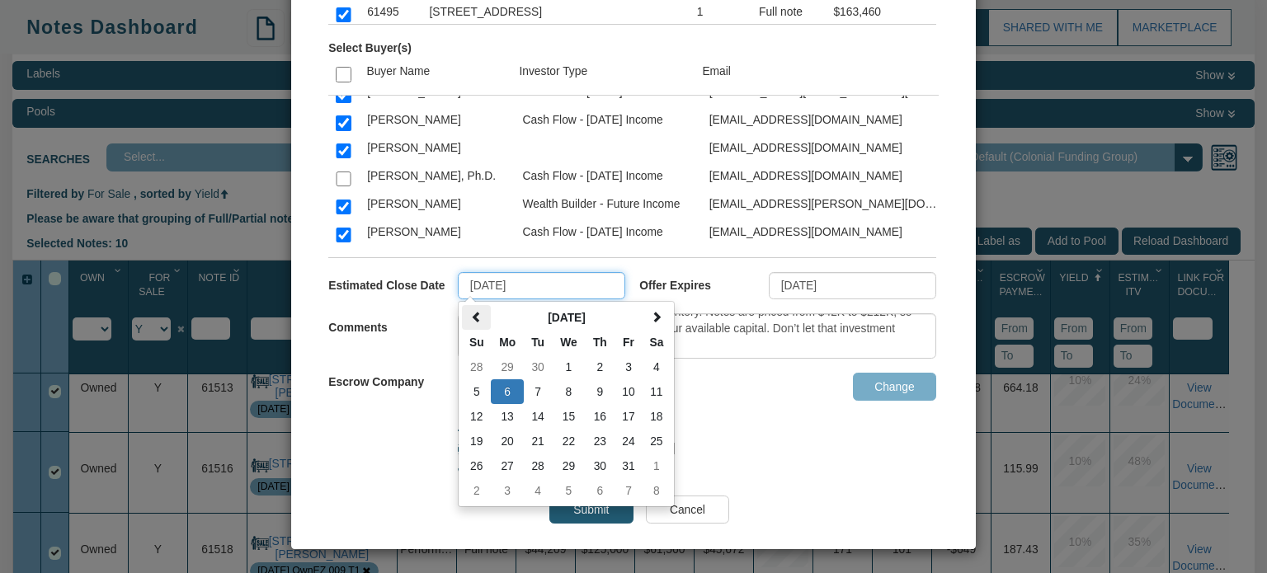
click at [471, 313] on span at bounding box center [477, 318] width 12 height 12
click at [505, 413] on td "15" at bounding box center [507, 416] width 33 height 25
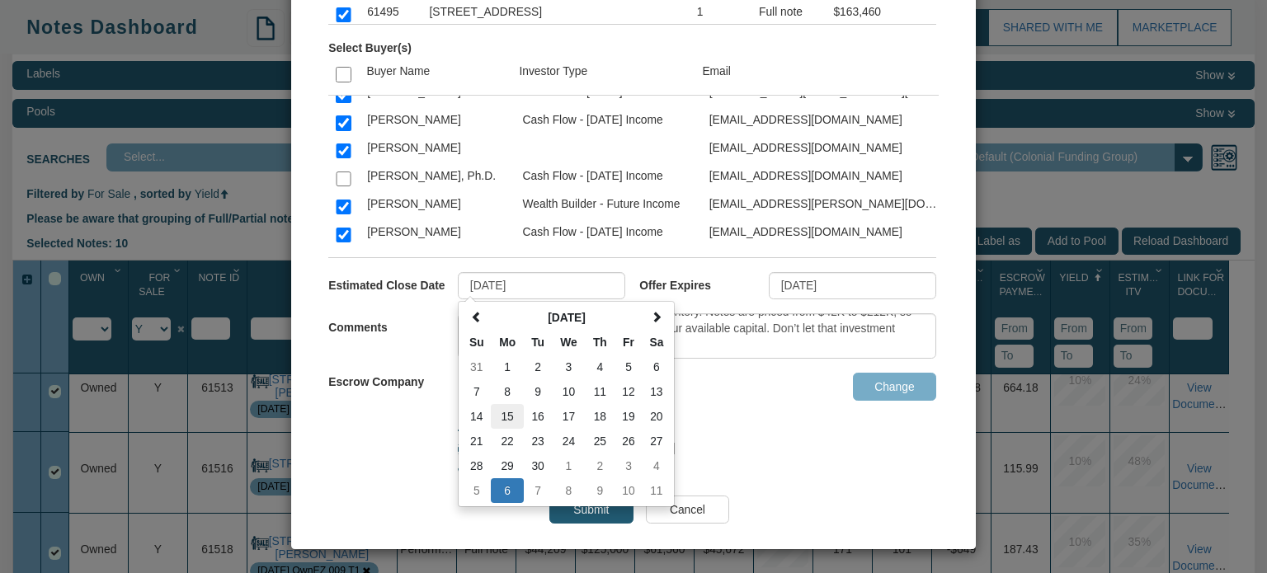
type input "09/15/2025"
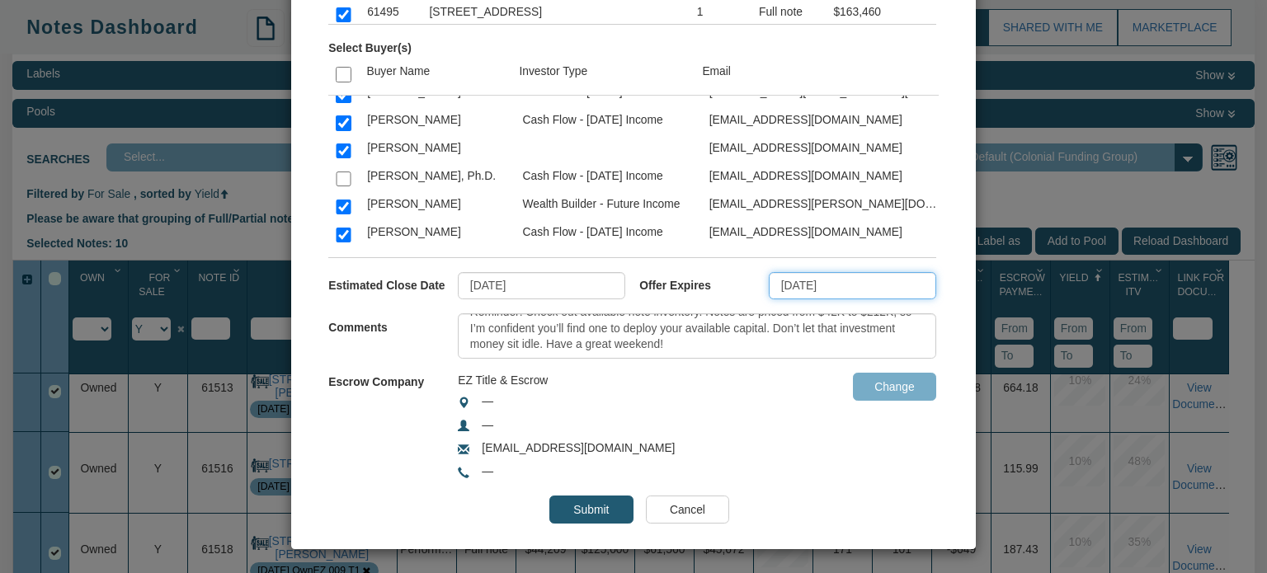
click at [876, 289] on input "09/12/2025" at bounding box center [852, 286] width 167 height 28
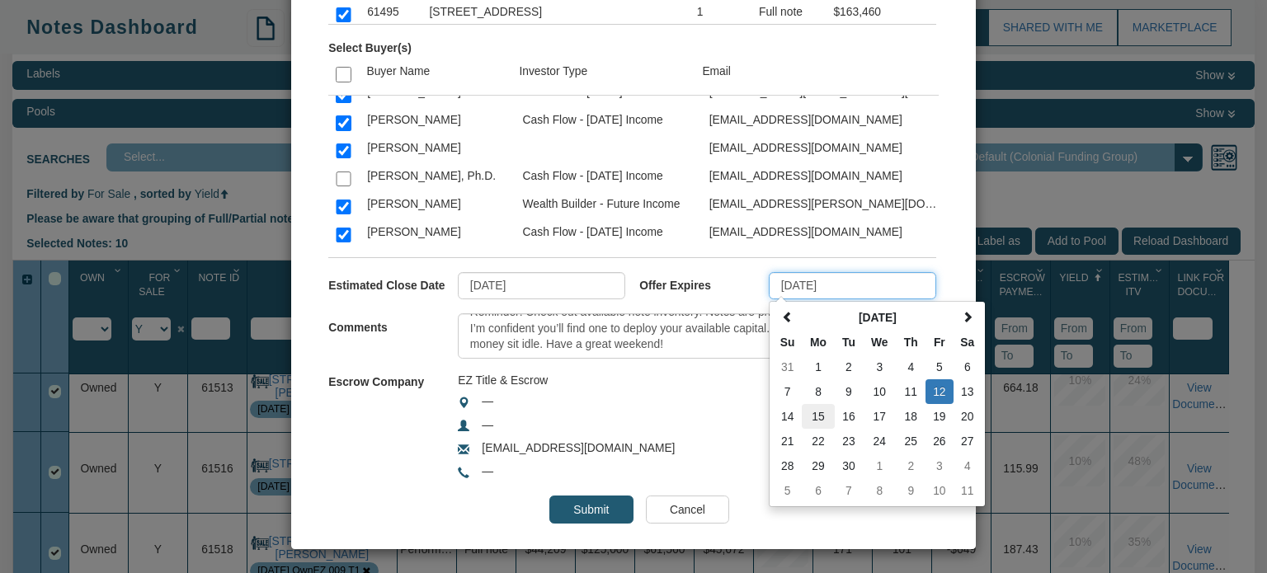
click at [809, 412] on td "15" at bounding box center [818, 416] width 33 height 25
type input "09/15/2025"
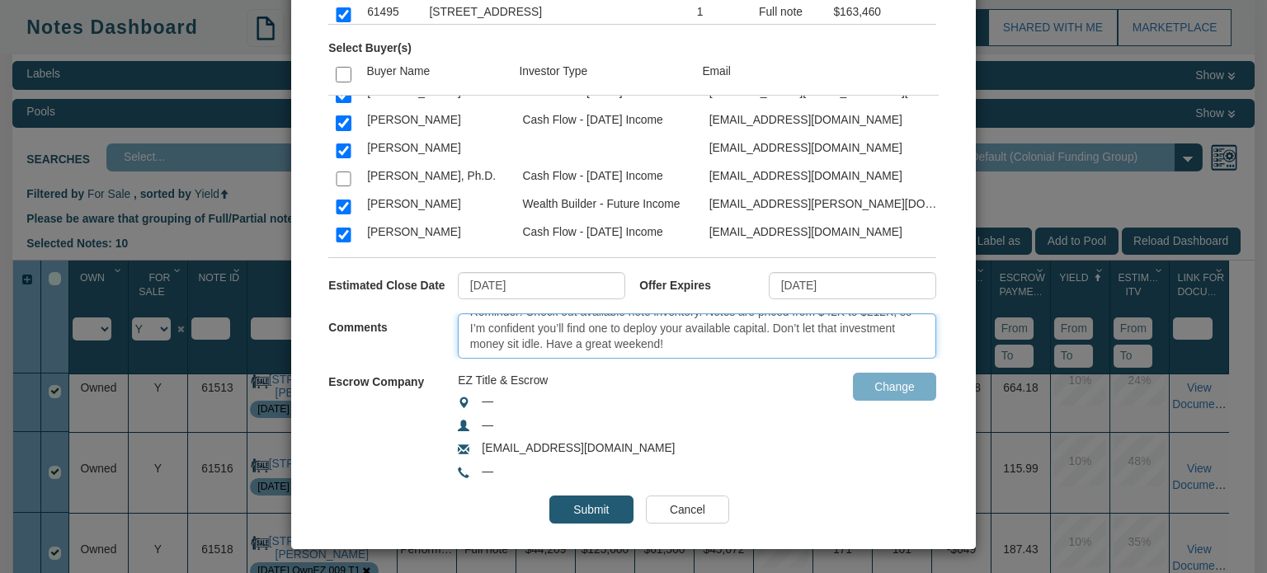
scroll to position [0, 0]
click at [673, 342] on textarea "Reminder! Check out available note inventory. Notes are priced from $42K to $21…" at bounding box center [697, 335] width 478 height 45
drag, startPoint x: 754, startPoint y: 326, endPoint x: 543, endPoint y: 352, distance: 212.8
click at [543, 352] on textarea "Reminder! Check out available note inventory. Notes are priced from $42K to $21…" at bounding box center [697, 335] width 478 height 45
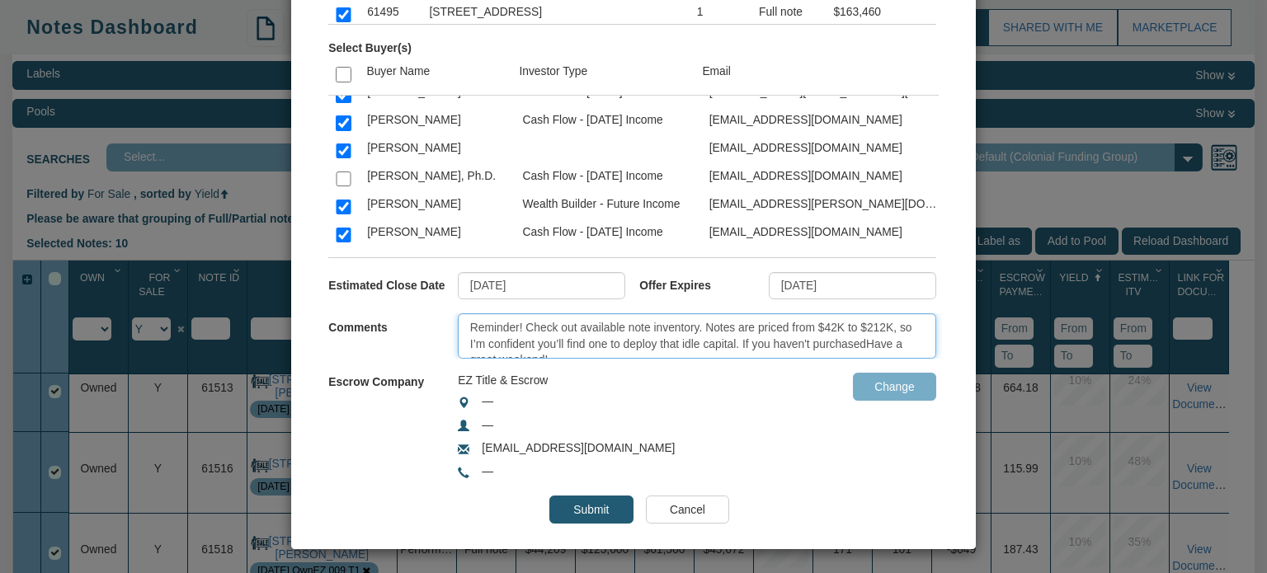
scroll to position [9, 0]
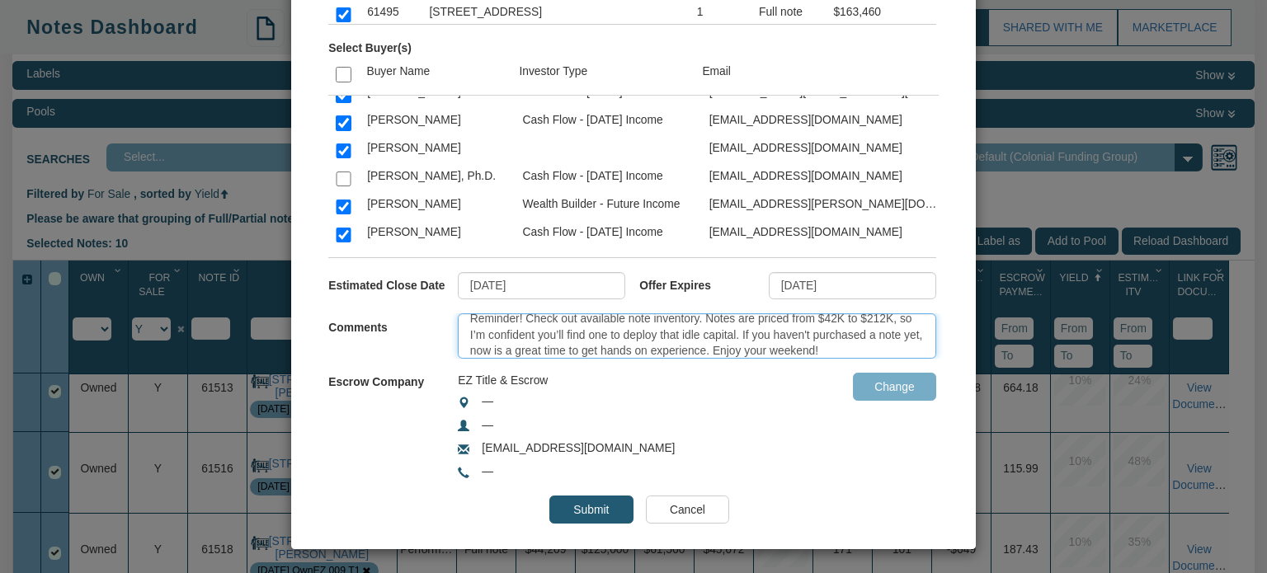
click at [671, 327] on textarea "Reminder! Check out available note inventory. Notes are priced from $42K to $21…" at bounding box center [697, 335] width 478 height 45
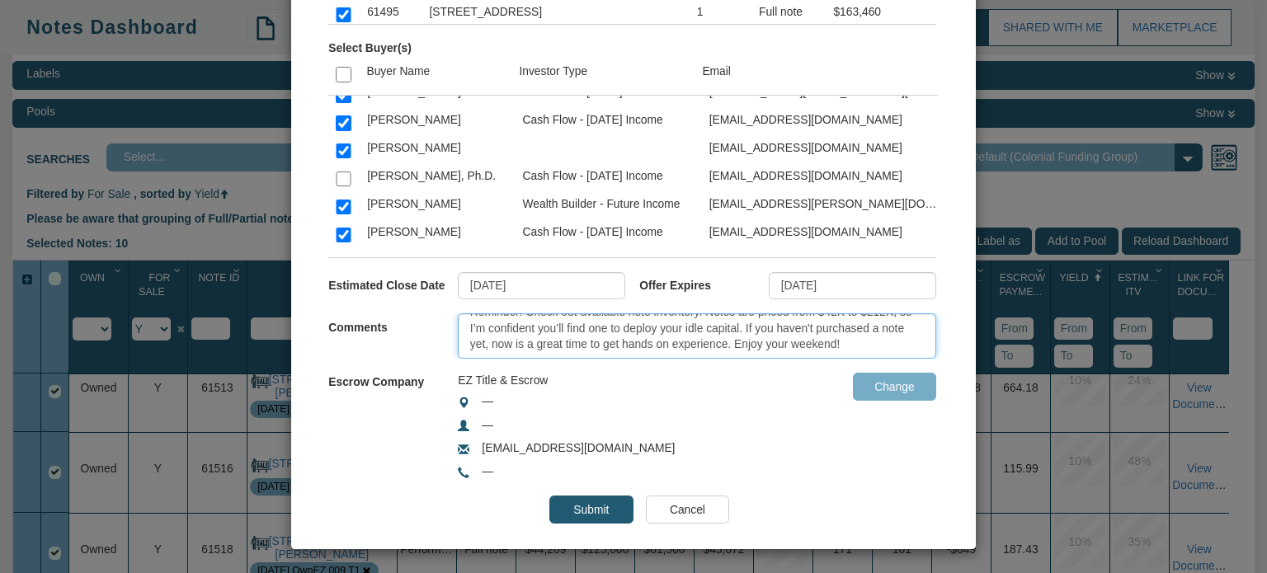
type textarea "Reminder! Check out available note inventory. Notes are priced from $42K to $21…"
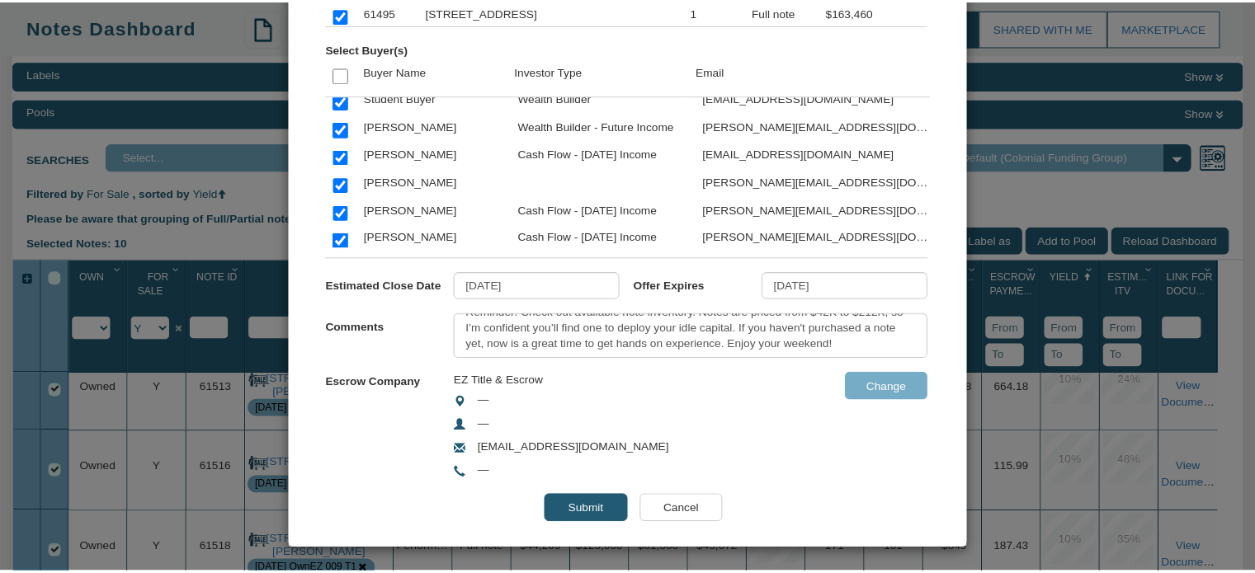
scroll to position [4097, 0]
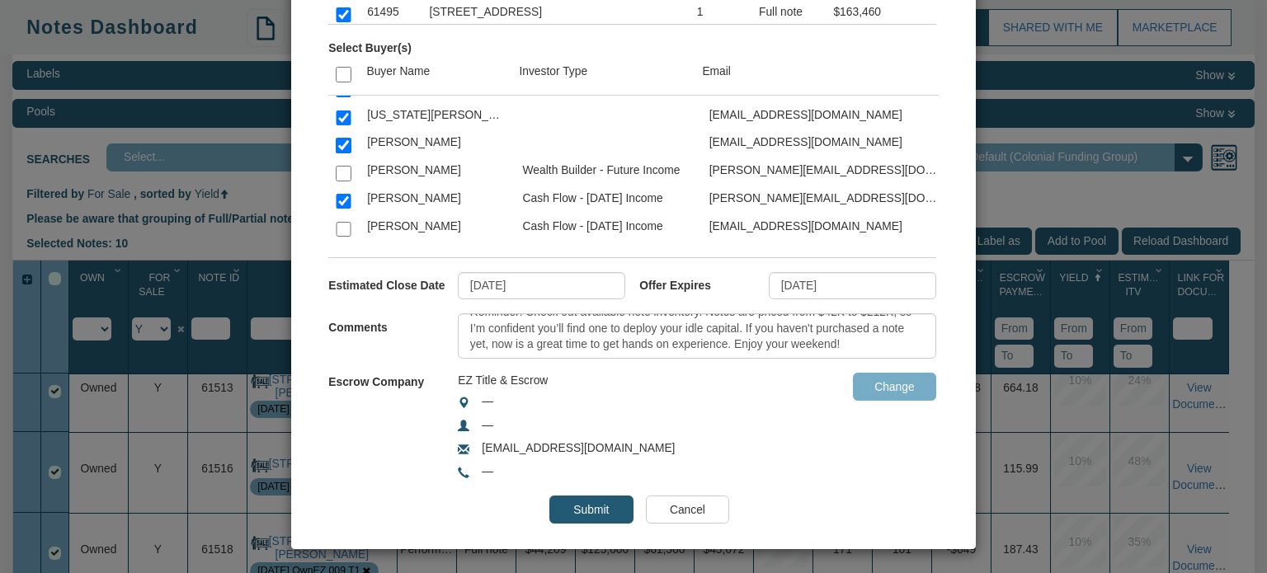
click at [591, 504] on input "Submit" at bounding box center [590, 510] width 83 height 28
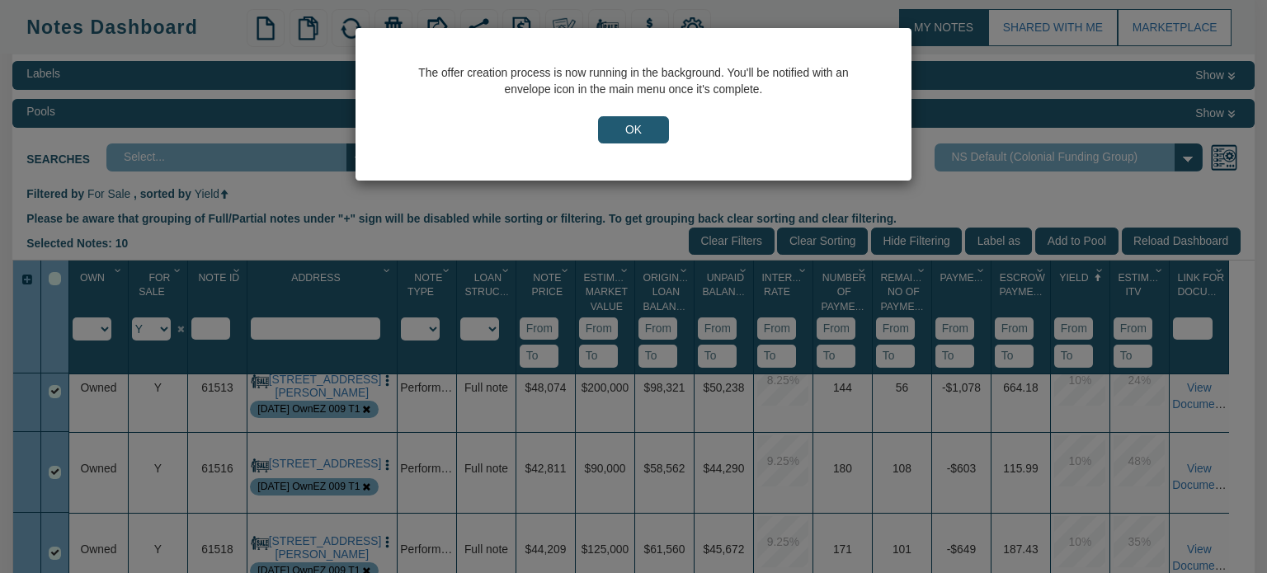
click at [614, 121] on input "OK" at bounding box center [633, 130] width 71 height 28
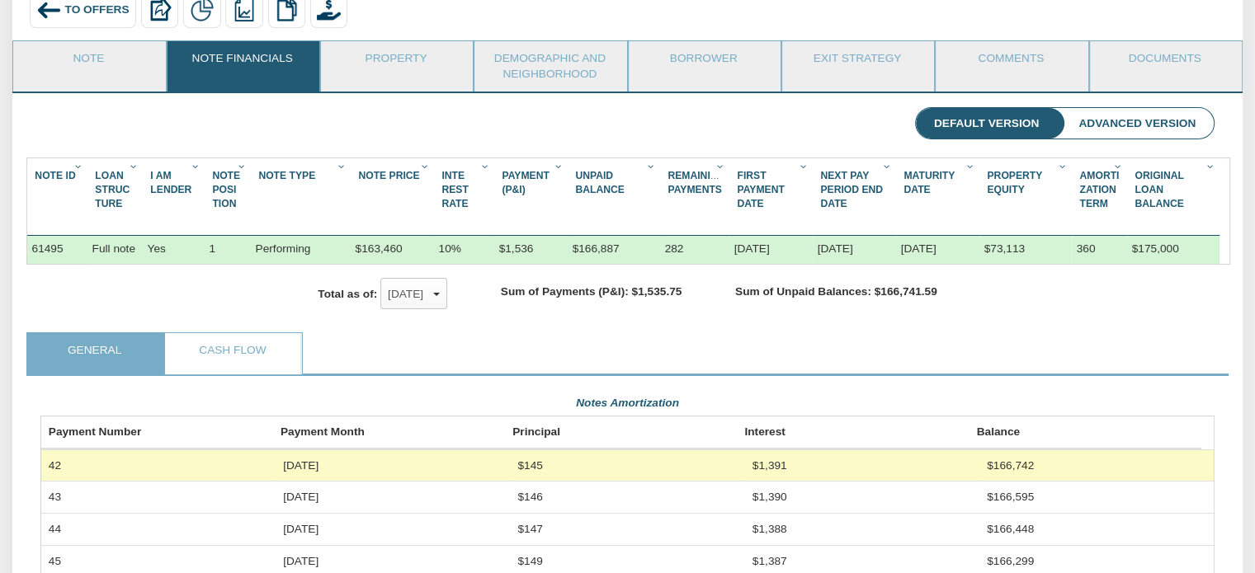
scroll to position [197, 0]
click at [495, 125] on div "Default Version Advanced Version" at bounding box center [627, 125] width 1202 height 36
click at [66, 8] on span "To Offers" at bounding box center [97, 9] width 64 height 12
